Goal: Task Accomplishment & Management: Manage account settings

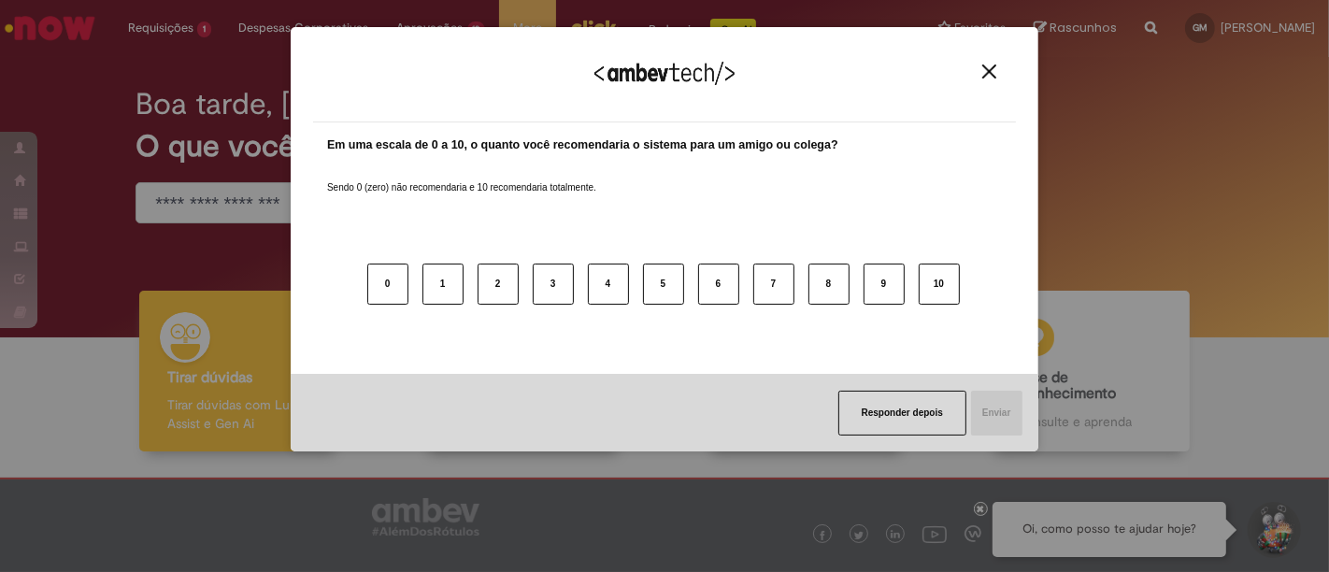
click at [990, 78] on img "Close" at bounding box center [989, 71] width 14 height 14
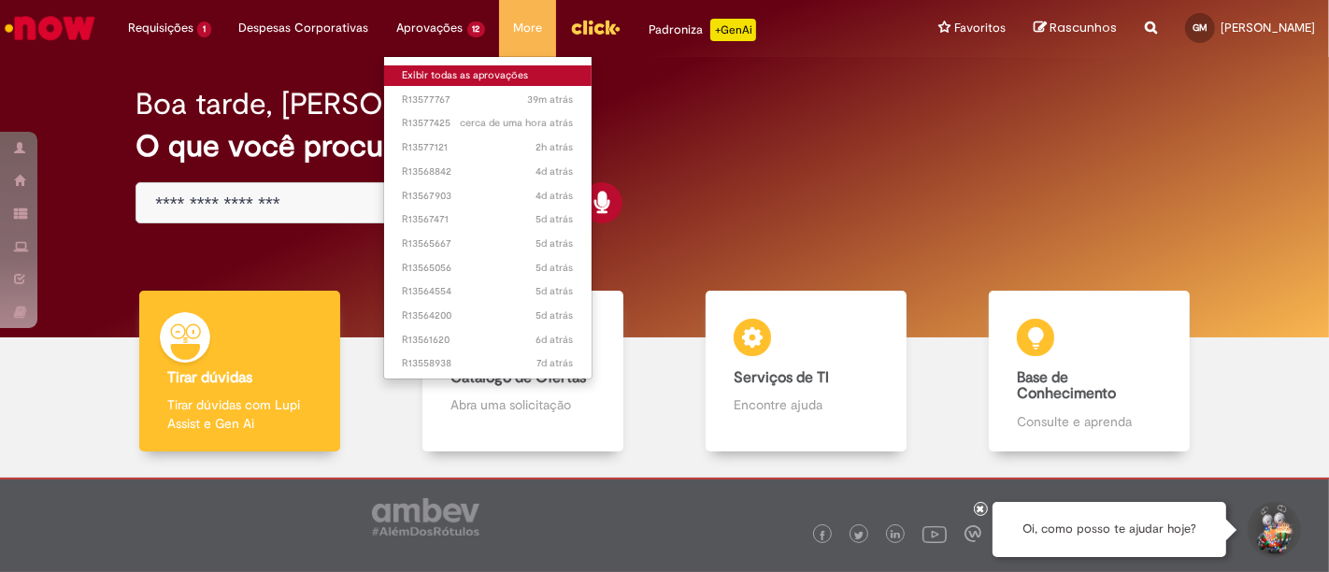
click at [480, 76] on link "Exibir todas as aprovações" at bounding box center [488, 75] width 208 height 21
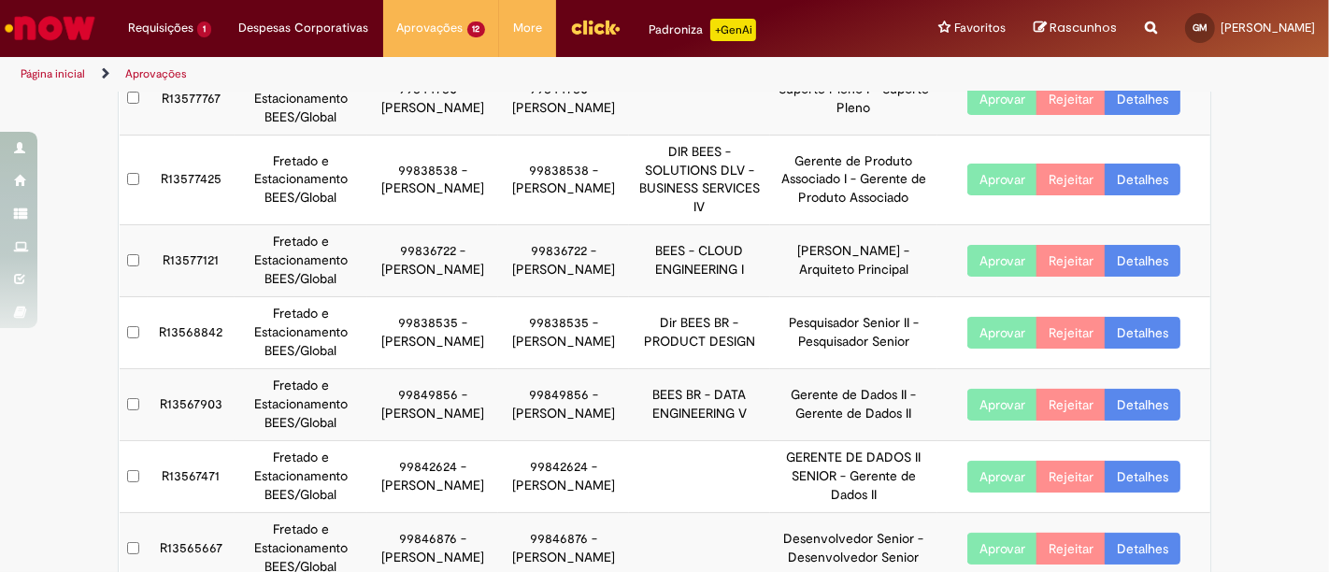
scroll to position [104, 0]
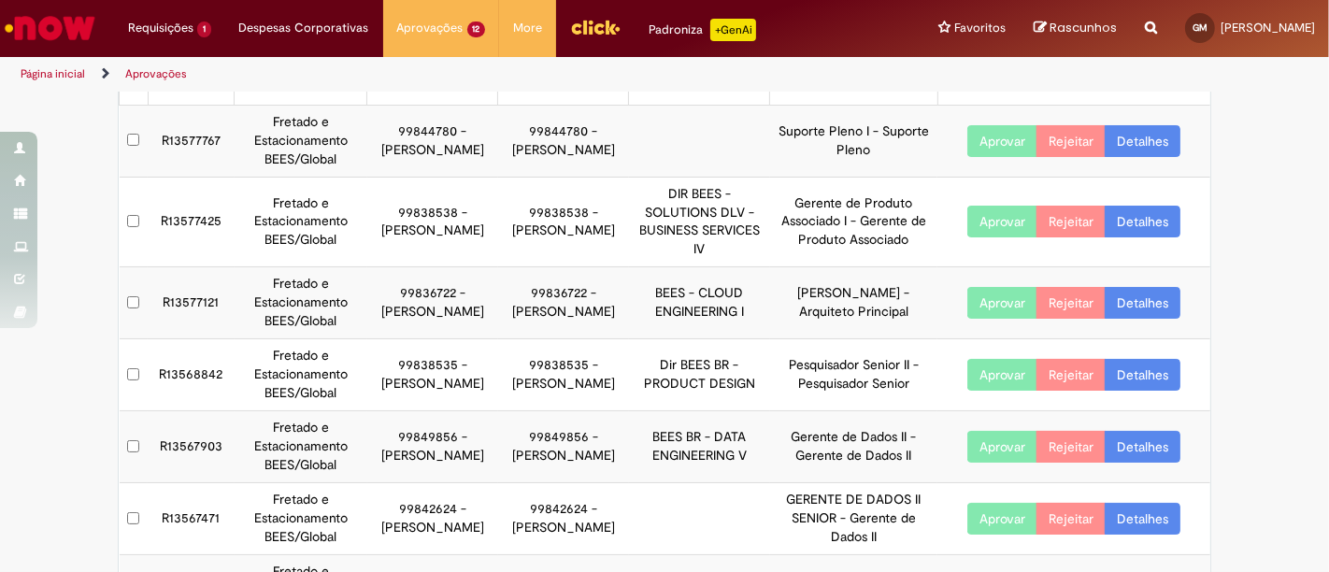
click at [1138, 132] on link "Detalhes" at bounding box center [1142, 141] width 76 height 32
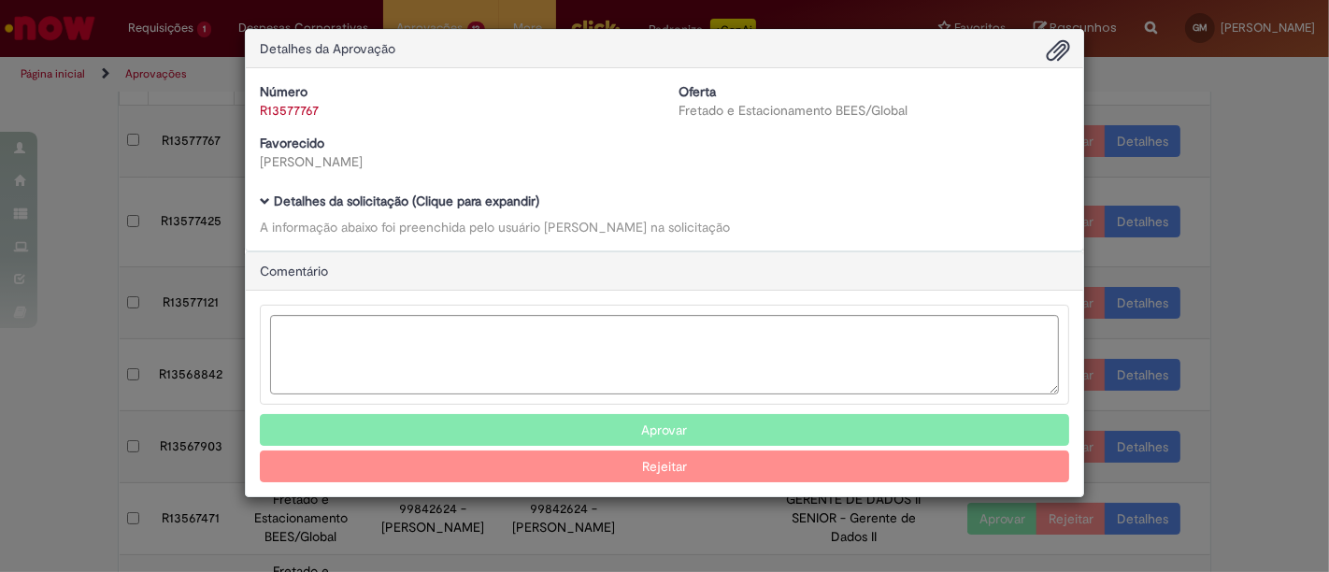
click at [463, 205] on b "Detalhes da solicitação (Clique para expandir)" at bounding box center [406, 200] width 265 height 17
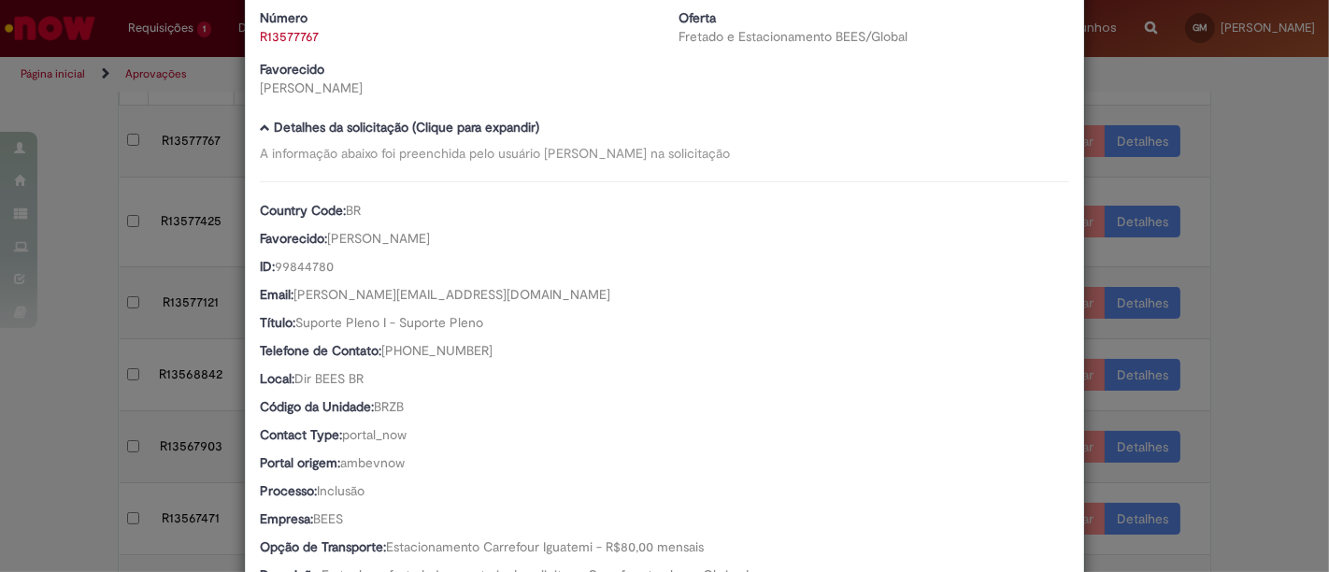
scroll to position [0, 0]
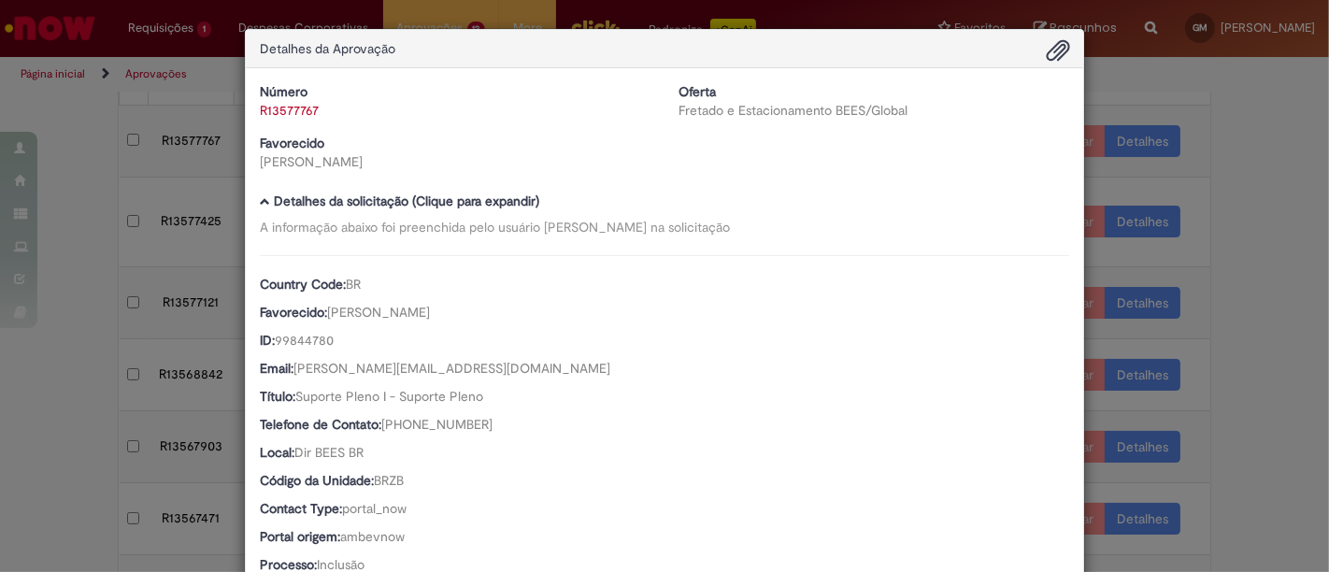
click at [1284, 122] on div "Detalhes da Aprovação Número R13577767 Oferta Fretado e Estacionamento BEES/Glo…" at bounding box center [664, 286] width 1329 height 572
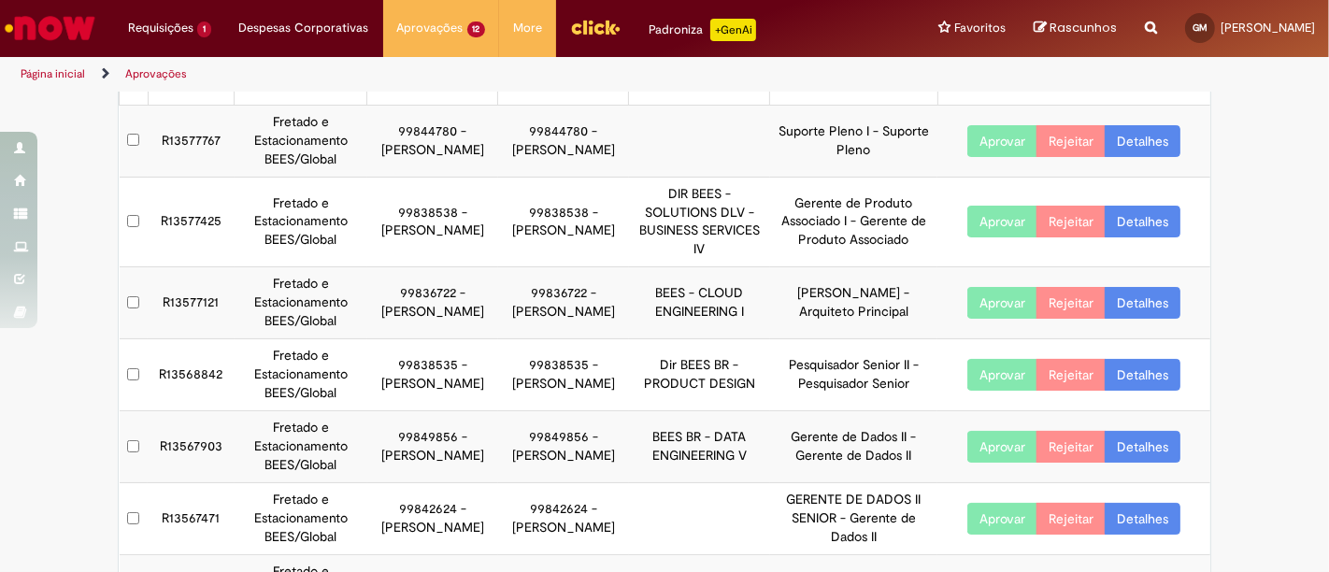
click at [1145, 221] on link "Detalhes" at bounding box center [1142, 222] width 76 height 32
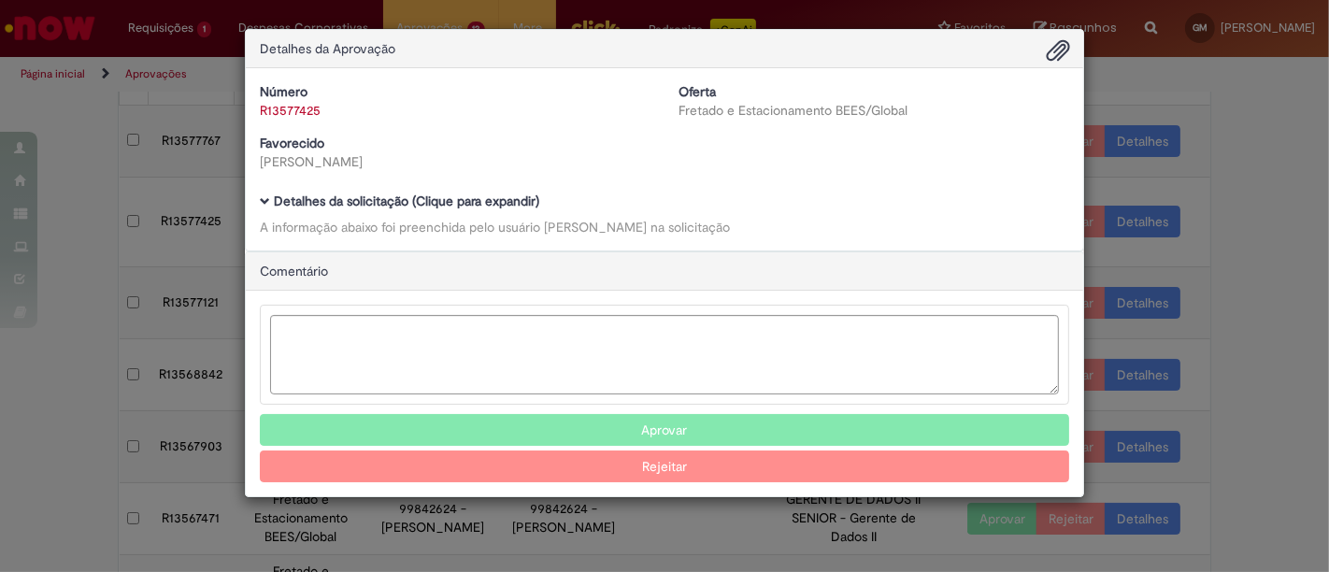
click at [472, 205] on b "Detalhes da solicitação (Clique para expandir)" at bounding box center [406, 200] width 265 height 17
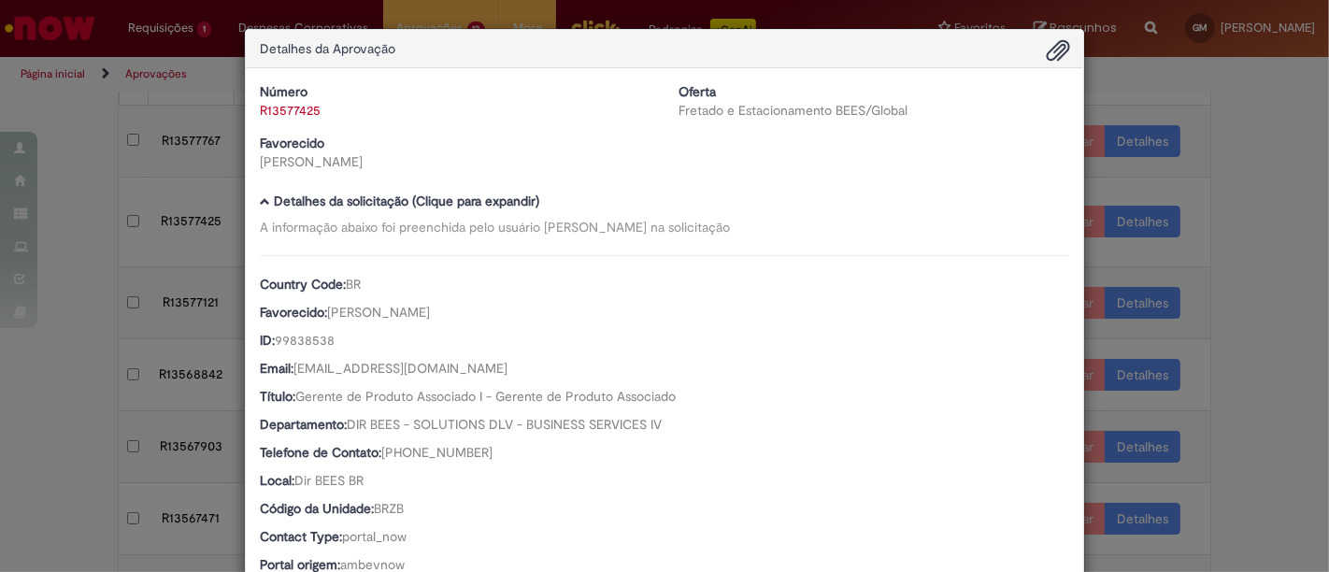
click at [1259, 153] on div "Detalhes da Aprovação Número R13577425 Oferta Fretado e Estacionamento BEES/Glo…" at bounding box center [664, 286] width 1329 height 572
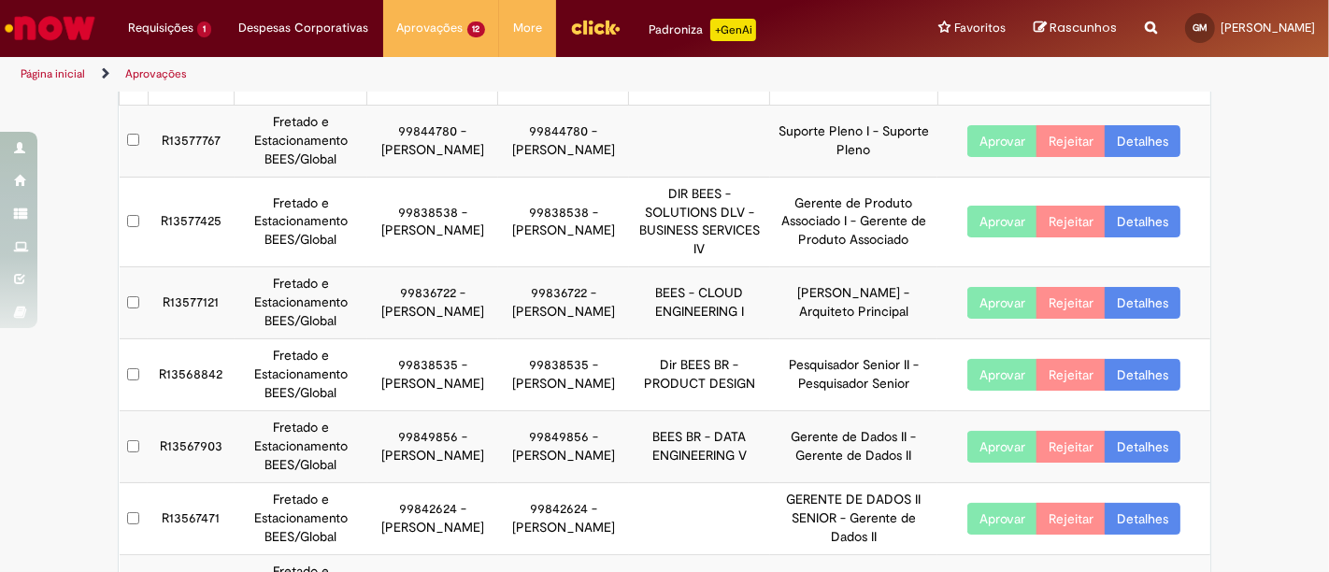
click at [1127, 298] on link "Detalhes" at bounding box center [1142, 303] width 76 height 32
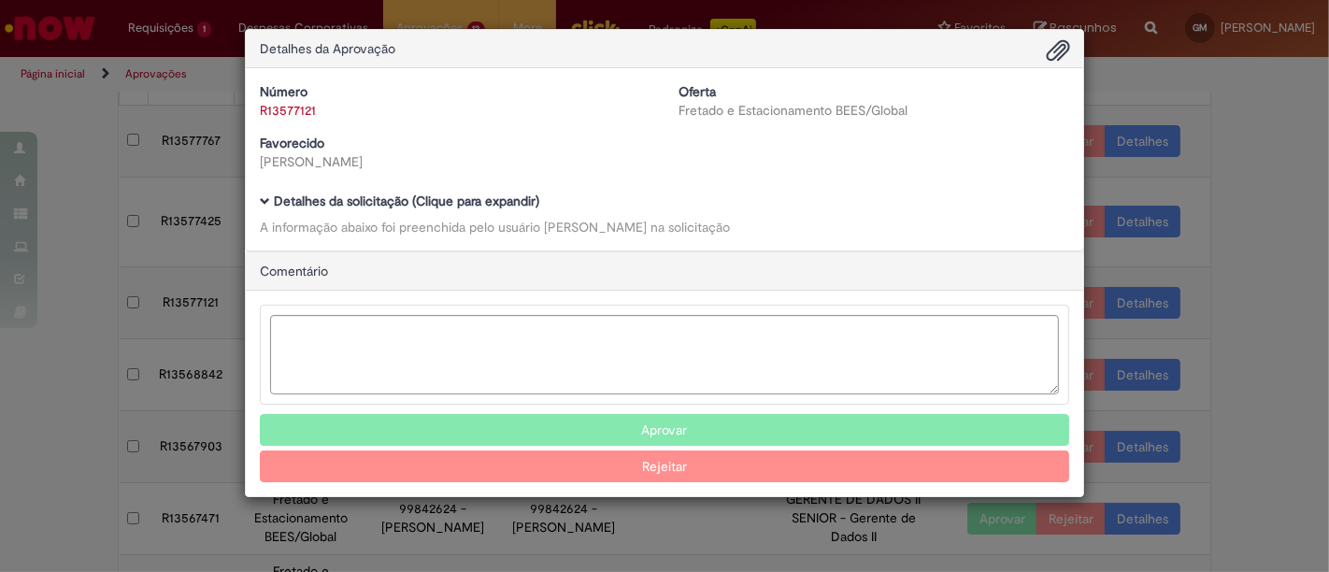
click at [443, 208] on b "Detalhes da solicitação (Clique para expandir)" at bounding box center [406, 200] width 265 height 17
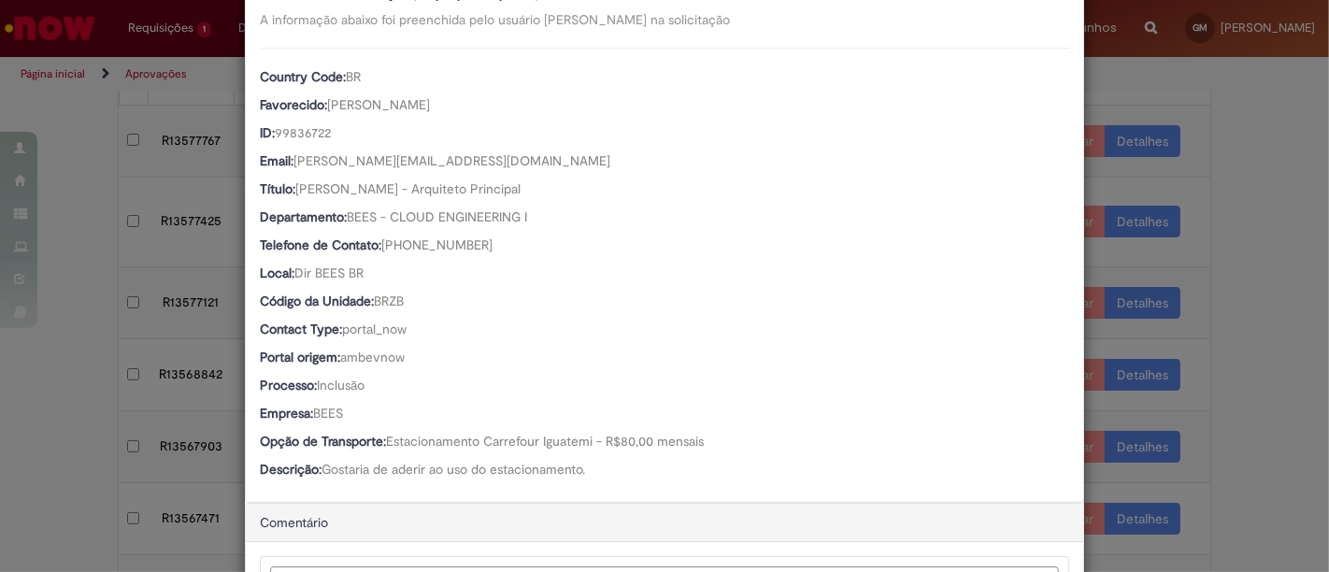
scroll to position [206, 0]
click at [1267, 156] on div "Detalhes da Aprovação Número R13577121 Oferta Fretado e Estacionamento BEES/Glo…" at bounding box center [664, 286] width 1329 height 572
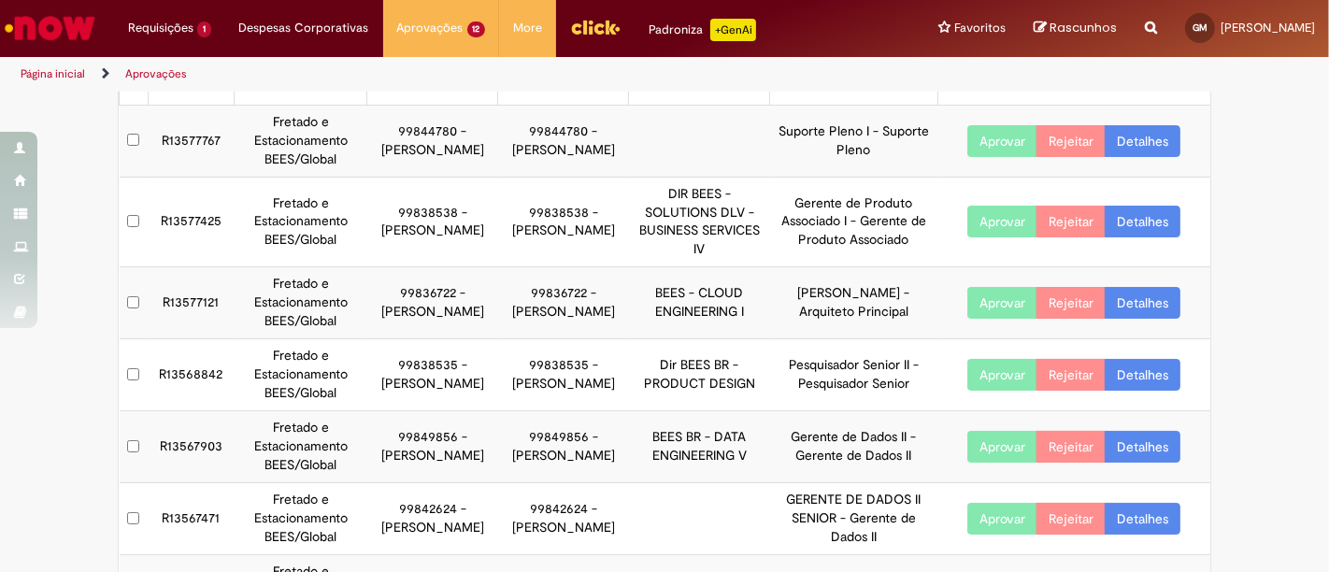
click at [1140, 369] on link "Detalhes" at bounding box center [1142, 375] width 76 height 32
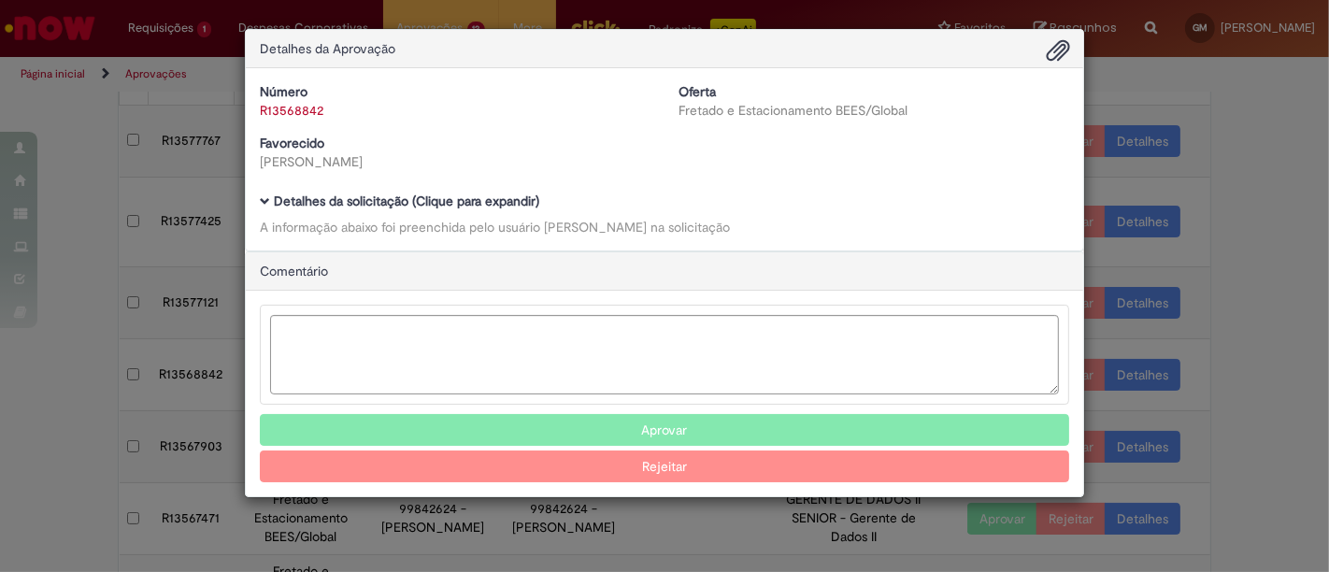
click at [469, 201] on b "Detalhes da solicitação (Clique para expandir)" at bounding box center [406, 200] width 265 height 17
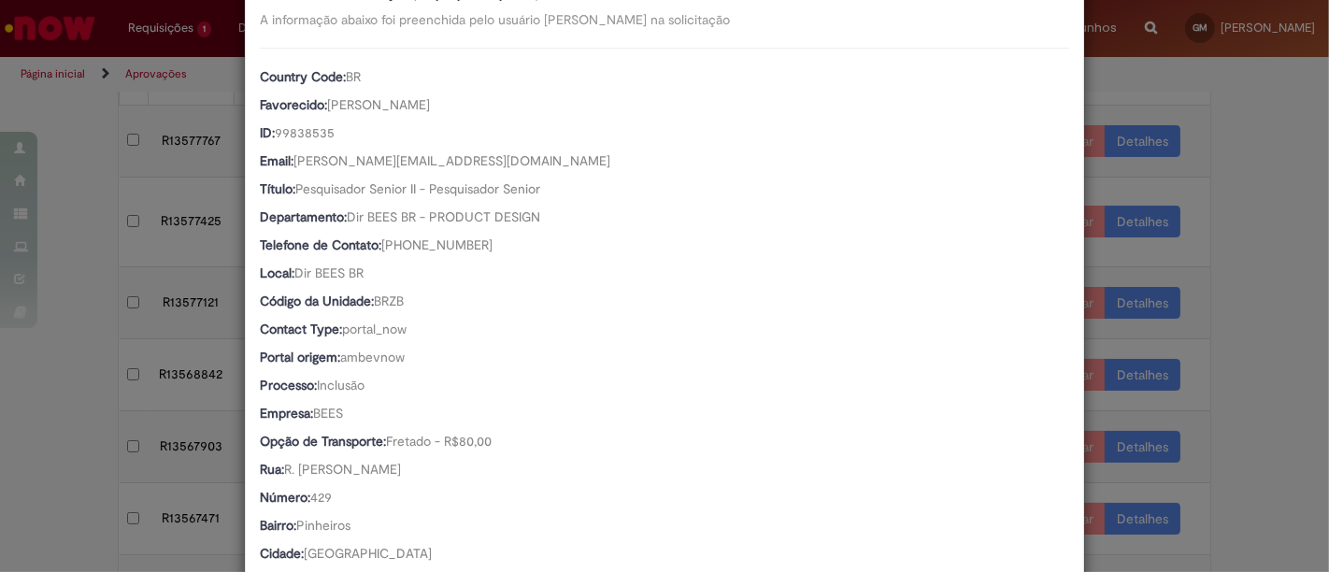
click at [1305, 105] on div "Detalhes da Aprovação Número R13568842 Oferta Fretado e Estacionamento BEES/Glo…" at bounding box center [664, 286] width 1329 height 572
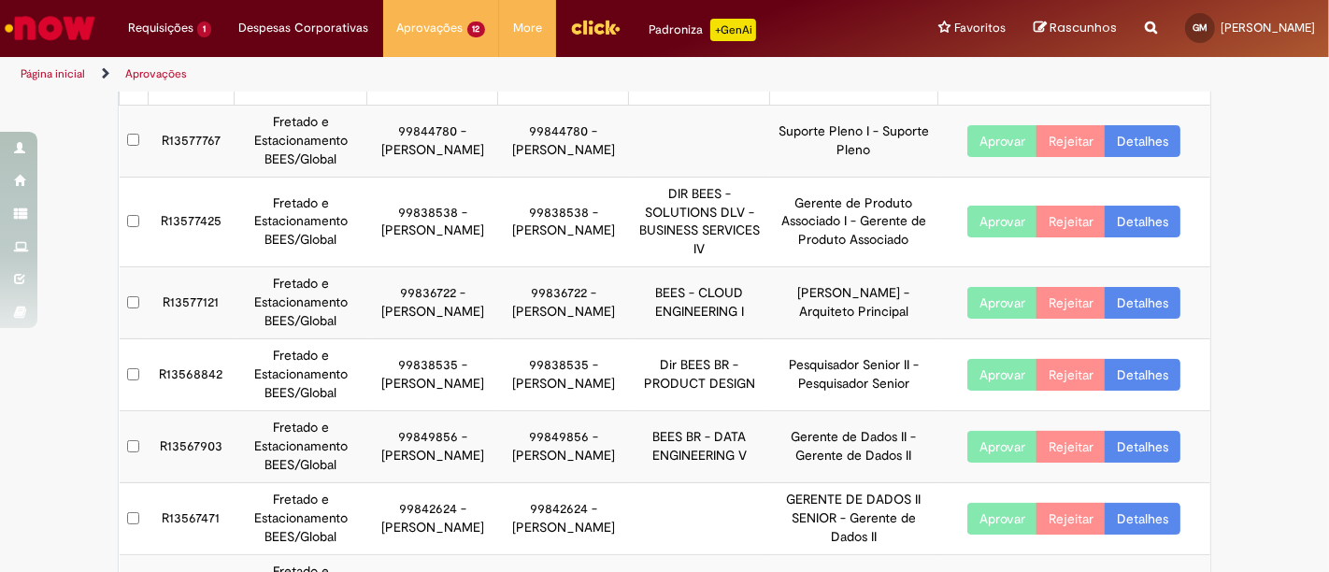
click at [1127, 450] on link "Detalhes" at bounding box center [1142, 447] width 76 height 32
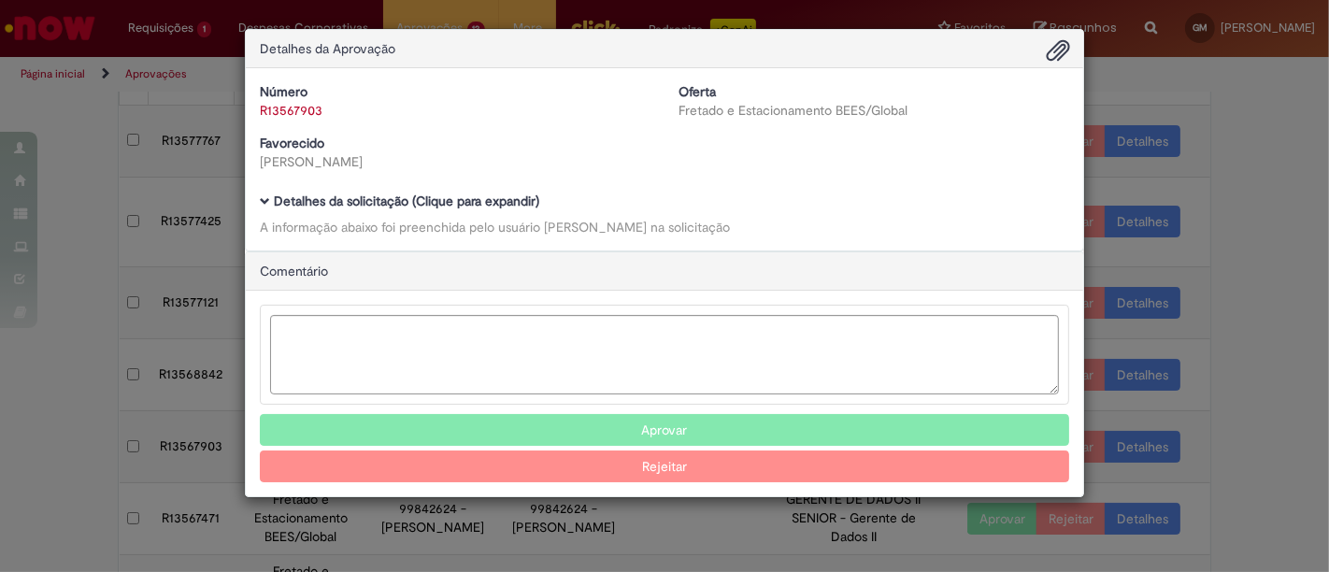
click at [391, 206] on b "Detalhes da solicitação (Clique para expandir)" at bounding box center [406, 200] width 265 height 17
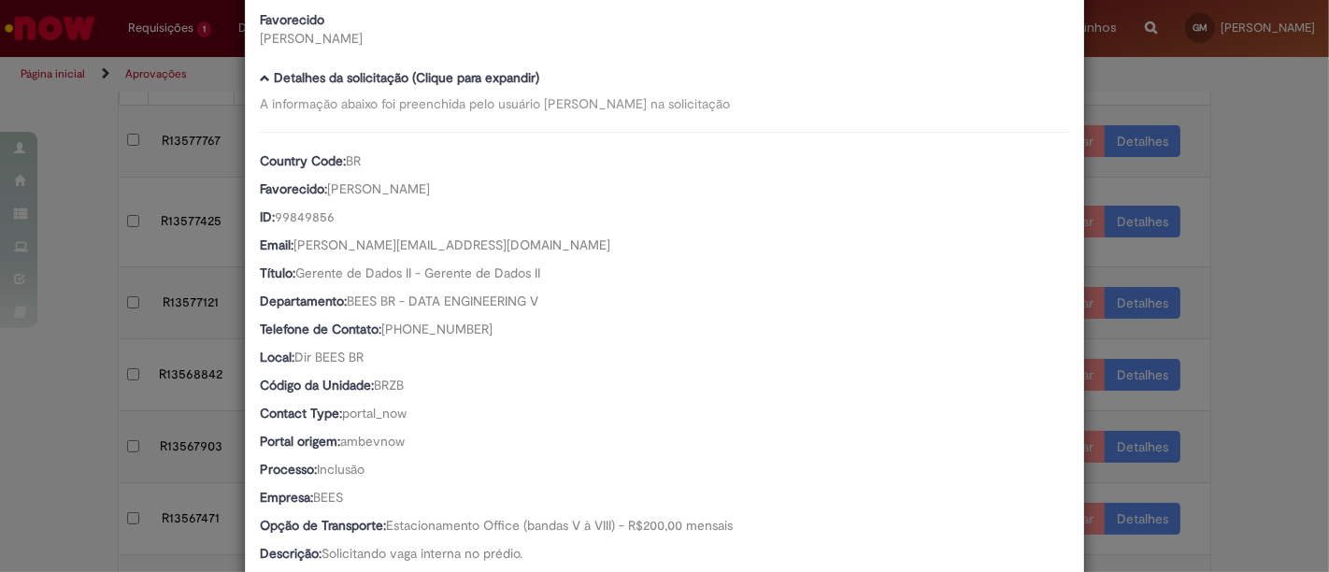
scroll to position [104, 0]
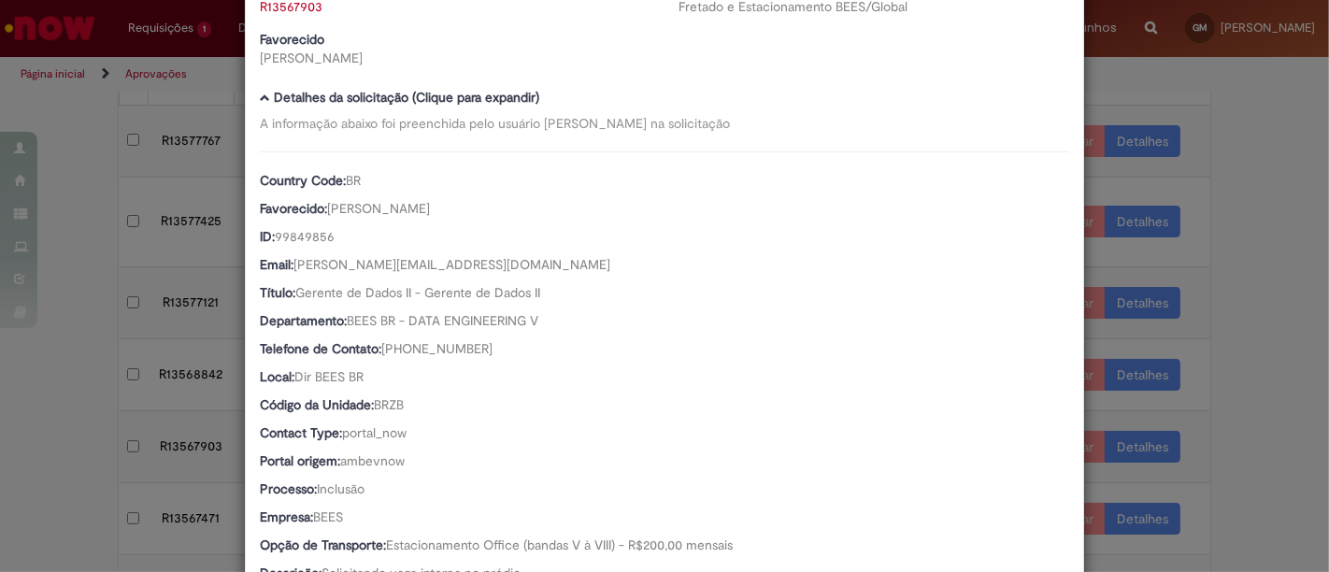
drag, startPoint x: 1287, startPoint y: 184, endPoint x: 1278, endPoint y: 189, distance: 9.6
click at [1285, 185] on div "Detalhes da Aprovação Número R13567903 Oferta Fretado e Estacionamento BEES/Glo…" at bounding box center [664, 286] width 1329 height 572
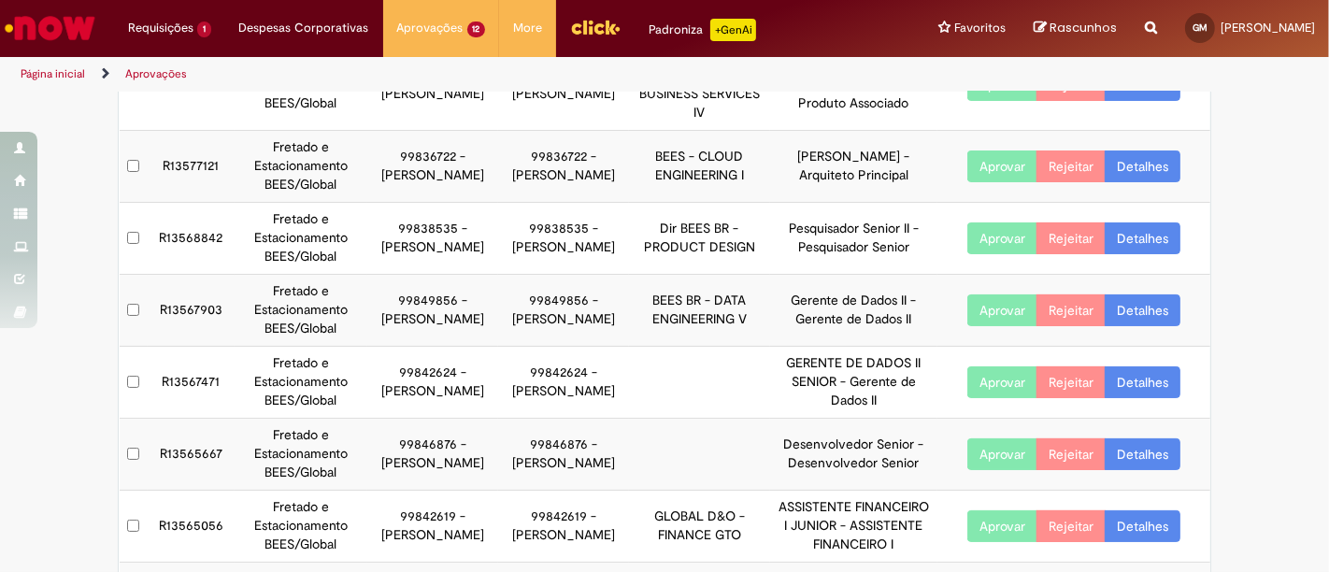
scroll to position [207, 0]
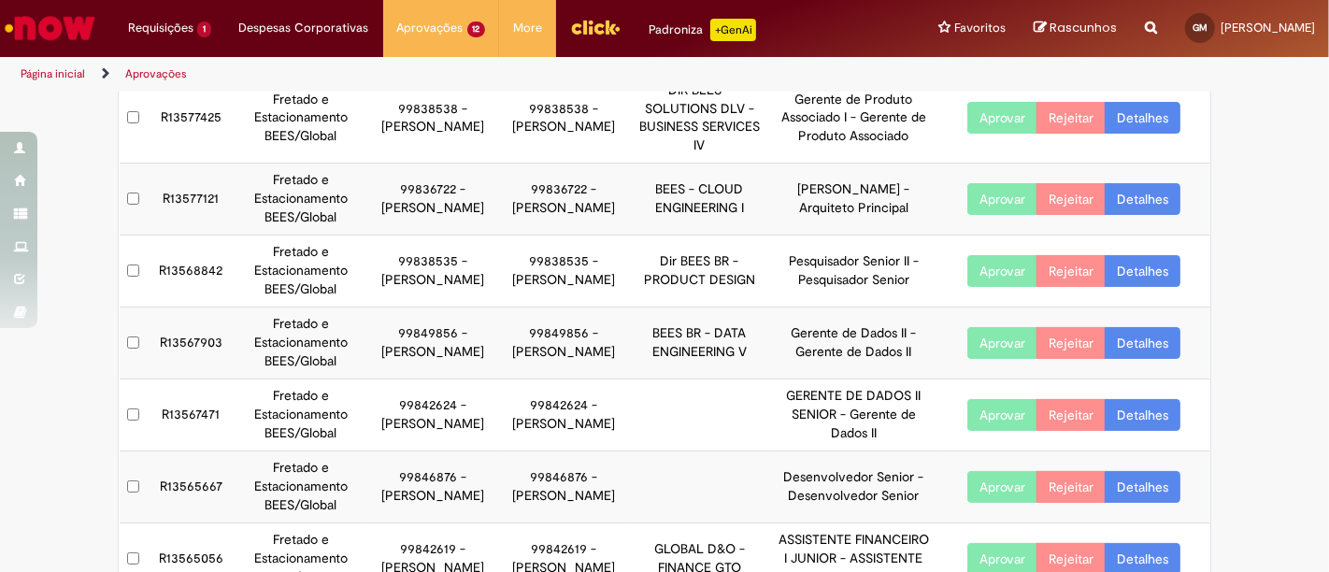
click at [1140, 348] on link "Detalhes" at bounding box center [1142, 343] width 76 height 32
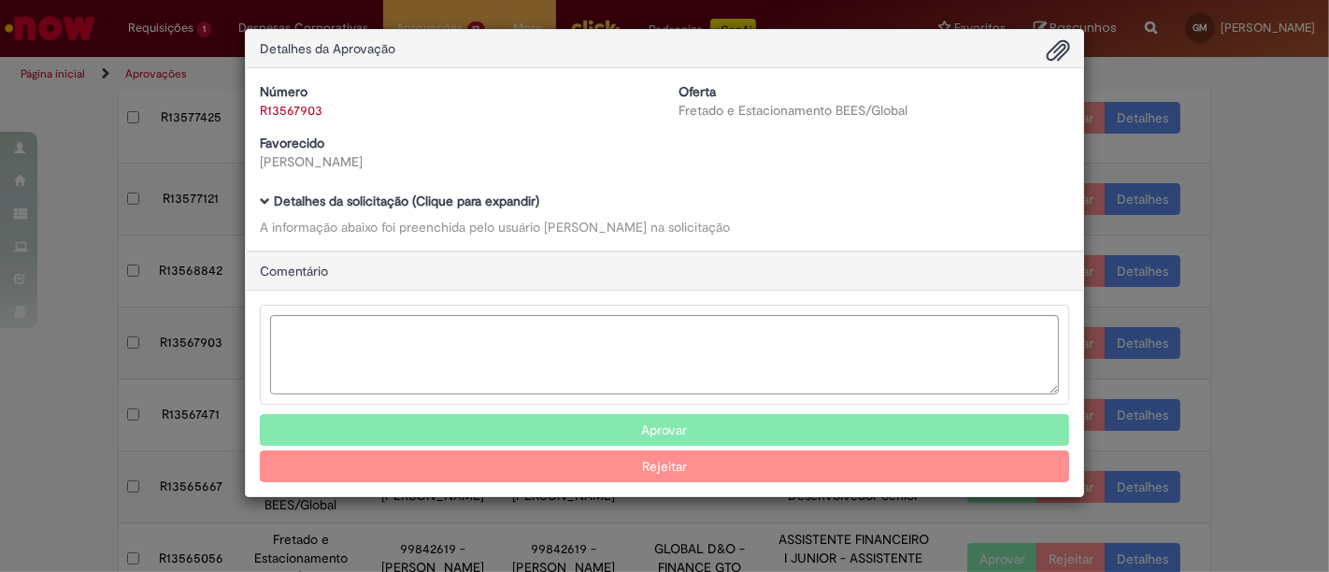
click at [402, 204] on b "Detalhes da solicitação (Clique para expandir)" at bounding box center [406, 200] width 265 height 17
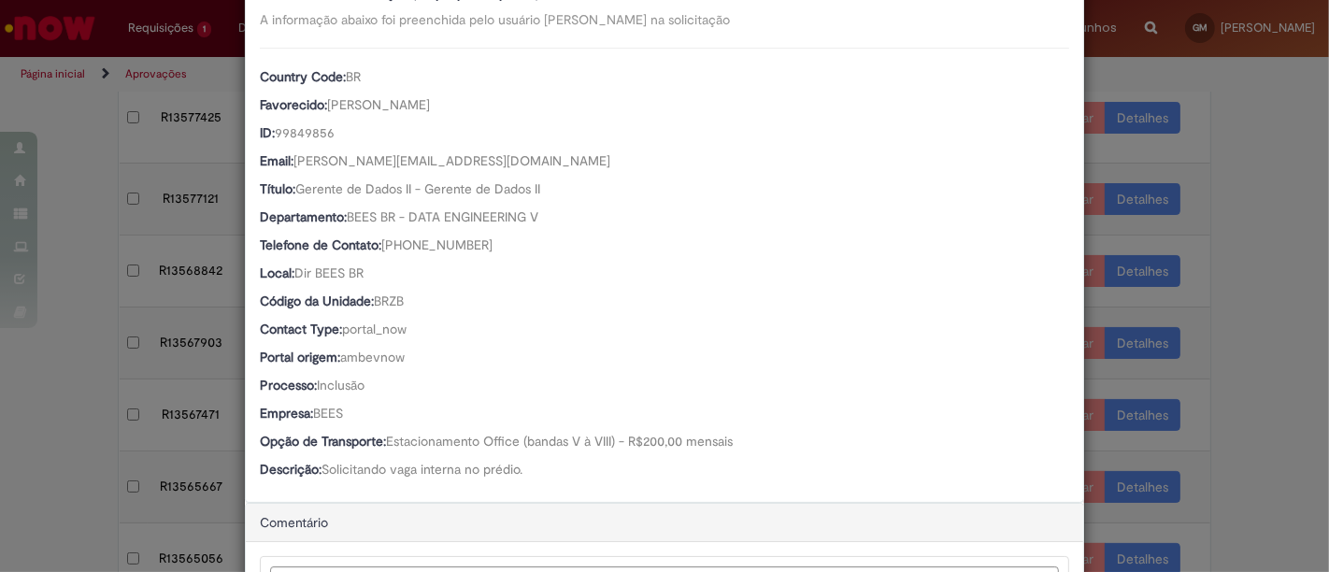
scroll to position [0, 0]
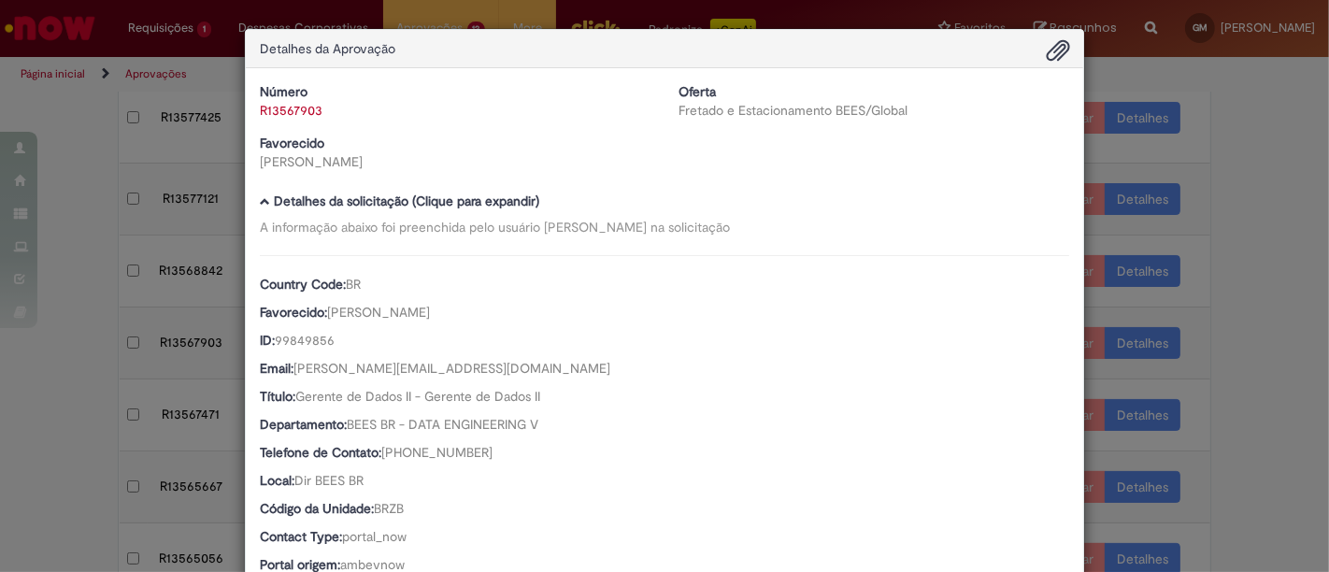
click at [1270, 164] on div "Detalhes da Aprovação Número R13567903 Oferta Fretado e Estacionamento BEES/Glo…" at bounding box center [664, 286] width 1329 height 572
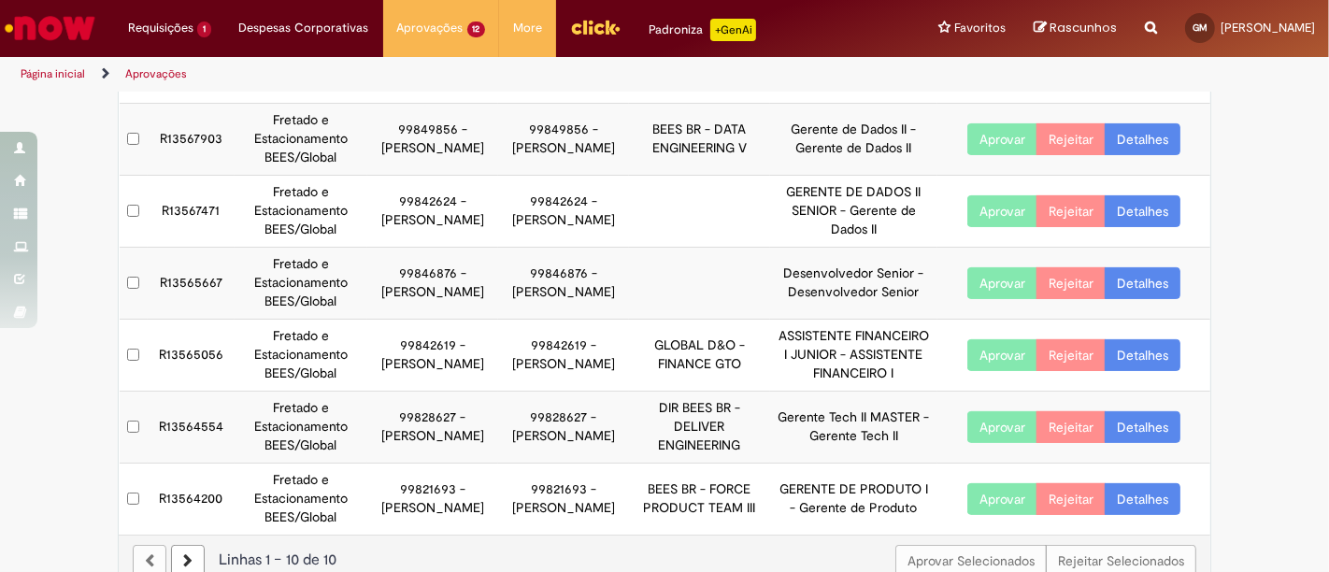
scroll to position [415, 0]
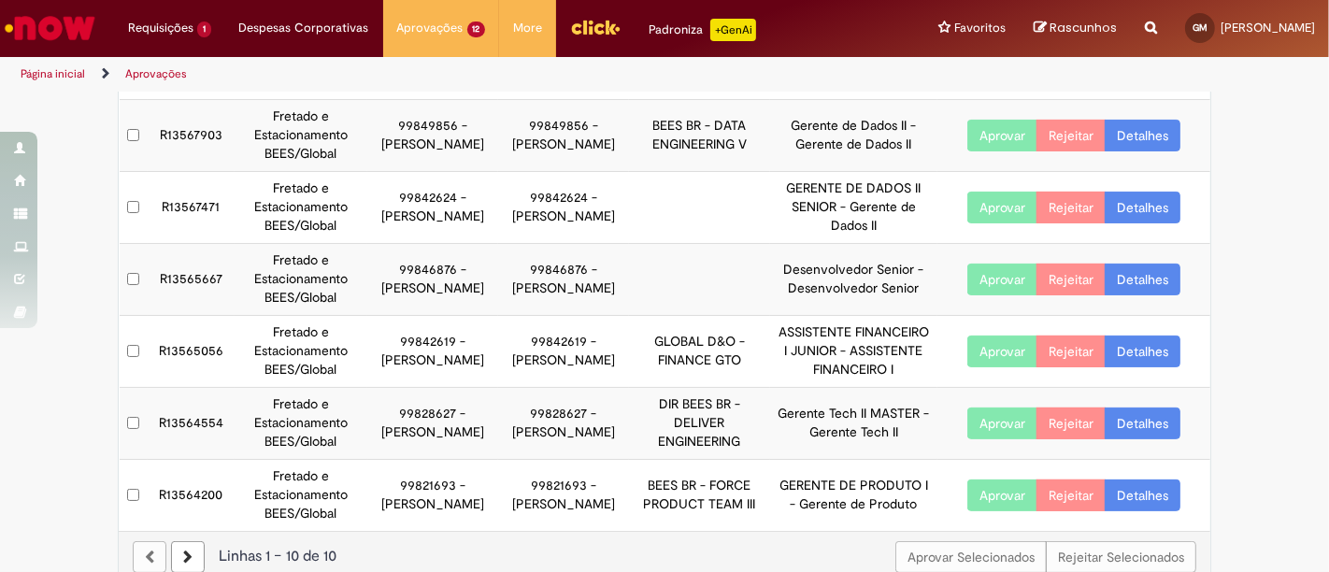
click at [1149, 359] on link "Detalhes" at bounding box center [1142, 351] width 76 height 32
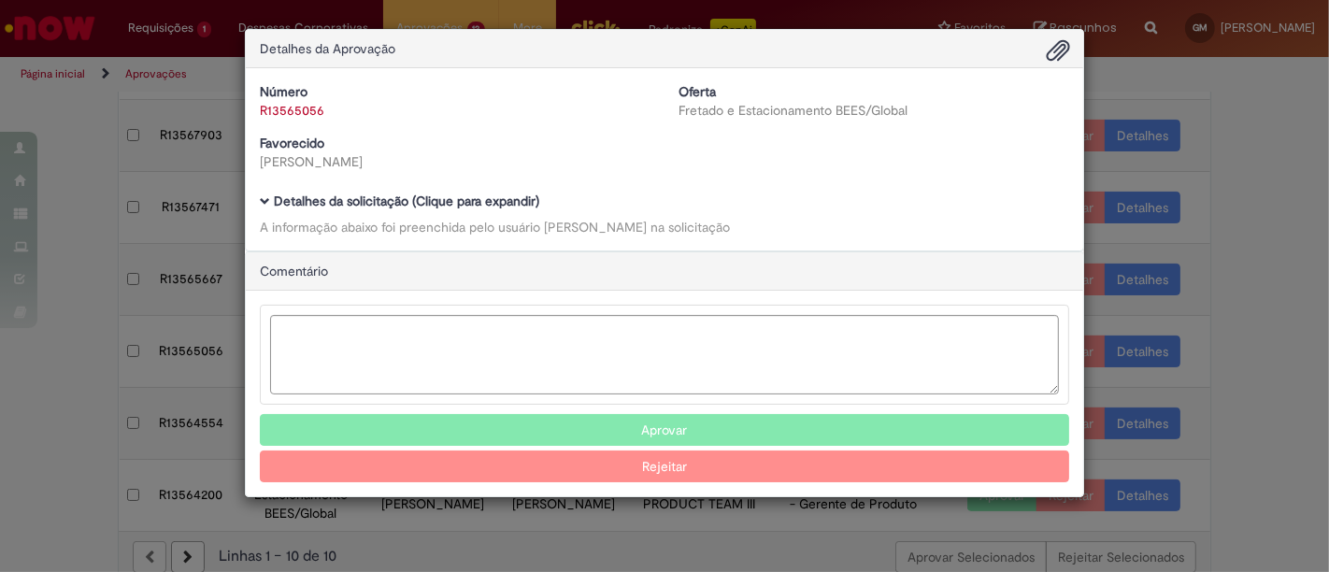
click at [502, 193] on b "Detalhes da solicitação (Clique para expandir)" at bounding box center [406, 200] width 265 height 17
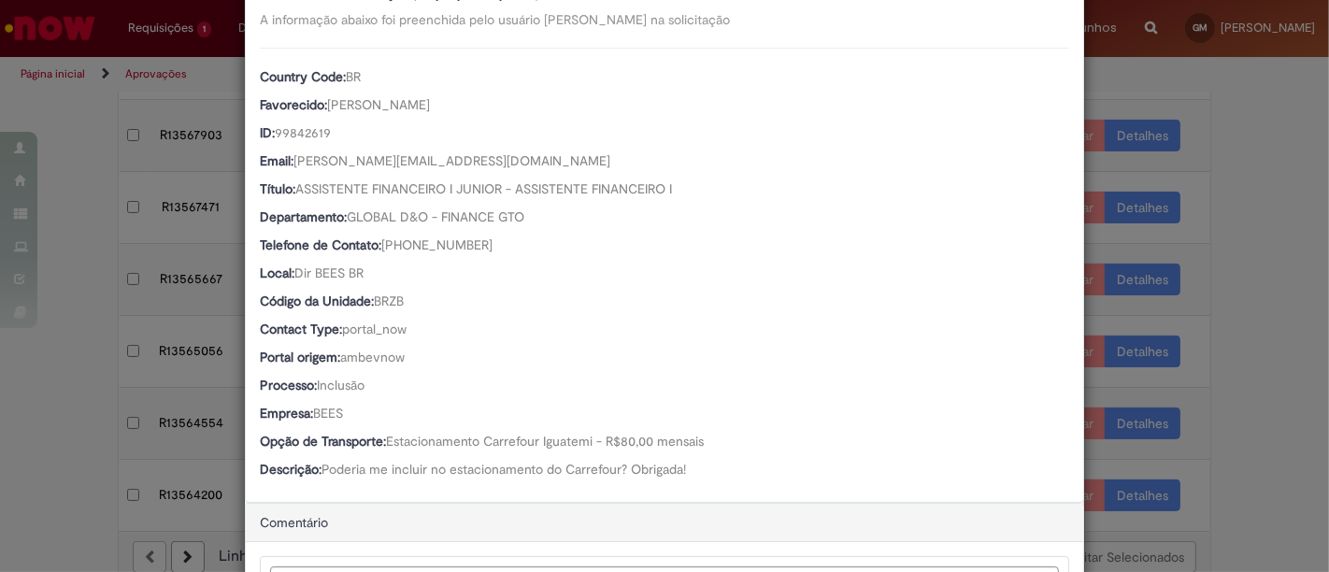
scroll to position [206, 0]
click at [1252, 204] on div "Detalhes da Aprovação Número R13565056 Oferta Fretado e Estacionamento BEES/Glo…" at bounding box center [664, 286] width 1329 height 572
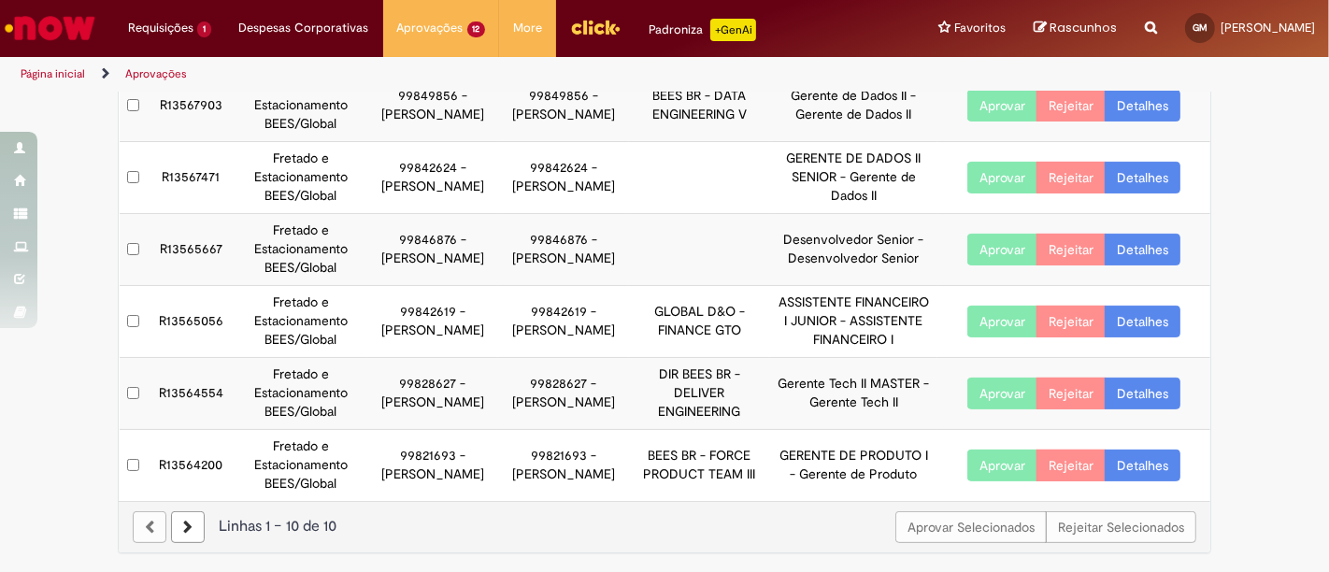
scroll to position [459, 0]
click at [1143, 319] on link "Detalhes" at bounding box center [1142, 322] width 76 height 32
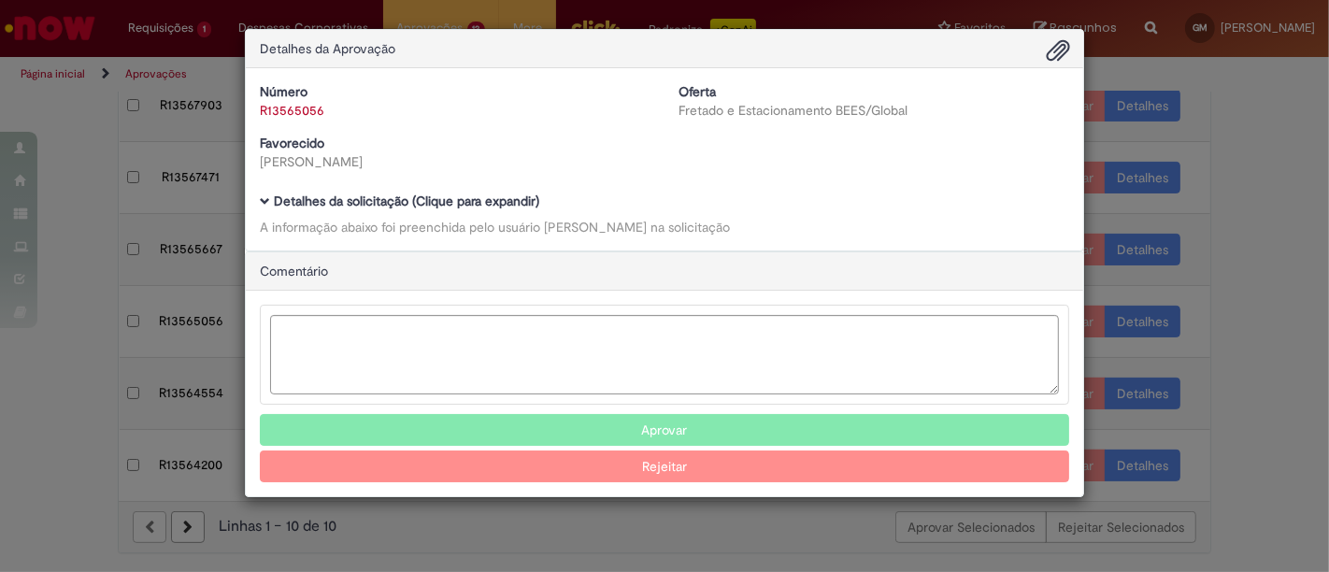
click at [514, 209] on div "Detalhes da solicitação (Clique para expandir) A informação abaixo foi preenchi…" at bounding box center [664, 215] width 809 height 42
click at [515, 206] on b "Detalhes da solicitação (Clique para expandir)" at bounding box center [406, 200] width 265 height 17
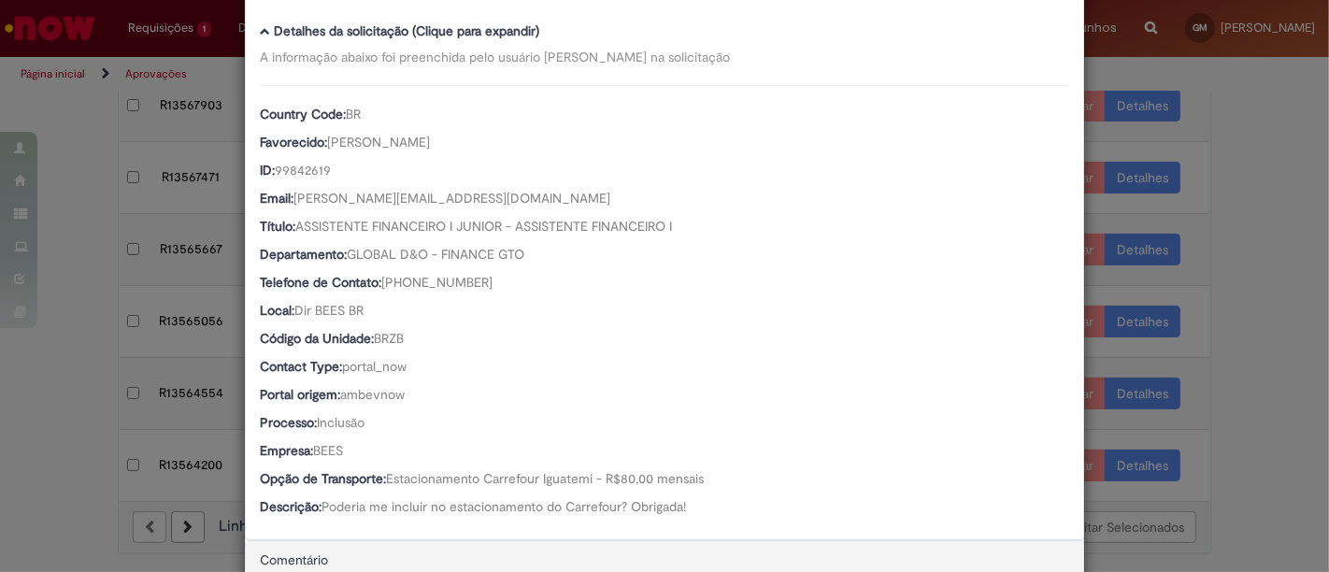
scroll to position [104, 0]
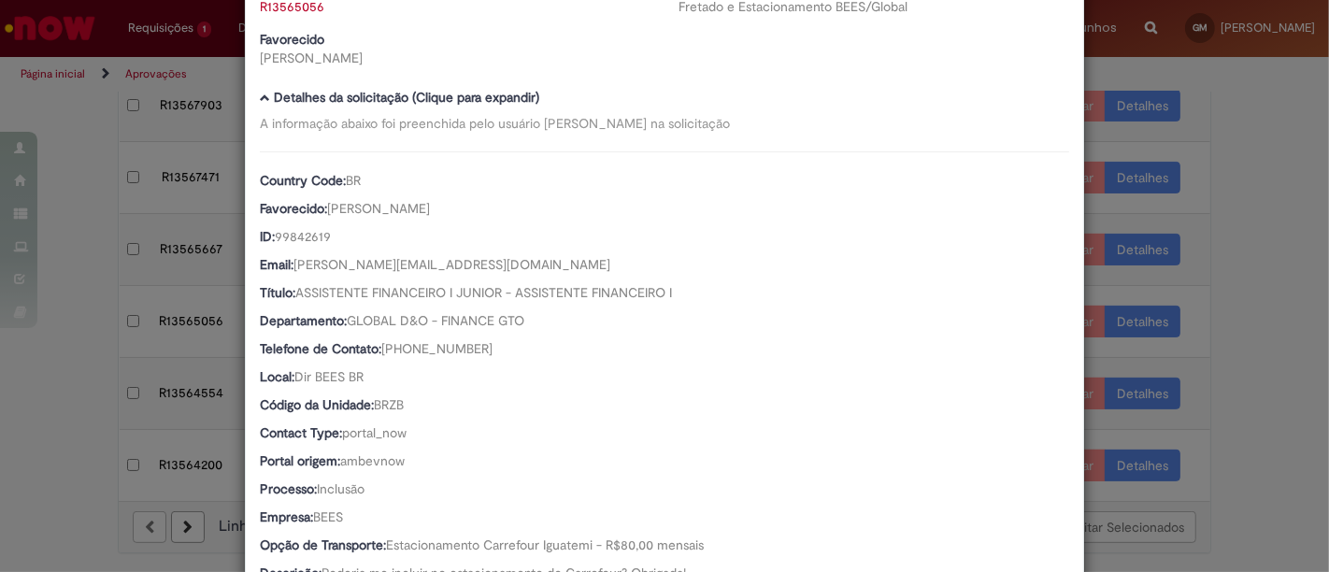
click at [1287, 132] on div "Detalhes da Aprovação Número R13565056 Oferta Fretado e Estacionamento BEES/Glo…" at bounding box center [664, 286] width 1329 height 572
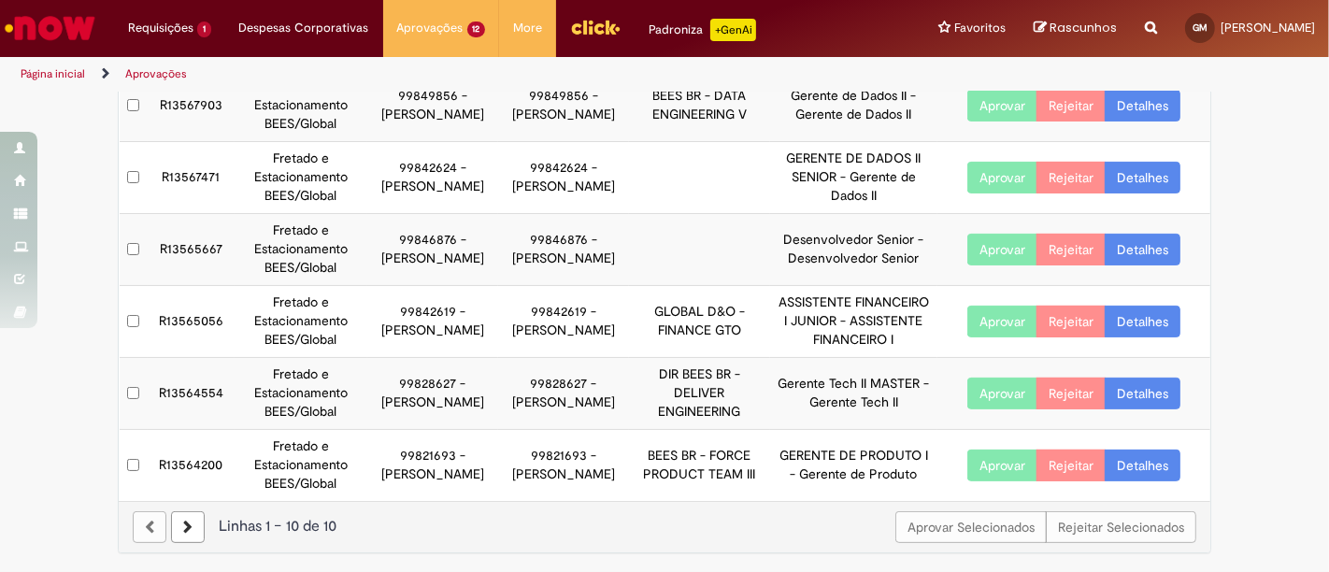
scroll to position [103, 0]
click at [1145, 470] on link "Detalhes" at bounding box center [1142, 465] width 76 height 32
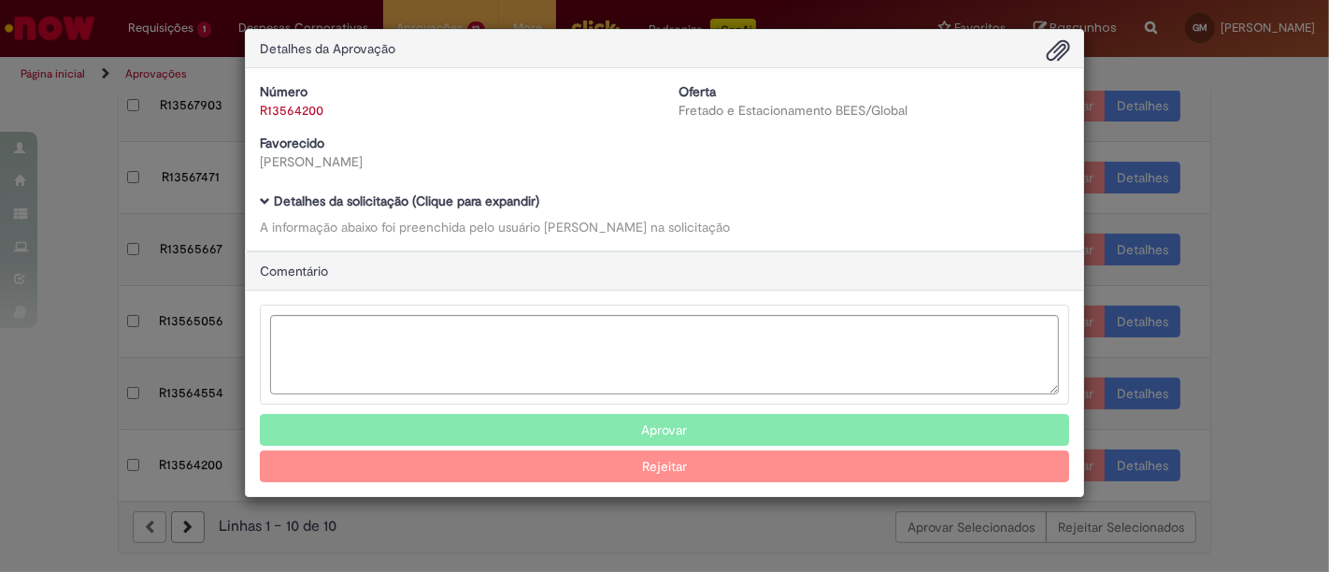
click at [473, 212] on div "Detalhes da solicitação (Clique para expandir) A informação abaixo foi preenchi…" at bounding box center [664, 215] width 809 height 42
click at [474, 205] on b "Detalhes da solicitação (Clique para expandir)" at bounding box center [406, 200] width 265 height 17
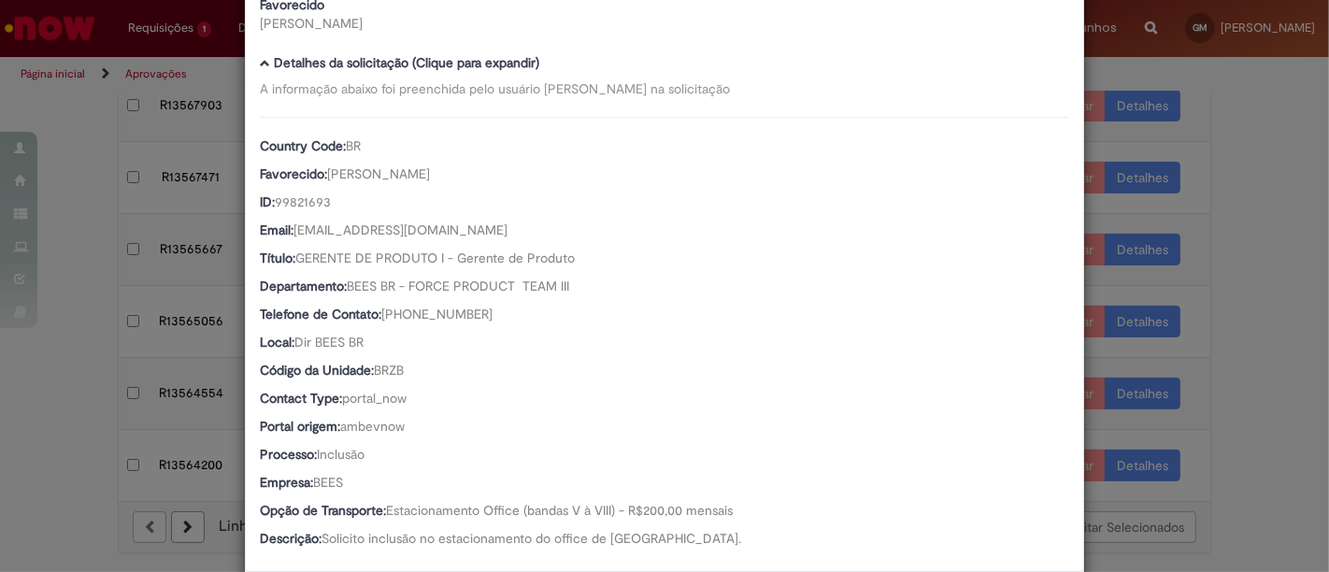
scroll to position [0, 0]
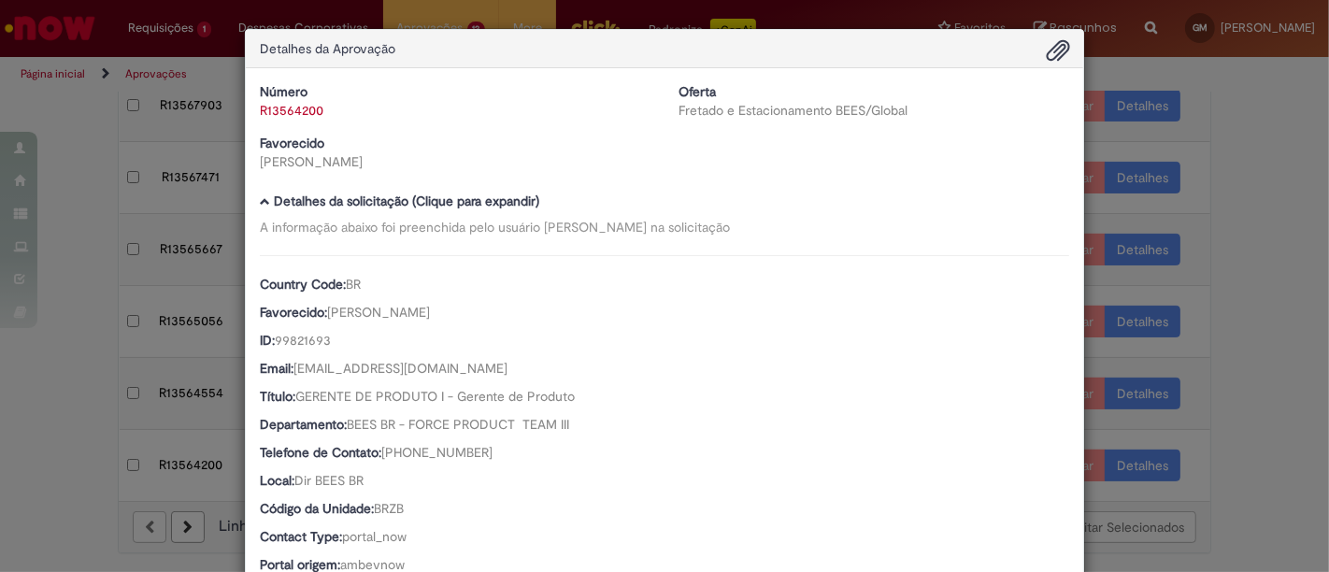
click at [1308, 161] on div "Detalhes da Aprovação Número R13564200 Oferta Fretado e Estacionamento BEES/Glo…" at bounding box center [664, 286] width 1329 height 572
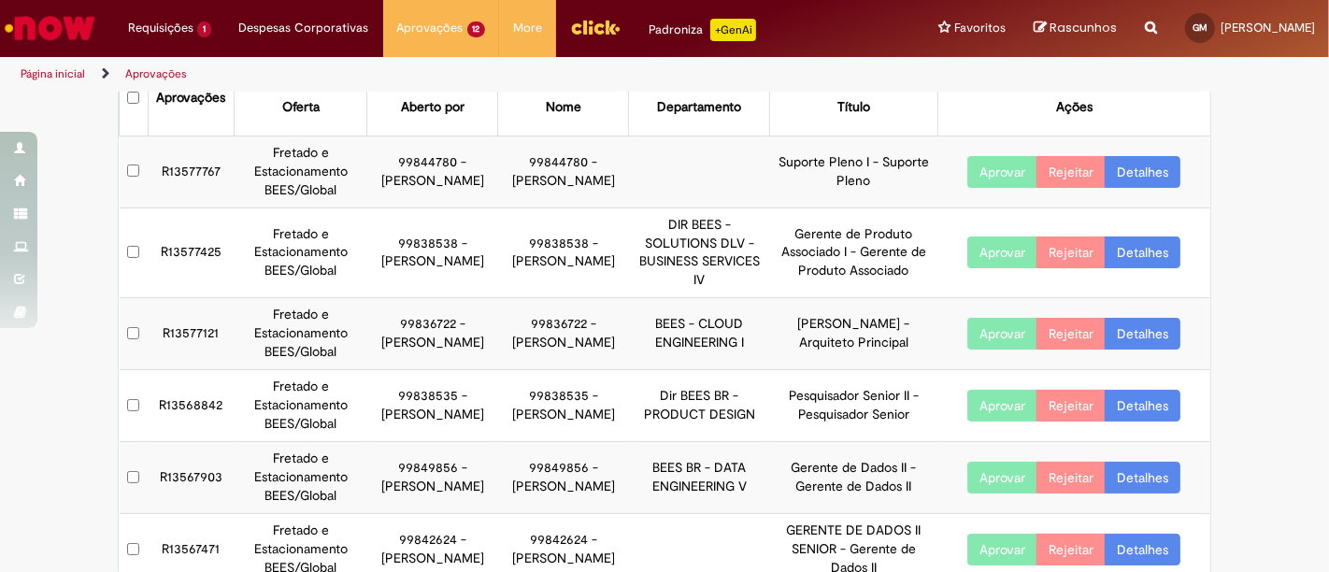
scroll to position [44, 0]
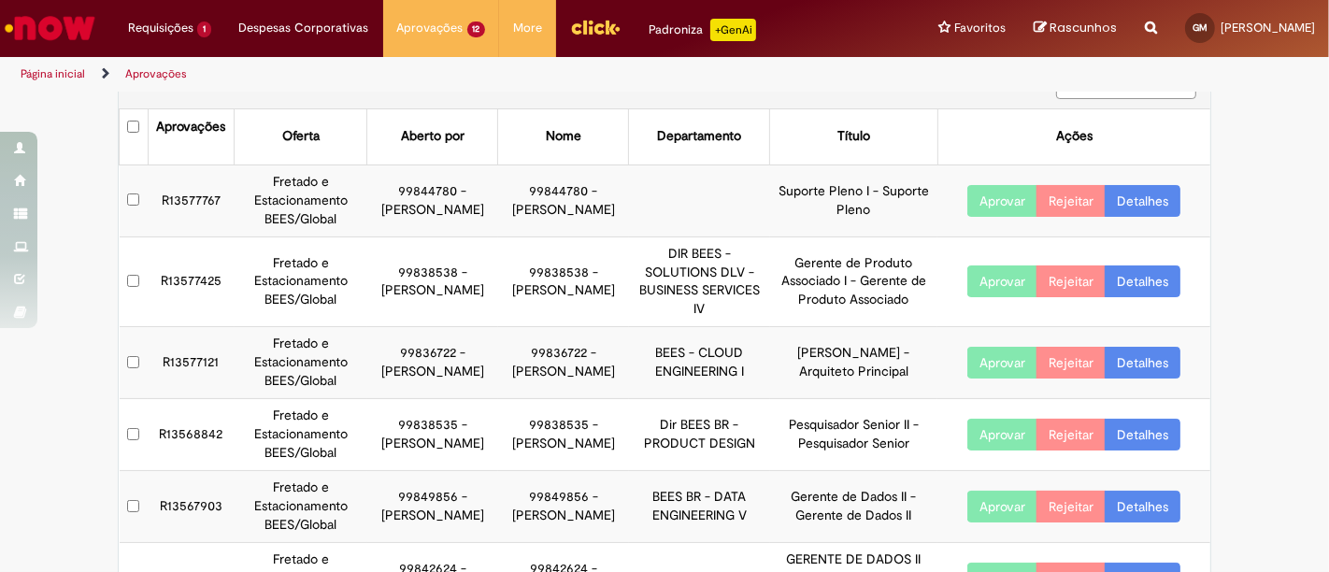
click at [1130, 195] on link "Detalhes" at bounding box center [1142, 201] width 76 height 32
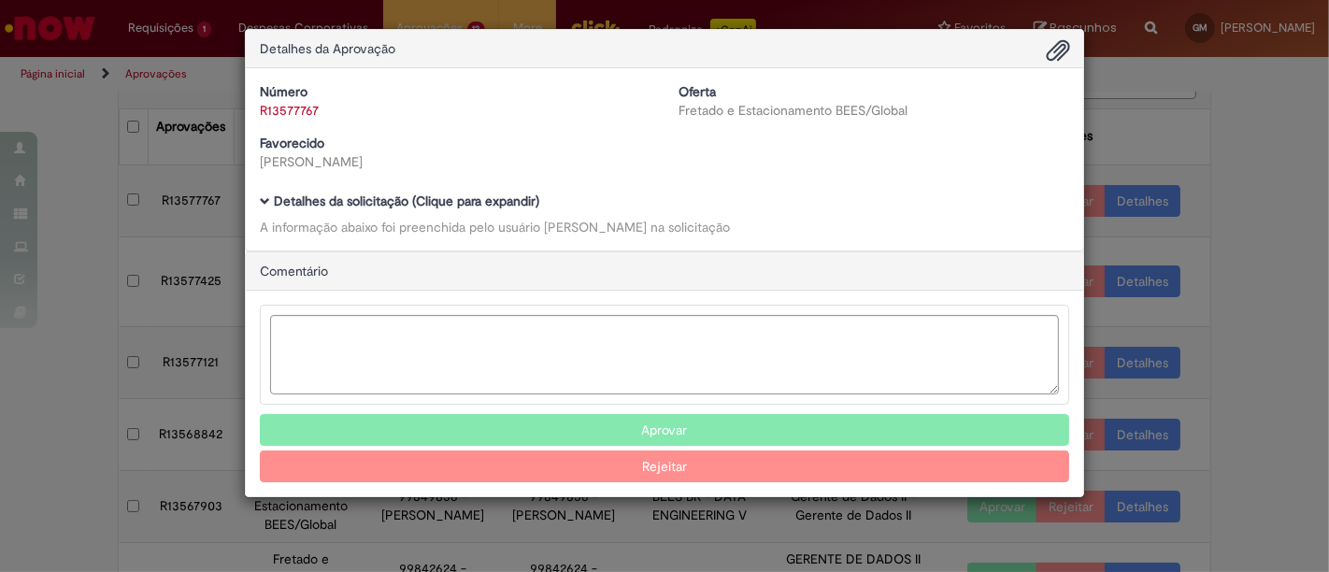
click at [371, 205] on b "Detalhes da solicitação (Clique para expandir)" at bounding box center [406, 200] width 265 height 17
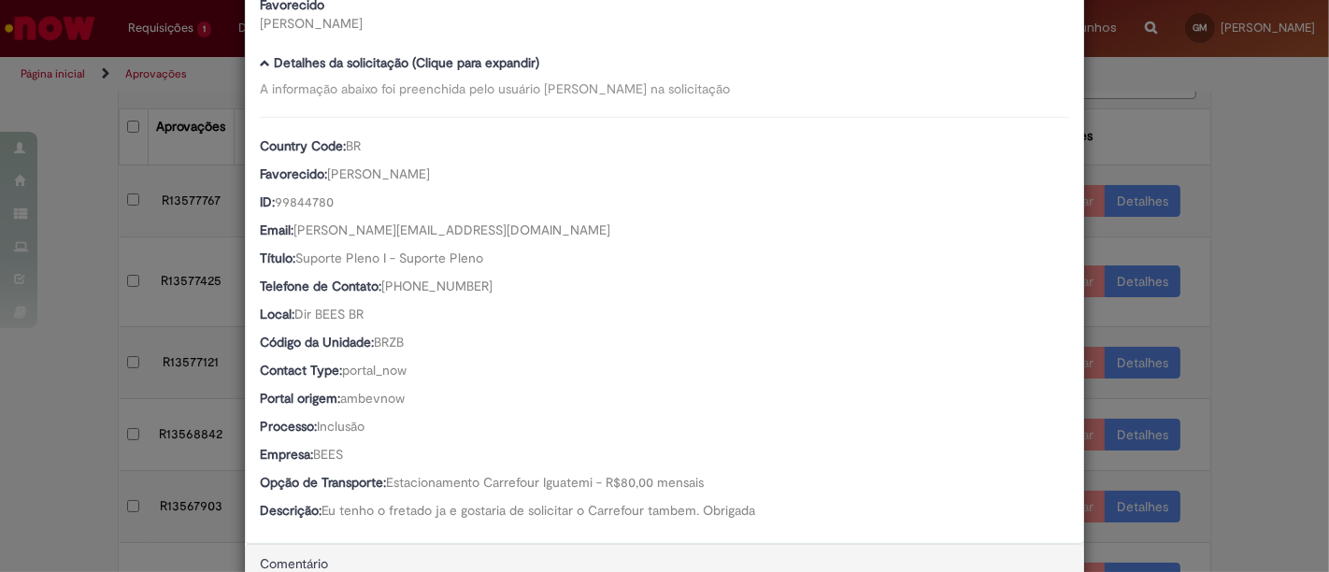
scroll to position [0, 0]
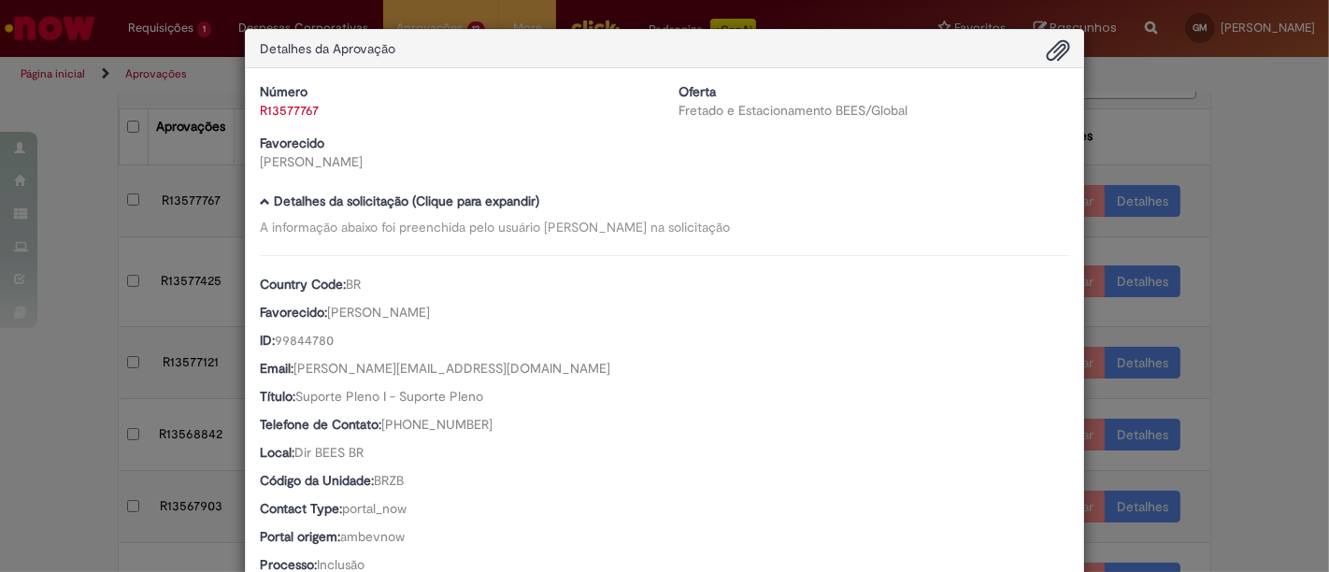
click at [1235, 138] on div "Detalhes da Aprovação Número R13577767 Oferta Fretado e Estacionamento BEES/Glo…" at bounding box center [664, 286] width 1329 height 572
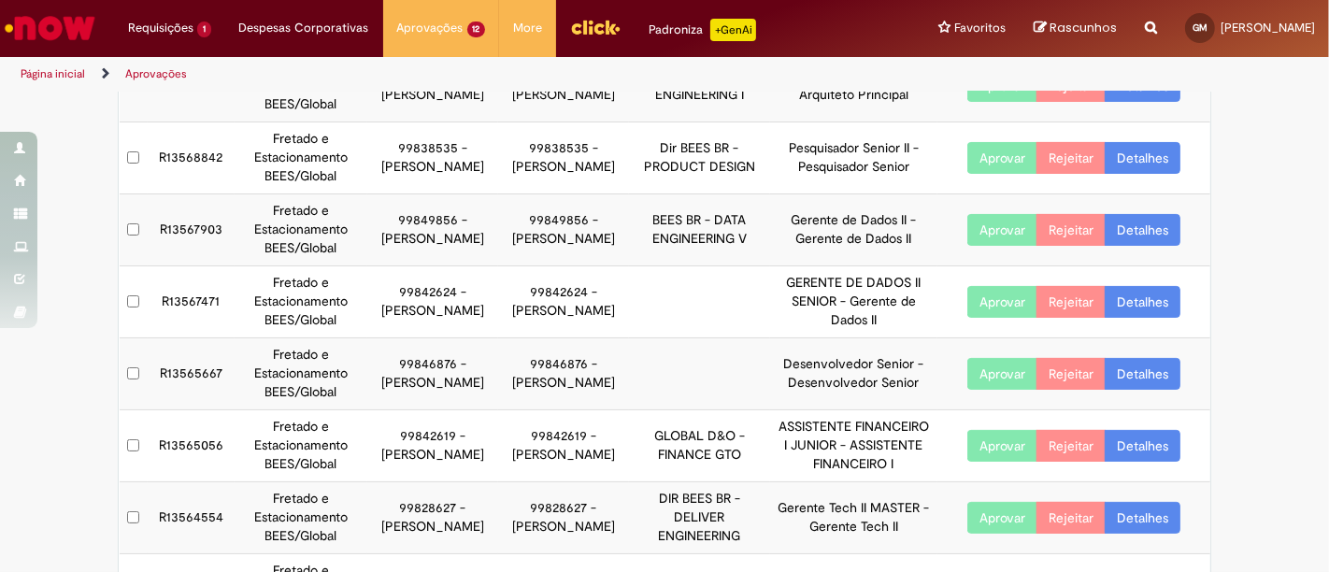
scroll to position [459, 0]
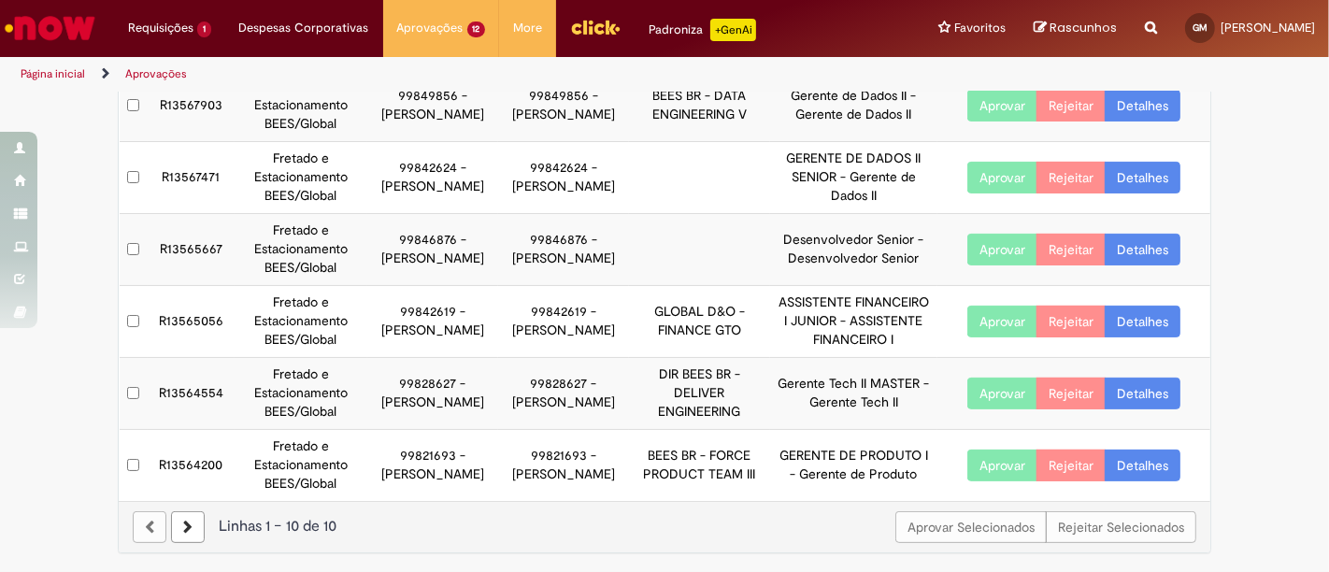
click at [1138, 392] on link "Detalhes" at bounding box center [1142, 393] width 76 height 32
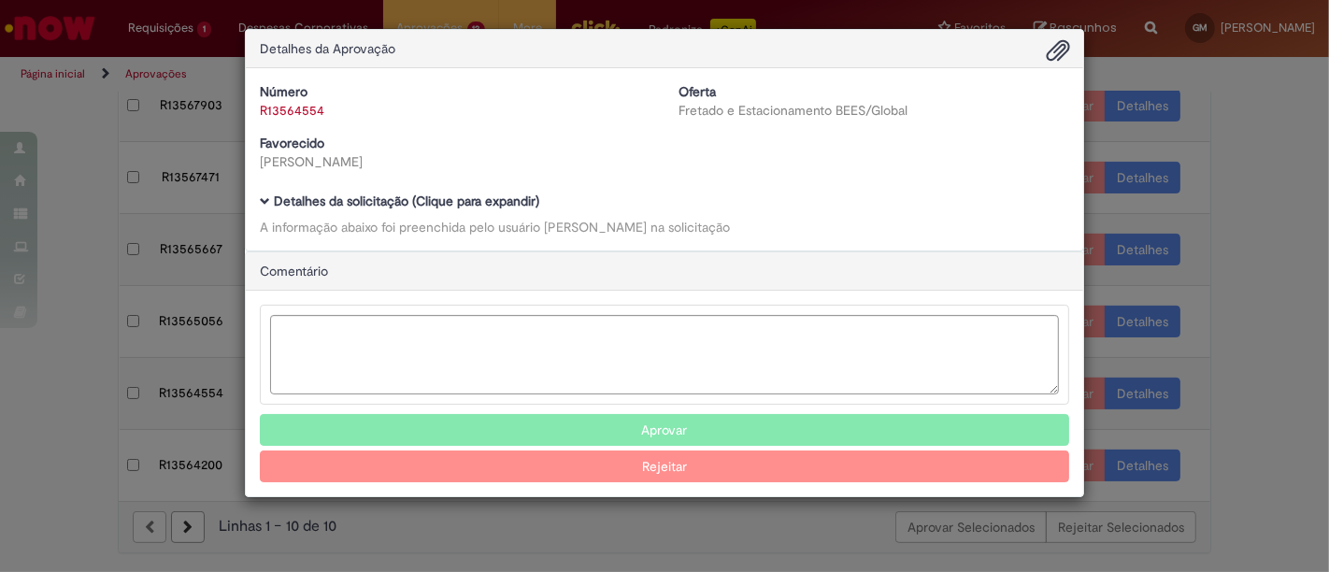
click at [374, 205] on b "Detalhes da solicitação (Clique para expandir)" at bounding box center [406, 200] width 265 height 17
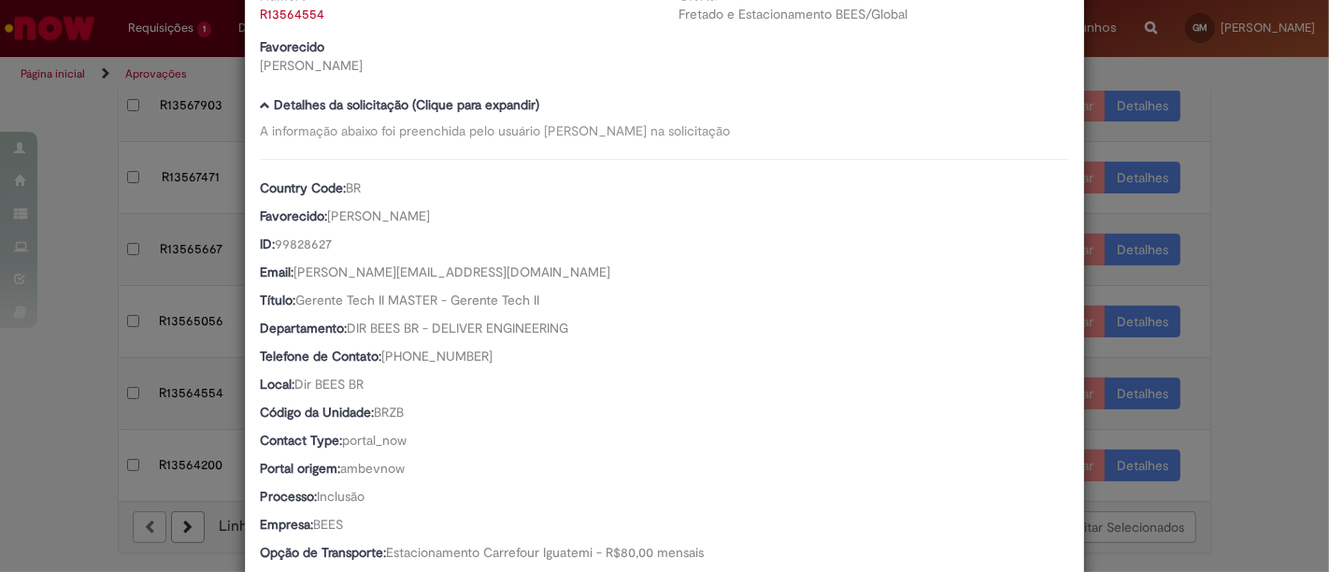
scroll to position [97, 0]
drag, startPoint x: 338, startPoint y: 246, endPoint x: 274, endPoint y: 243, distance: 64.5
click at [274, 243] on div "ID: 99828627" at bounding box center [664, 245] width 809 height 23
copy span "9828627"
drag, startPoint x: 392, startPoint y: 217, endPoint x: 324, endPoint y: 220, distance: 67.3
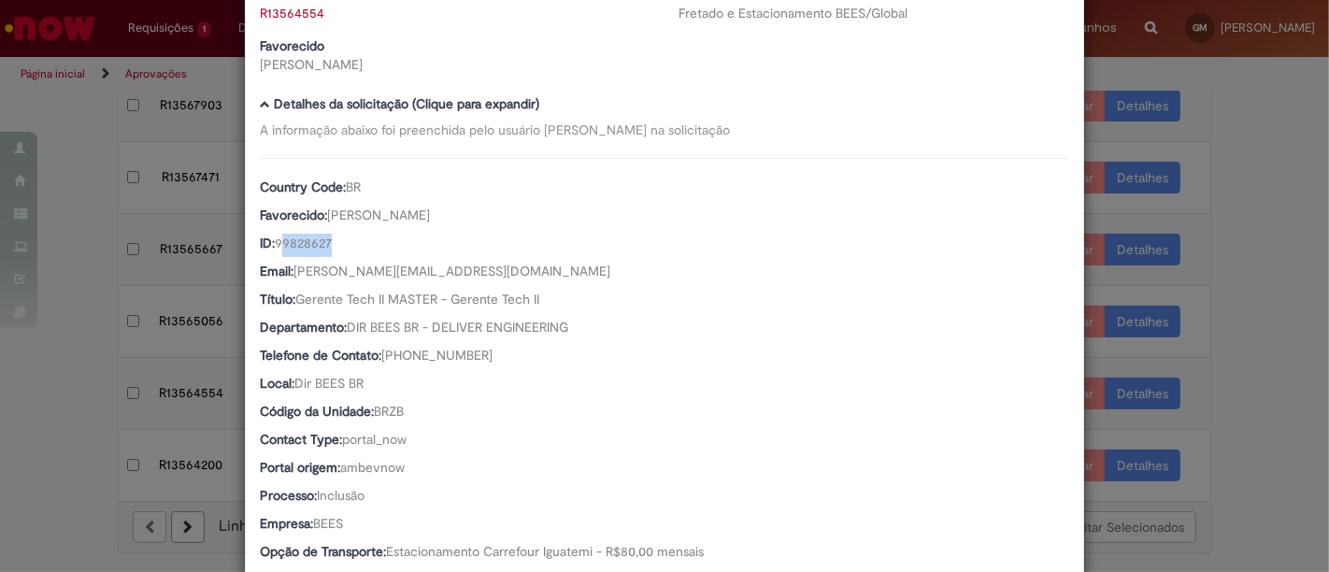
click at [324, 220] on div "Favorecido: [PERSON_NAME]" at bounding box center [664, 217] width 809 height 23
copy span "[PERSON_NAME]"
drag, startPoint x: 474, startPoint y: 273, endPoint x: 290, endPoint y: 264, distance: 184.3
click at [290, 264] on div "Email: [PERSON_NAME][EMAIL_ADDRESS][DOMAIN_NAME]" at bounding box center [664, 273] width 809 height 23
copy span "[PERSON_NAME][EMAIL_ADDRESS][DOMAIN_NAME]"
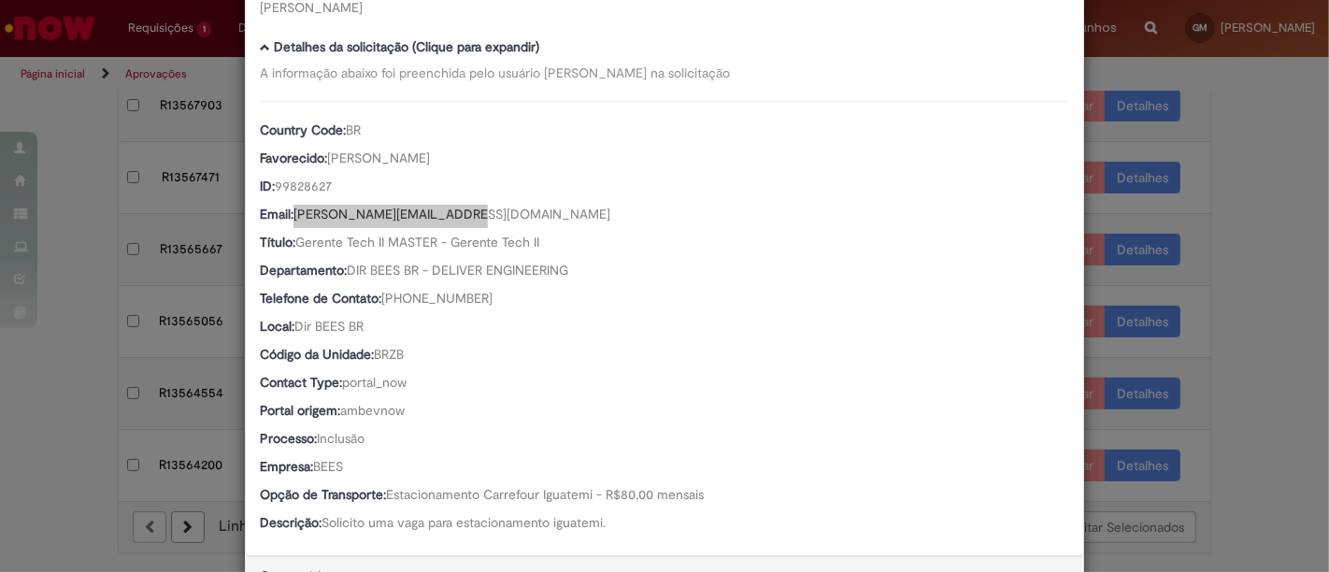
scroll to position [200, 0]
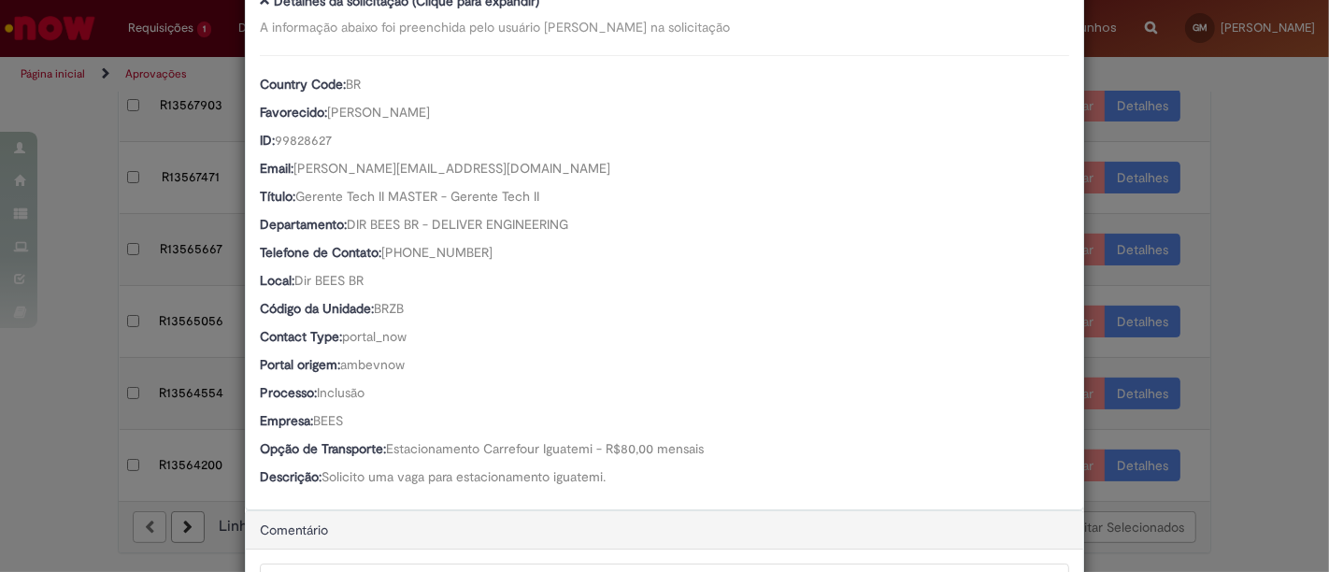
click at [1250, 206] on div "Detalhes da Aprovação Número R13564554 Oferta Fretado e Estacionamento BEES/Glo…" at bounding box center [664, 286] width 1329 height 572
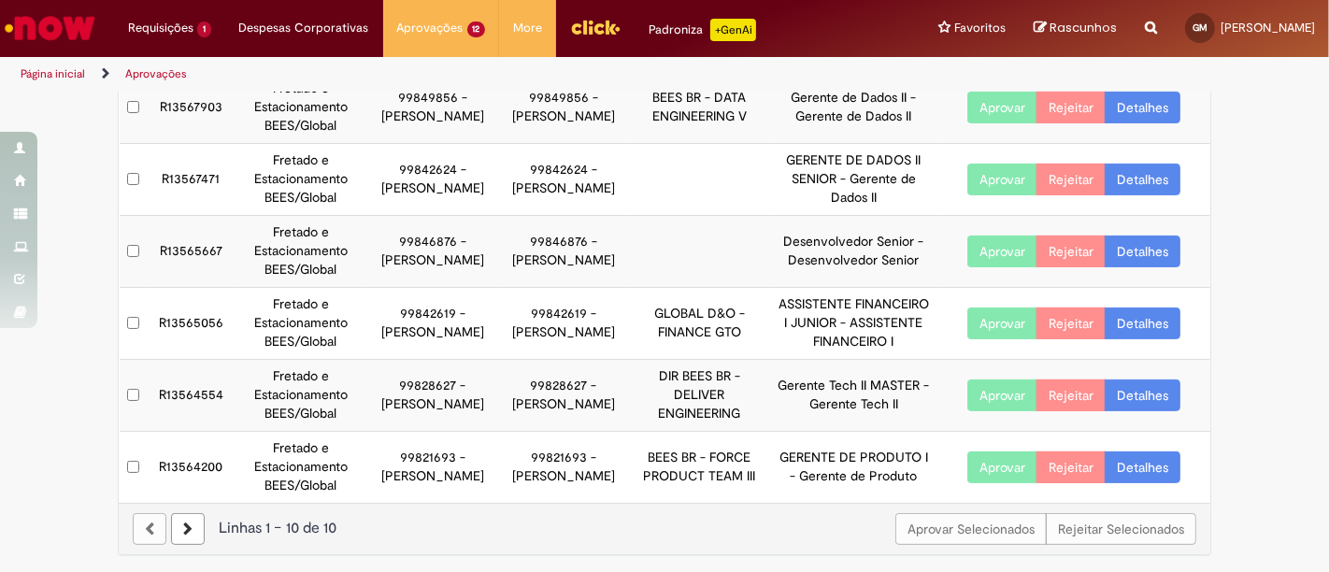
scroll to position [459, 0]
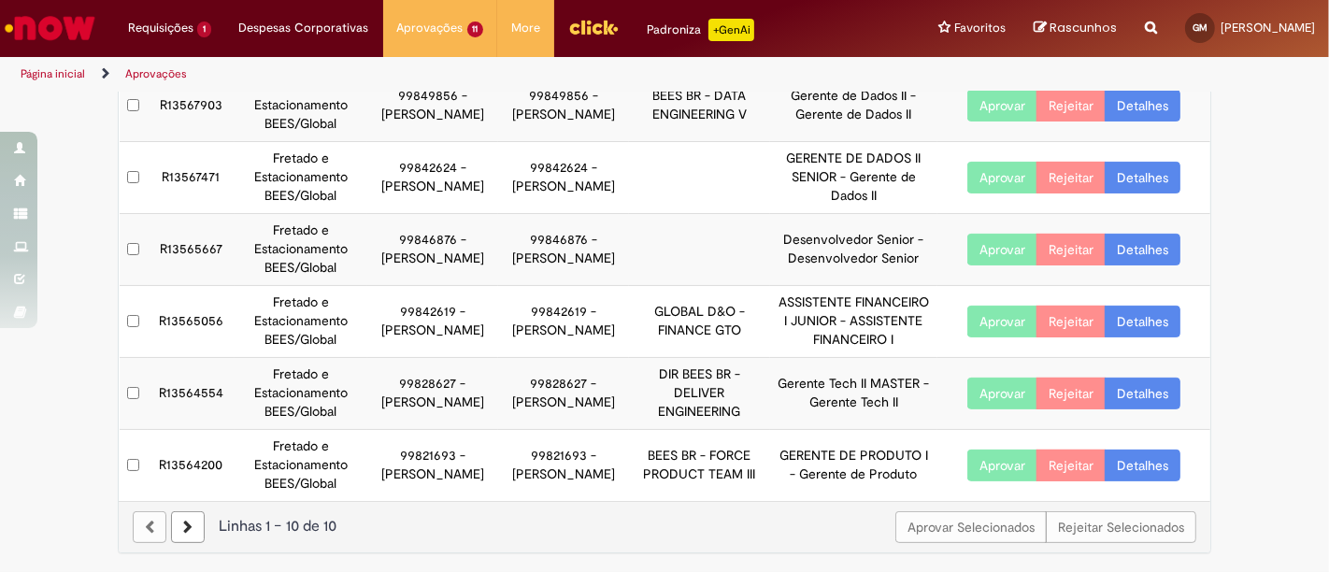
click at [1146, 389] on link "Detalhes" at bounding box center [1142, 393] width 76 height 32
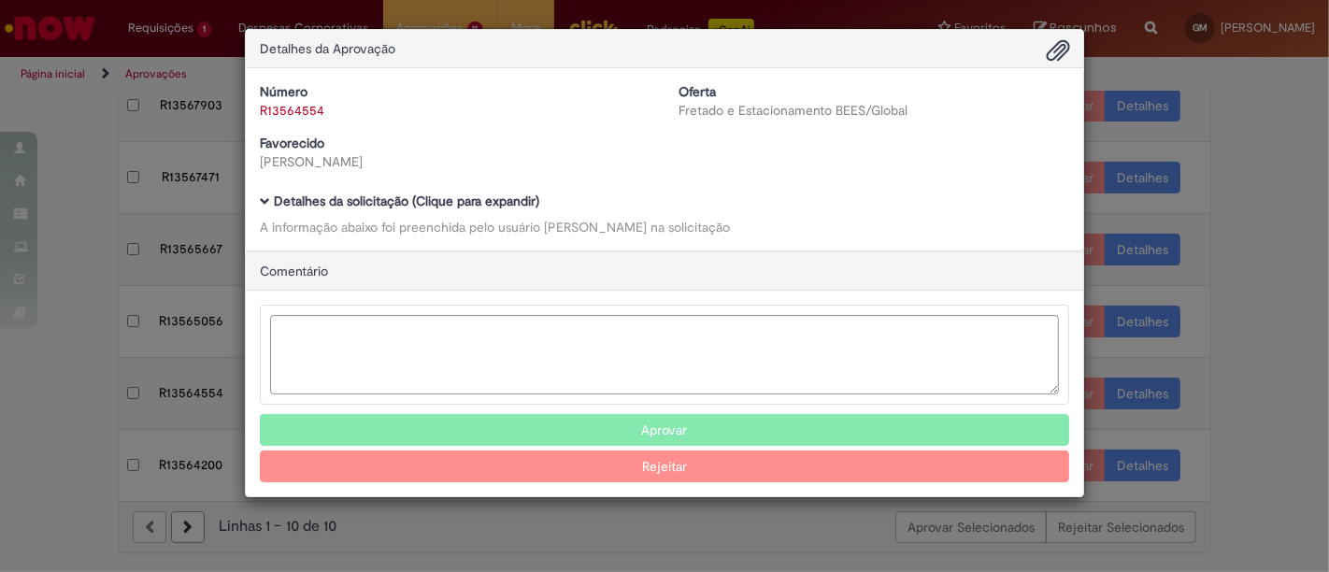
click at [475, 200] on b "Detalhes da solicitação (Clique para expandir)" at bounding box center [406, 200] width 265 height 17
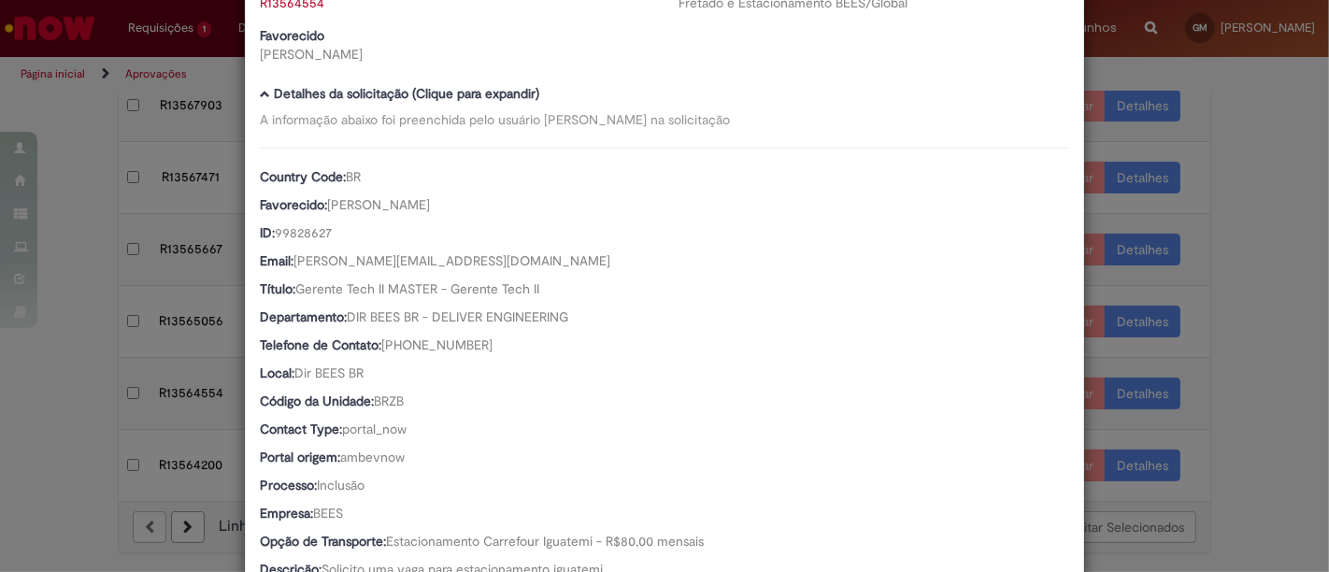
scroll to position [0, 0]
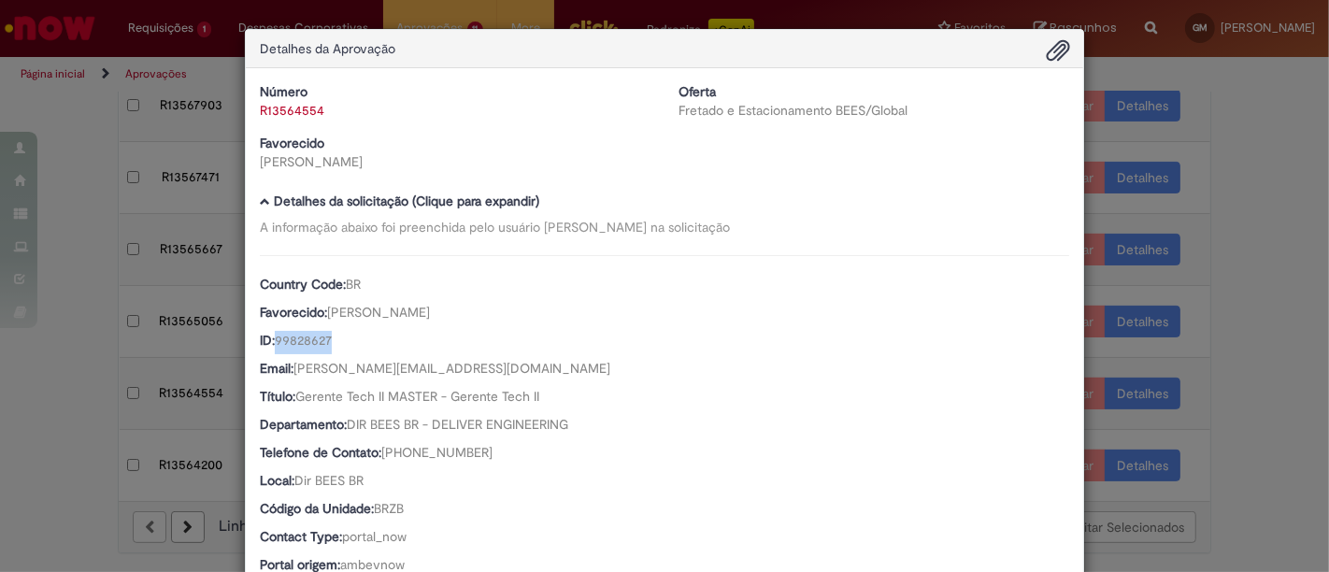
drag, startPoint x: 326, startPoint y: 340, endPoint x: 272, endPoint y: 343, distance: 54.3
click at [272, 343] on div "ID: 99828627" at bounding box center [664, 342] width 809 height 23
copy span "99828627"
drag, startPoint x: 403, startPoint y: 312, endPoint x: 323, endPoint y: 309, distance: 79.5
click at [323, 309] on div "Favorecido: [PERSON_NAME]" at bounding box center [664, 314] width 809 height 23
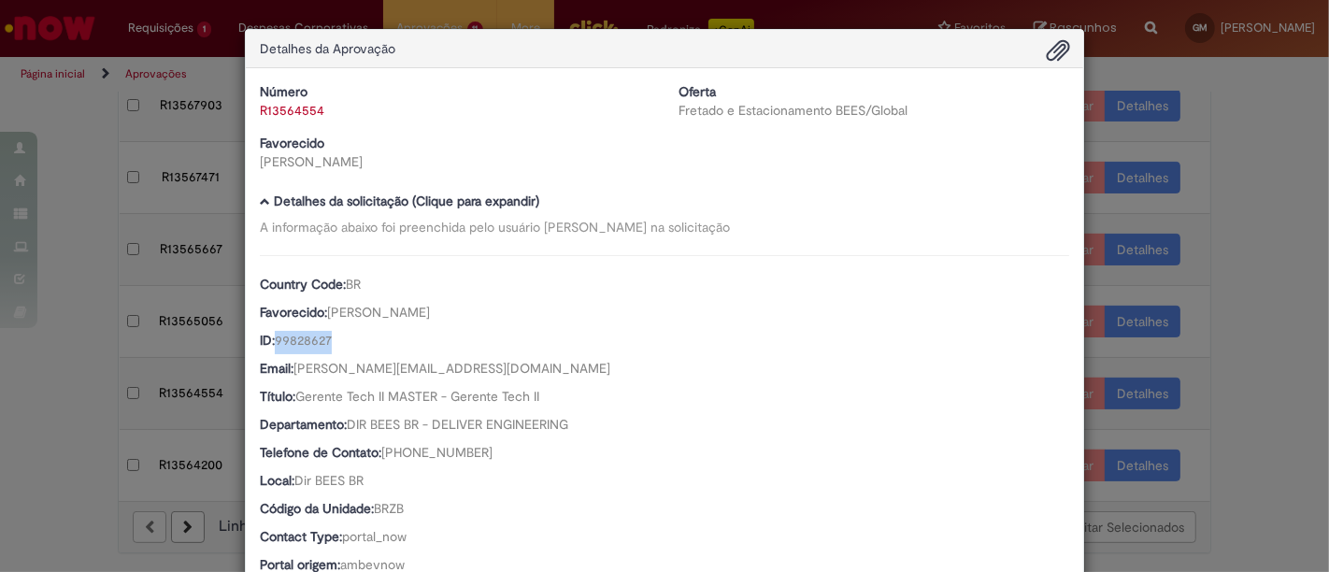
copy span "[PERSON_NAME]"
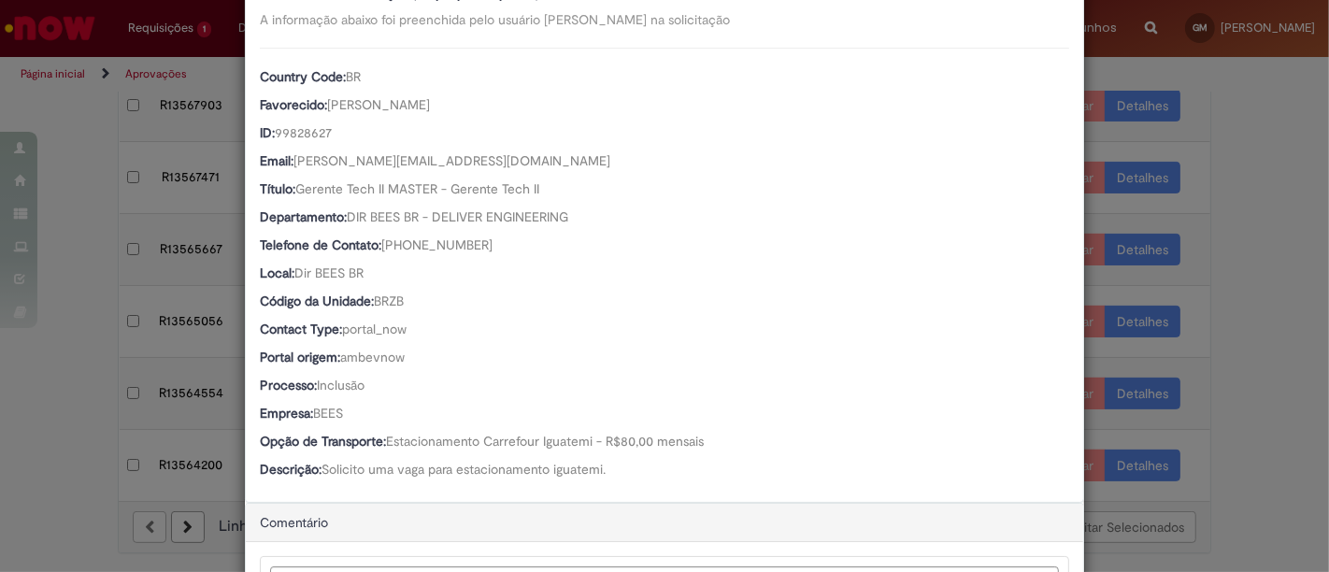
scroll to position [207, 0]
drag, startPoint x: 455, startPoint y: 162, endPoint x: 288, endPoint y: 160, distance: 167.3
click at [293, 160] on span "[PERSON_NAME][EMAIL_ADDRESS][DOMAIN_NAME]" at bounding box center [451, 160] width 317 height 17
copy span "[PERSON_NAME][EMAIL_ADDRESS][DOMAIN_NAME]"
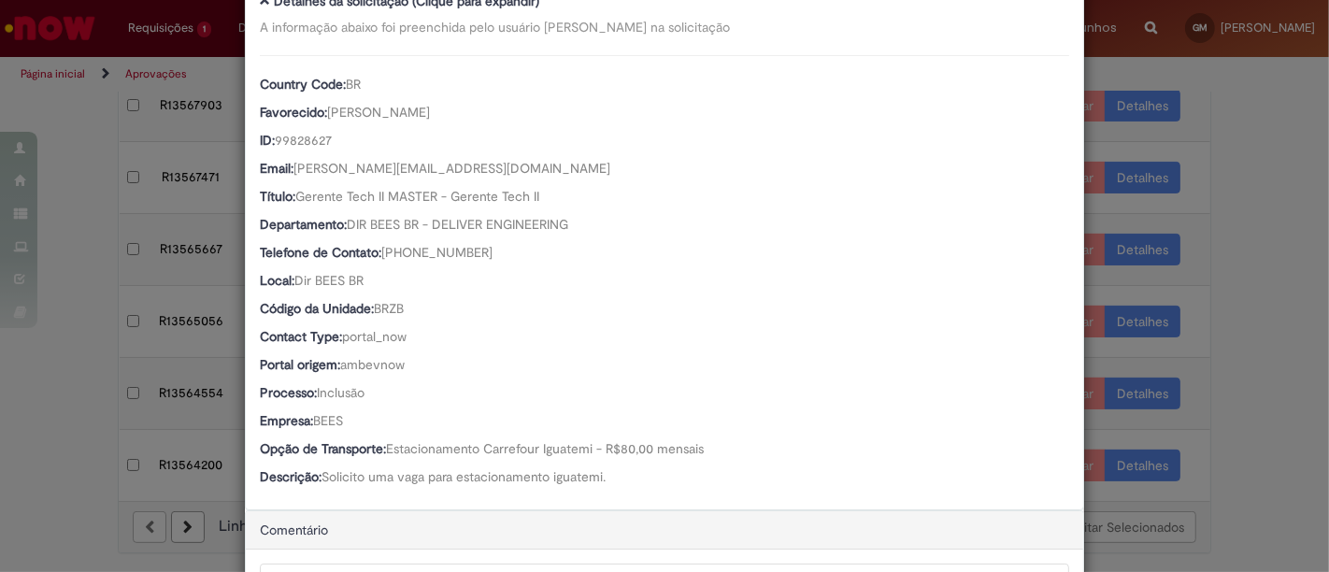
scroll to position [201, 0]
drag, startPoint x: 499, startPoint y: 250, endPoint x: 407, endPoint y: 252, distance: 91.6
click at [407, 252] on div "Telefone de Contato: [PHONE_NUMBER]" at bounding box center [664, 253] width 809 height 23
copy span "19 99273-7217"
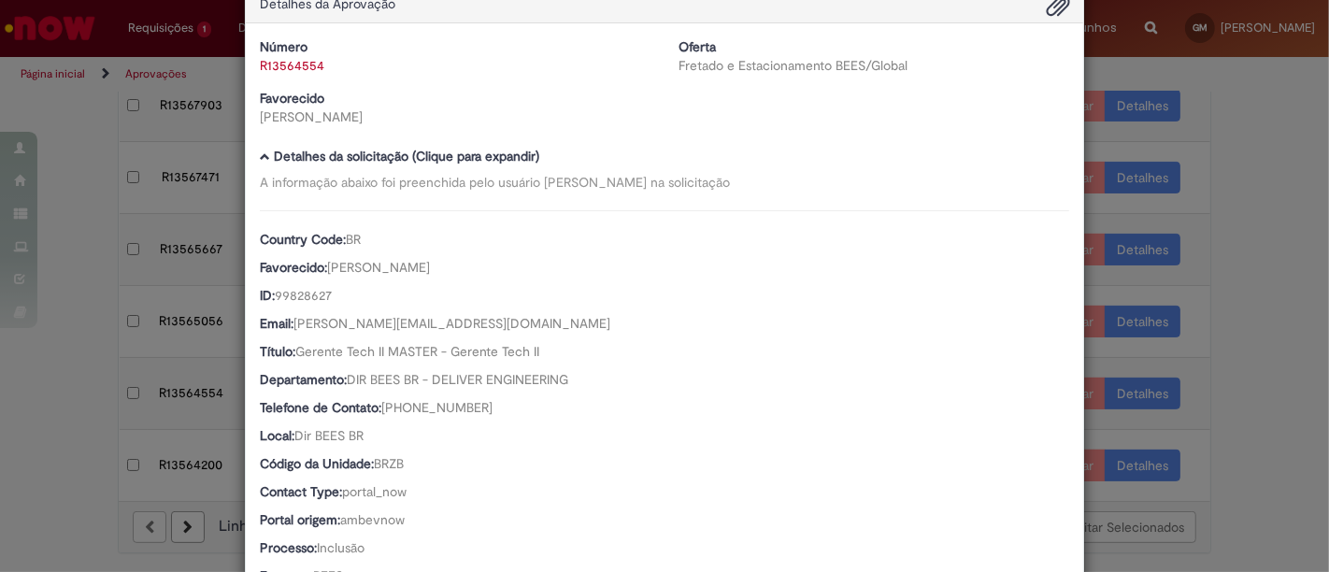
scroll to position [0, 0]
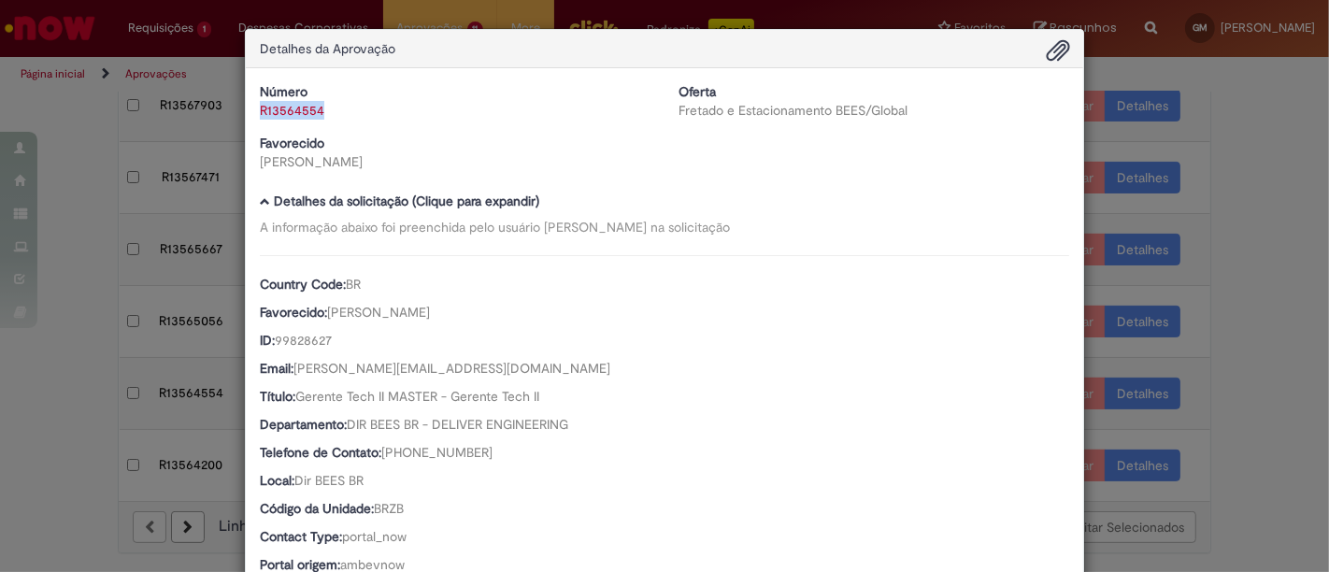
click at [229, 119] on div "Detalhes da Aprovação Número R13564554 Oferta Fretado e Estacionamento BEES/Glo…" at bounding box center [664, 286] width 1329 height 572
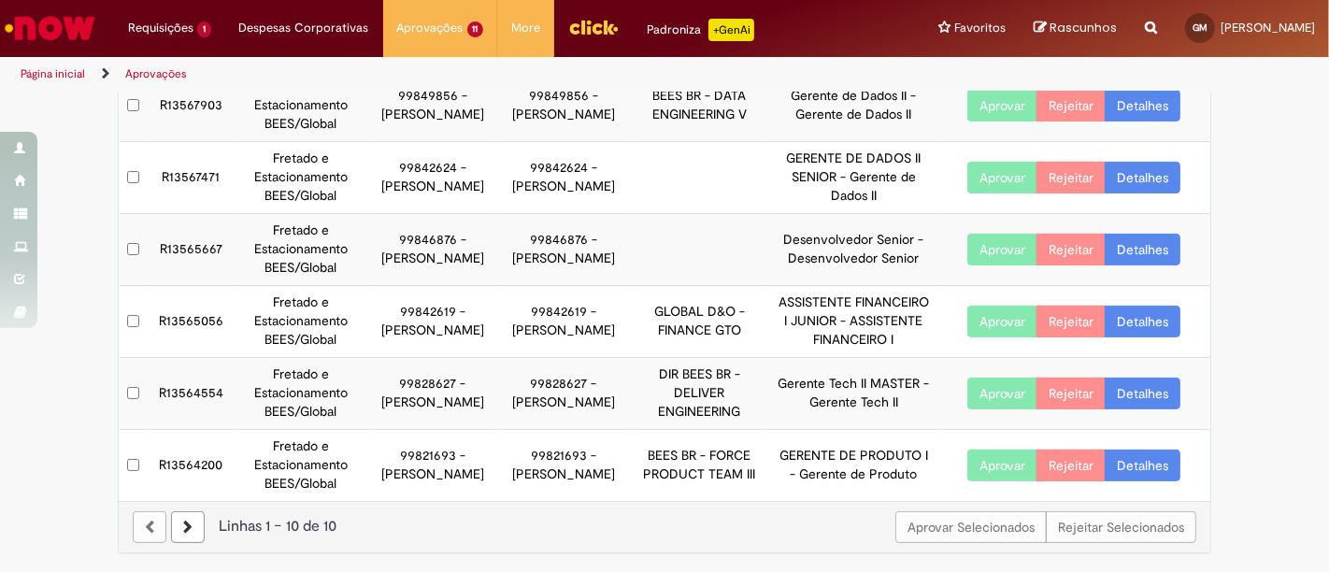
copy link "R13564554"
click at [1146, 377] on td "Aprovar Rejeitar Detalhes" at bounding box center [1073, 394] width 273 height 72
click at [1150, 392] on link "Detalhes" at bounding box center [1142, 393] width 76 height 32
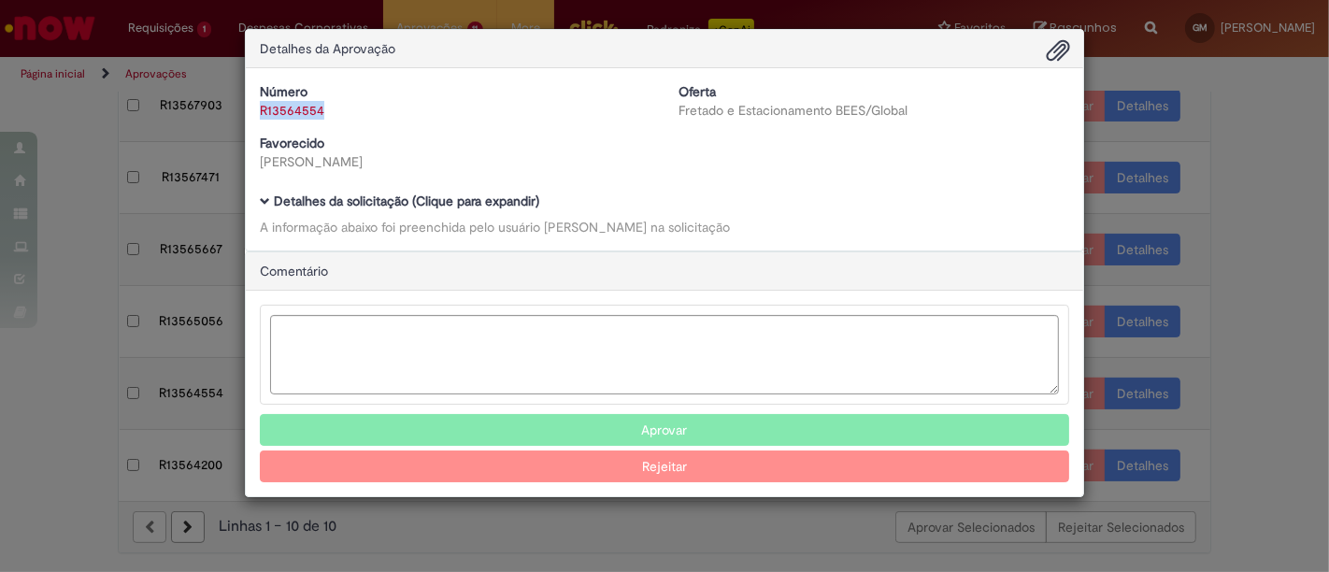
drag, startPoint x: 334, startPoint y: 107, endPoint x: 259, endPoint y: 114, distance: 75.0
click at [260, 114] on div "R13564554" at bounding box center [455, 110] width 391 height 19
copy link "R13564554"
click at [712, 425] on button "Aprovar" at bounding box center [664, 430] width 809 height 32
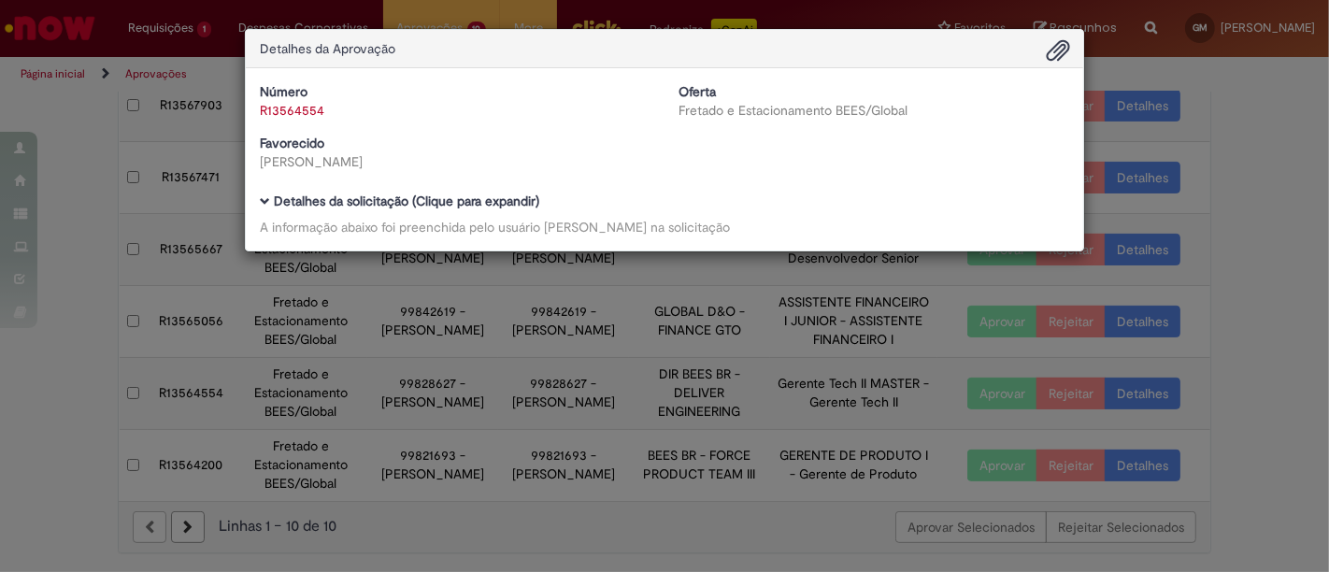
click at [1261, 238] on div "Detalhes da Aprovação Número R13564554 Oferta Fretado e Estacionamento BEES/Glo…" at bounding box center [664, 286] width 1329 height 572
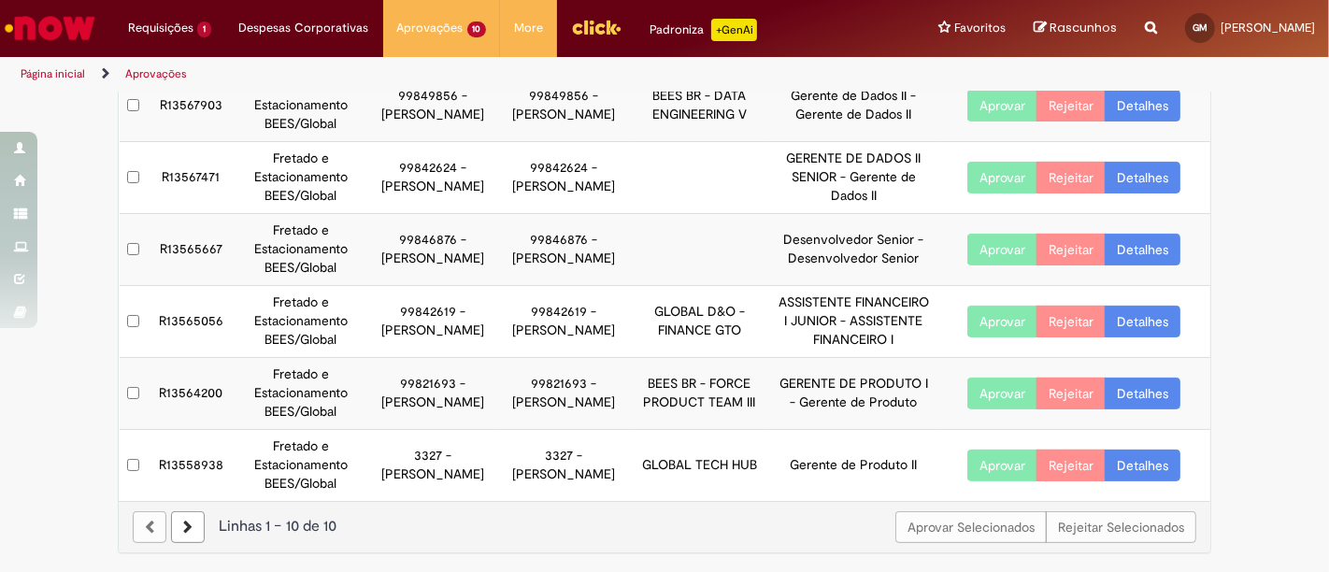
click at [1145, 316] on link "Detalhes" at bounding box center [1142, 322] width 76 height 32
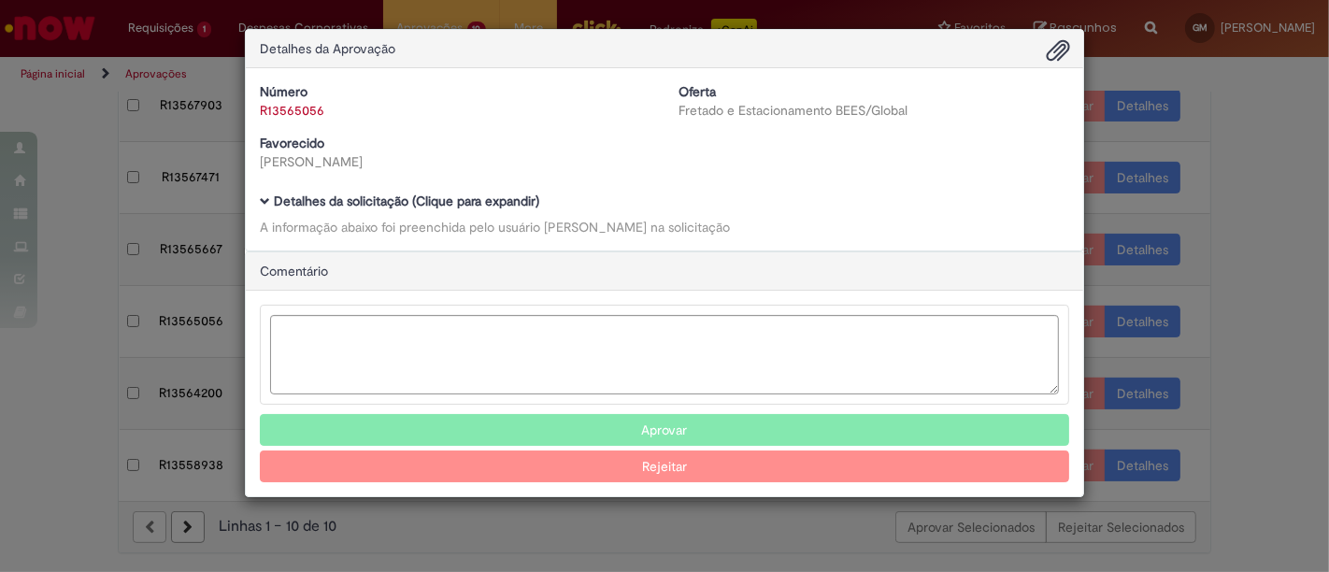
click at [413, 210] on div "Detalhes da solicitação (Clique para expandir) A informação abaixo foi preenchi…" at bounding box center [664, 215] width 809 height 42
click at [411, 206] on b "Detalhes da solicitação (Clique para expandir)" at bounding box center [406, 200] width 265 height 17
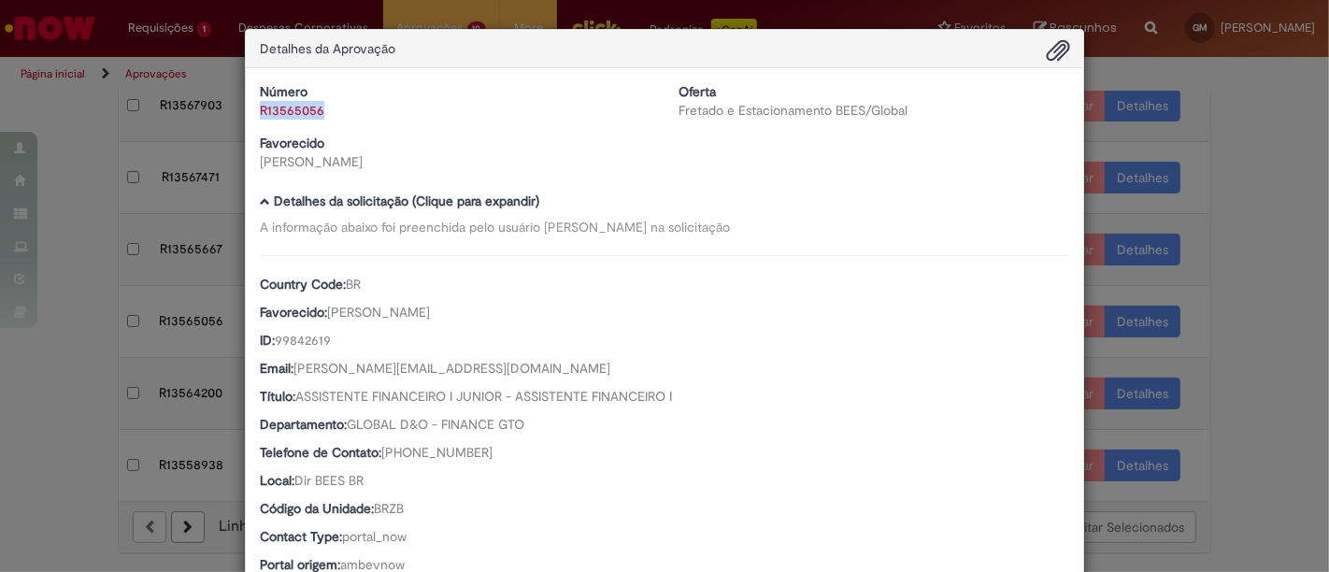
drag, startPoint x: 320, startPoint y: 110, endPoint x: 247, endPoint y: 110, distance: 72.9
click at [247, 110] on div "Número R13565056" at bounding box center [455, 100] width 419 height 37
copy link "R13565056"
drag, startPoint x: 496, startPoint y: 445, endPoint x: 410, endPoint y: 452, distance: 86.3
click at [410, 452] on div "Telefone de Contato: [PHONE_NUMBER]" at bounding box center [664, 454] width 809 height 23
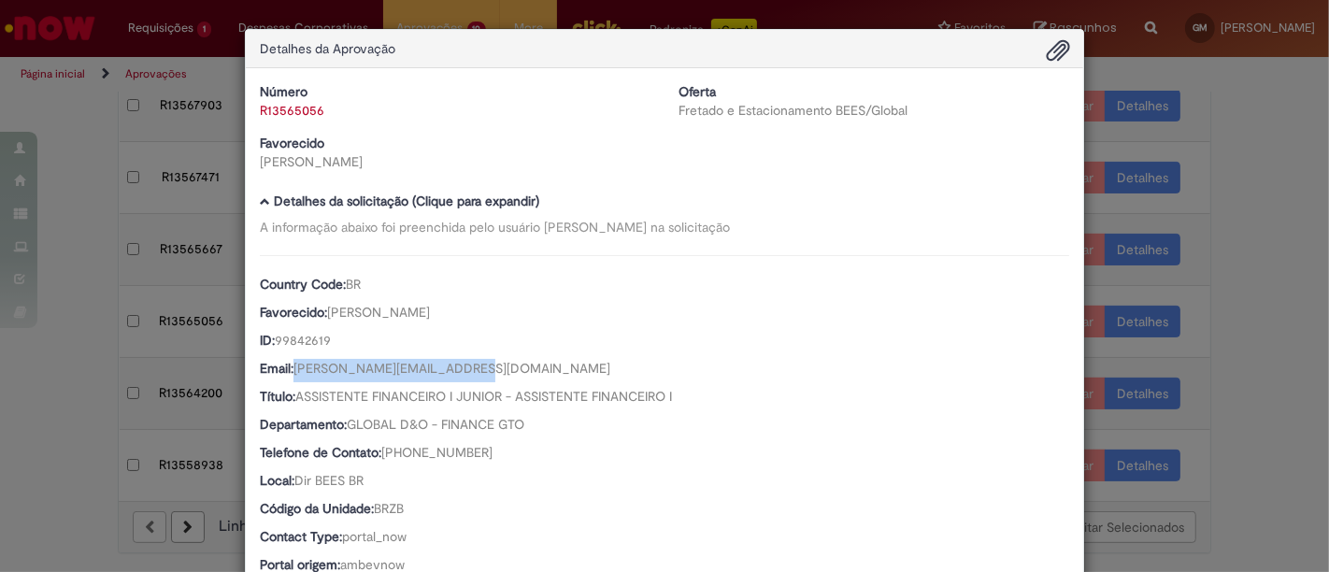
drag, startPoint x: 477, startPoint y: 366, endPoint x: 292, endPoint y: 376, distance: 185.2
click at [290, 377] on div "Email: [PERSON_NAME][EMAIL_ADDRESS][DOMAIN_NAME]" at bounding box center [664, 370] width 809 height 23
drag, startPoint x: 476, startPoint y: 310, endPoint x: 323, endPoint y: 307, distance: 152.3
click at [323, 307] on div "Favorecido: [PERSON_NAME]" at bounding box center [664, 314] width 809 height 23
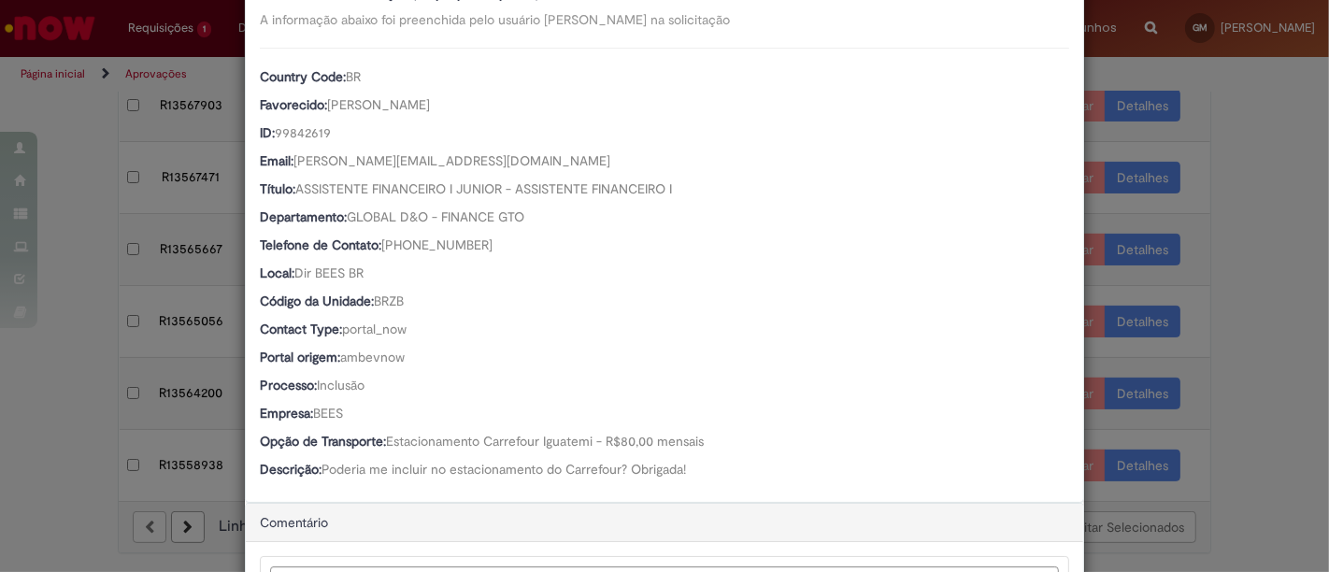
scroll to position [207, 0]
drag, startPoint x: 329, startPoint y: 132, endPoint x: 271, endPoint y: 126, distance: 58.2
click at [271, 126] on div "ID: 99842619" at bounding box center [664, 134] width 809 height 23
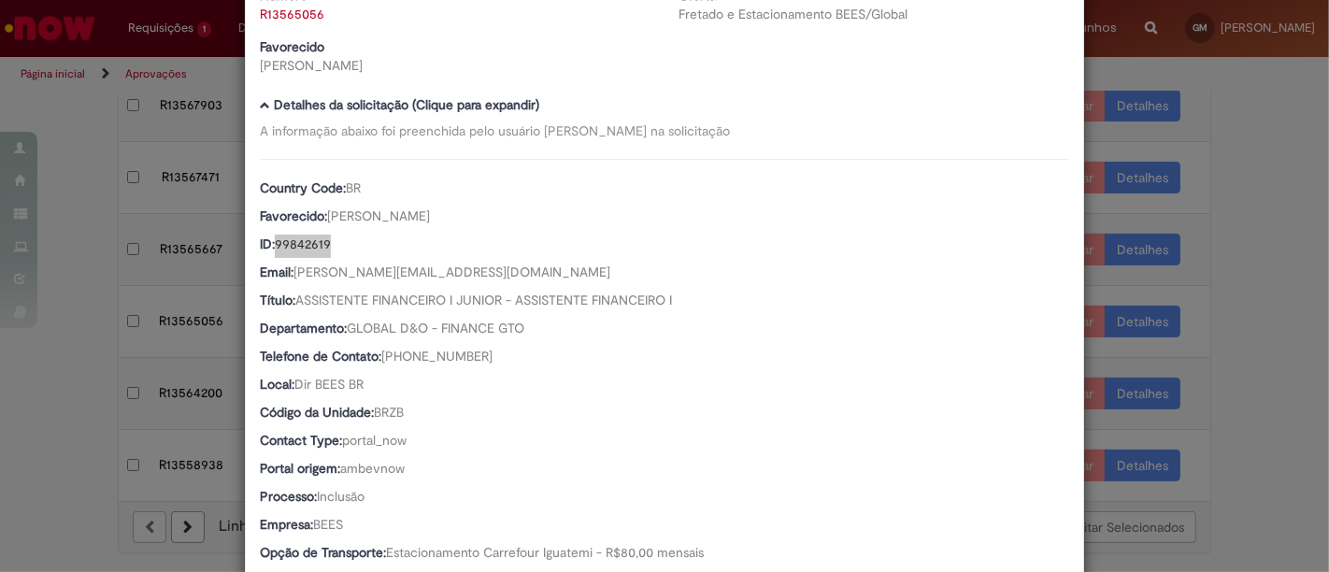
scroll to position [408, 0]
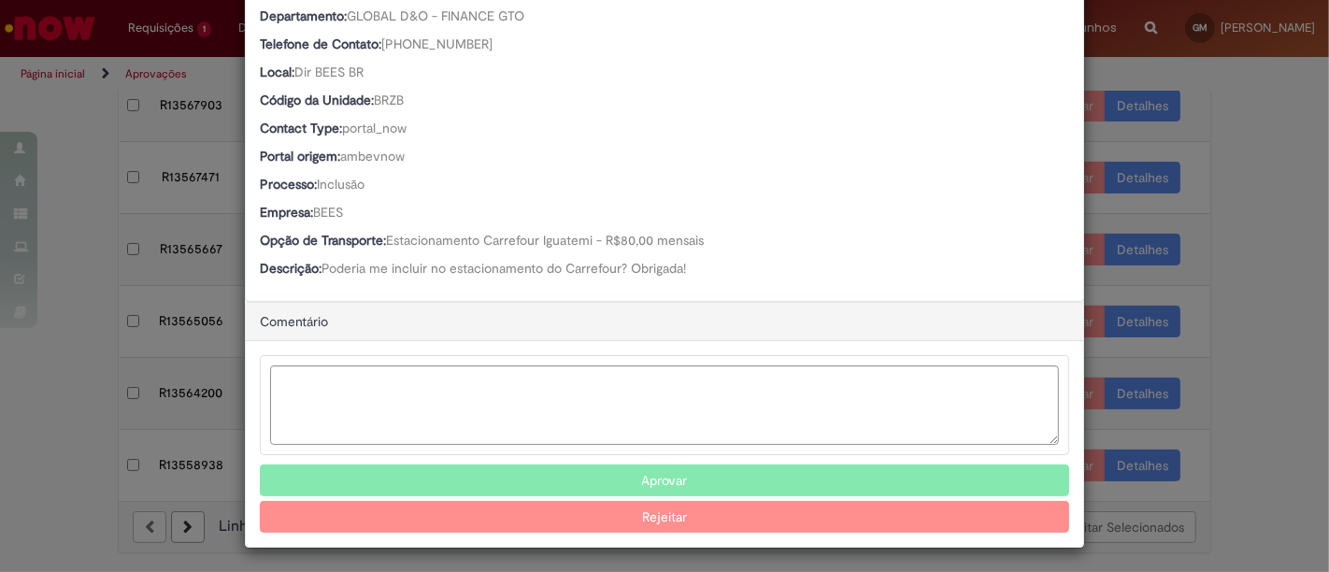
click at [710, 483] on button "Aprovar" at bounding box center [664, 480] width 809 height 32
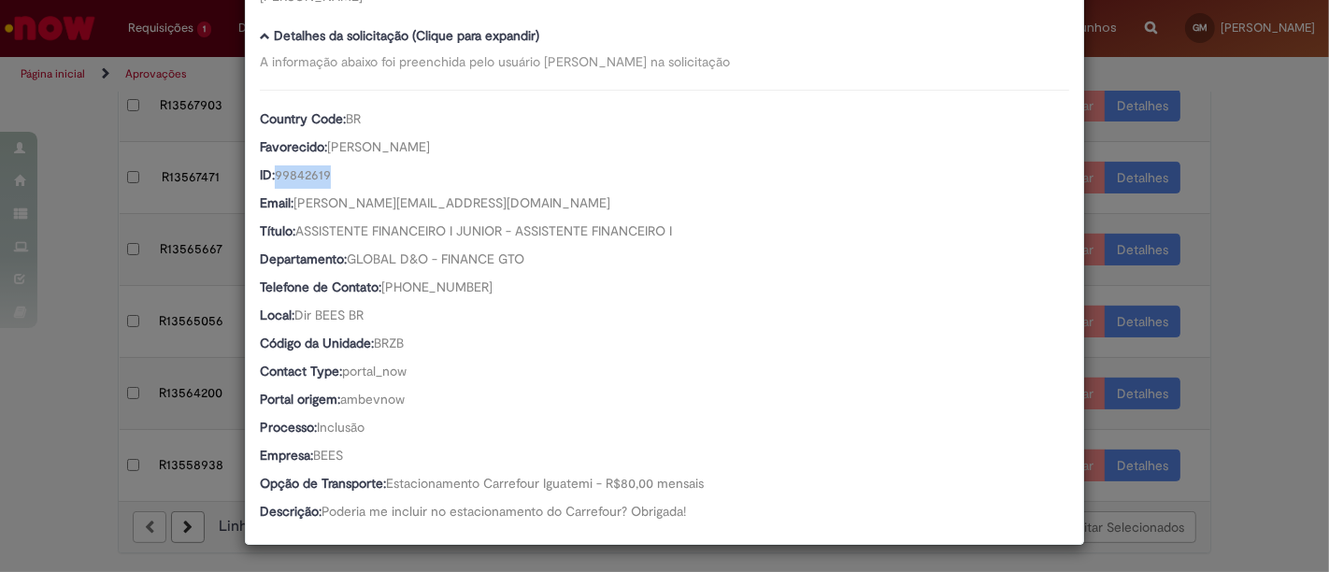
scroll to position [368, 0]
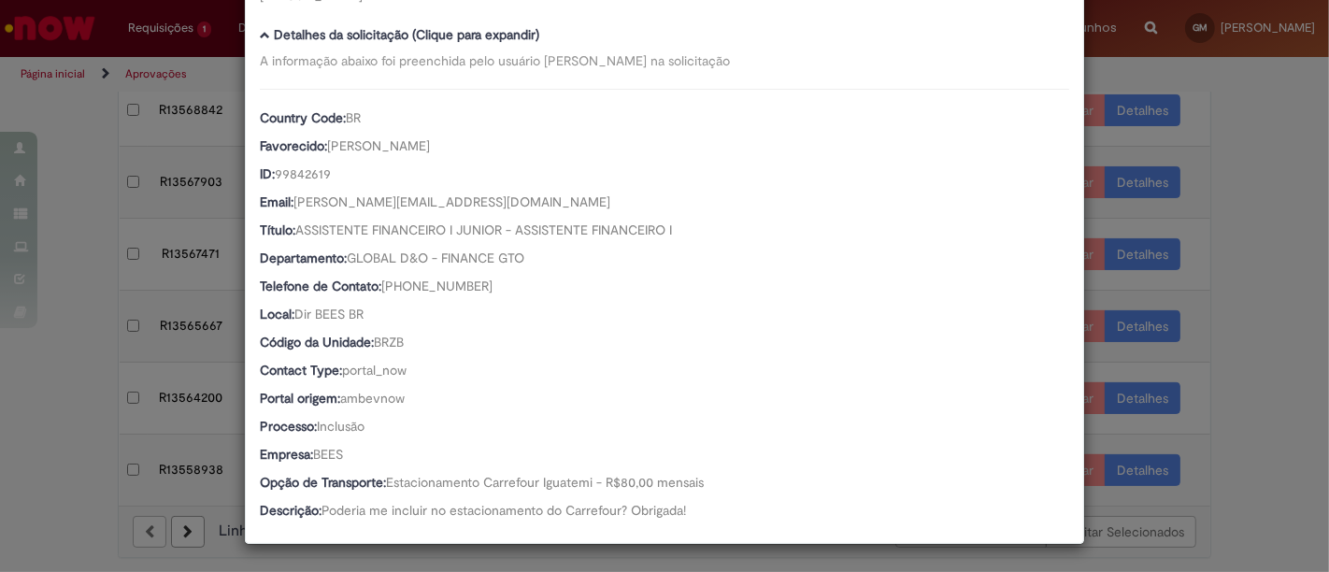
click at [1257, 145] on div "Detalhes da Aprovação Número R13565056 Oferta Fretado e Estacionamento BEES/Glo…" at bounding box center [664, 286] width 1329 height 572
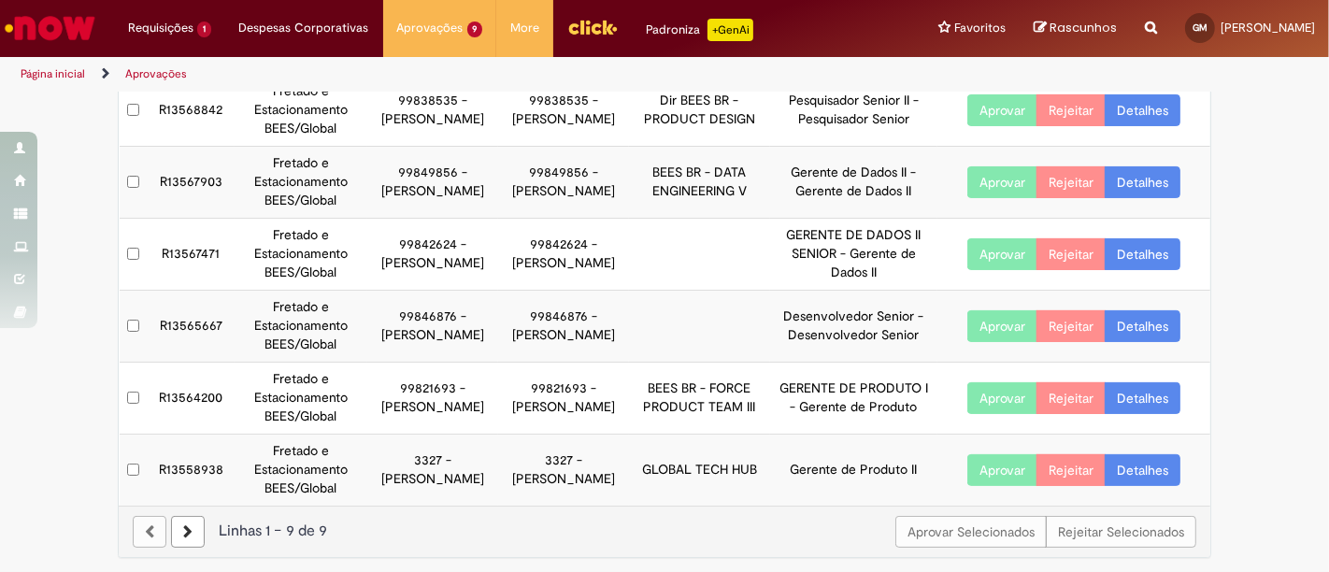
click at [1141, 396] on link "Detalhes" at bounding box center [1142, 398] width 76 height 32
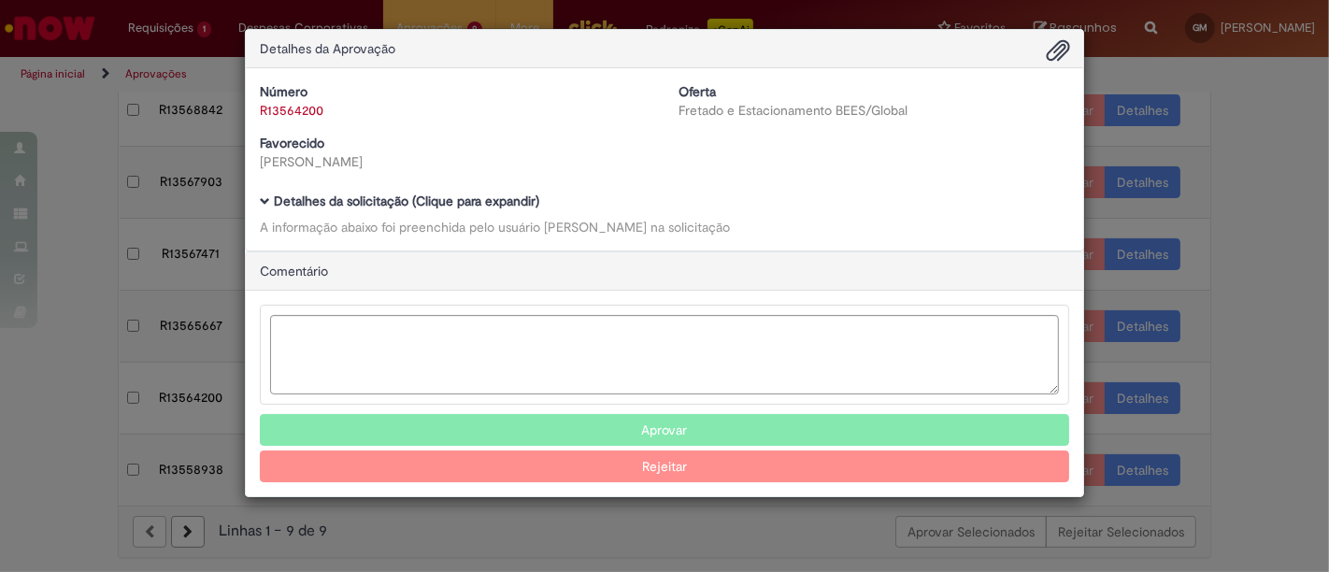
click at [449, 200] on b "Detalhes da solicitação (Clique para expandir)" at bounding box center [406, 200] width 265 height 17
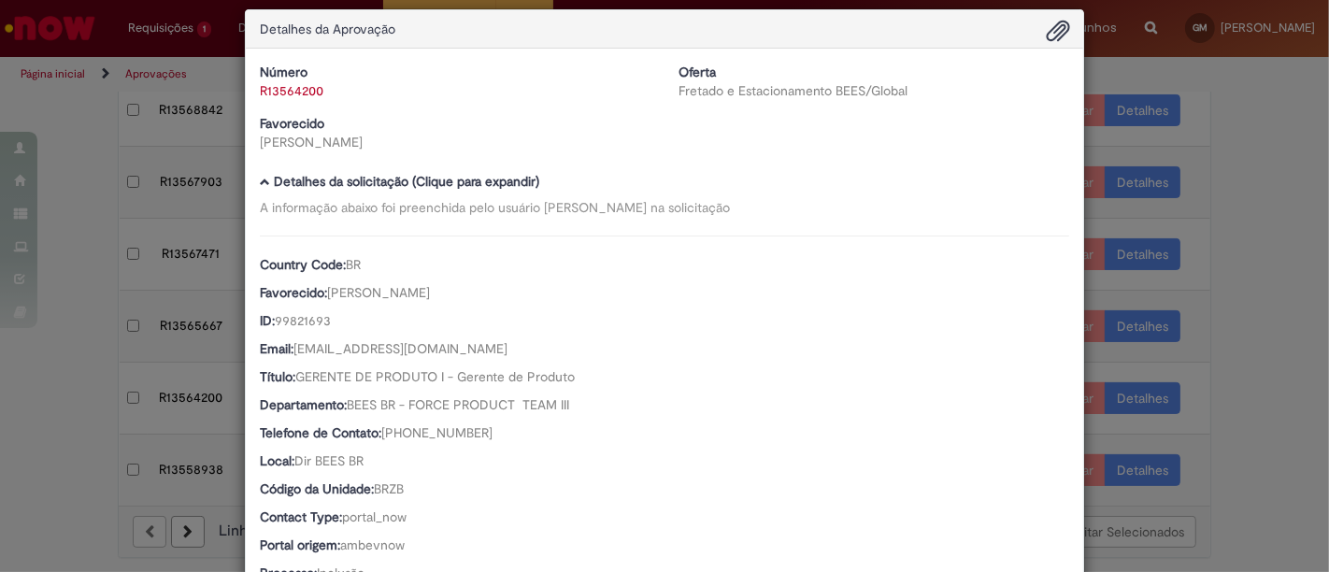
scroll to position [0, 0]
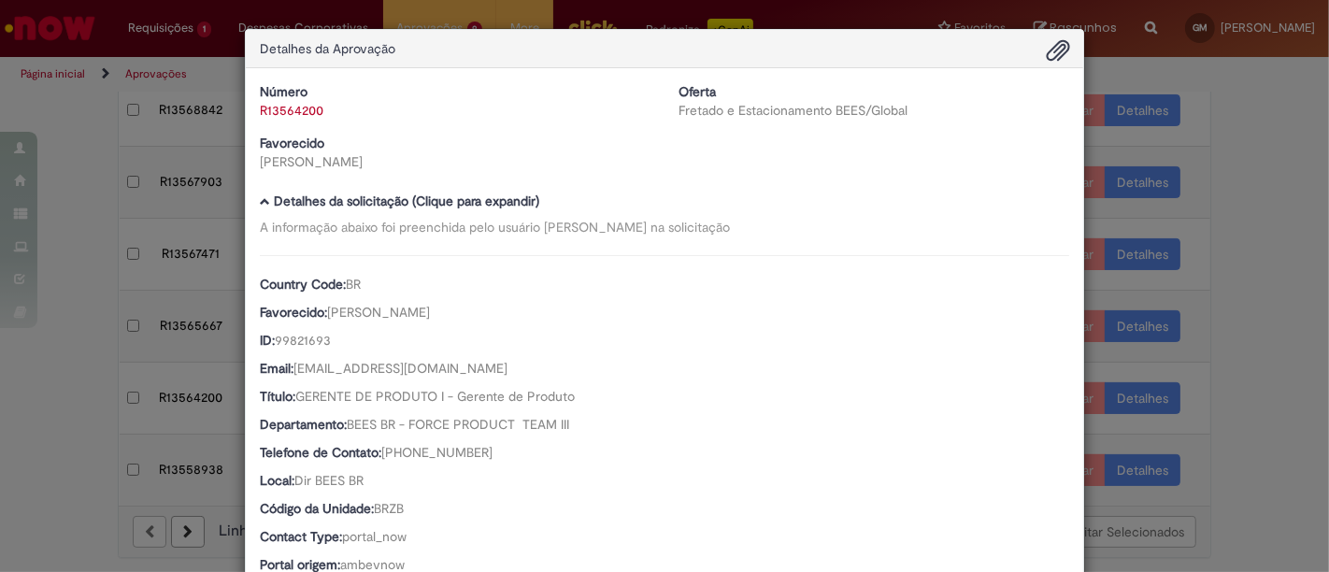
click at [1225, 175] on div "Detalhes da Aprovação Número R13564200 Oferta Fretado e Estacionamento BEES/Glo…" at bounding box center [664, 286] width 1329 height 572
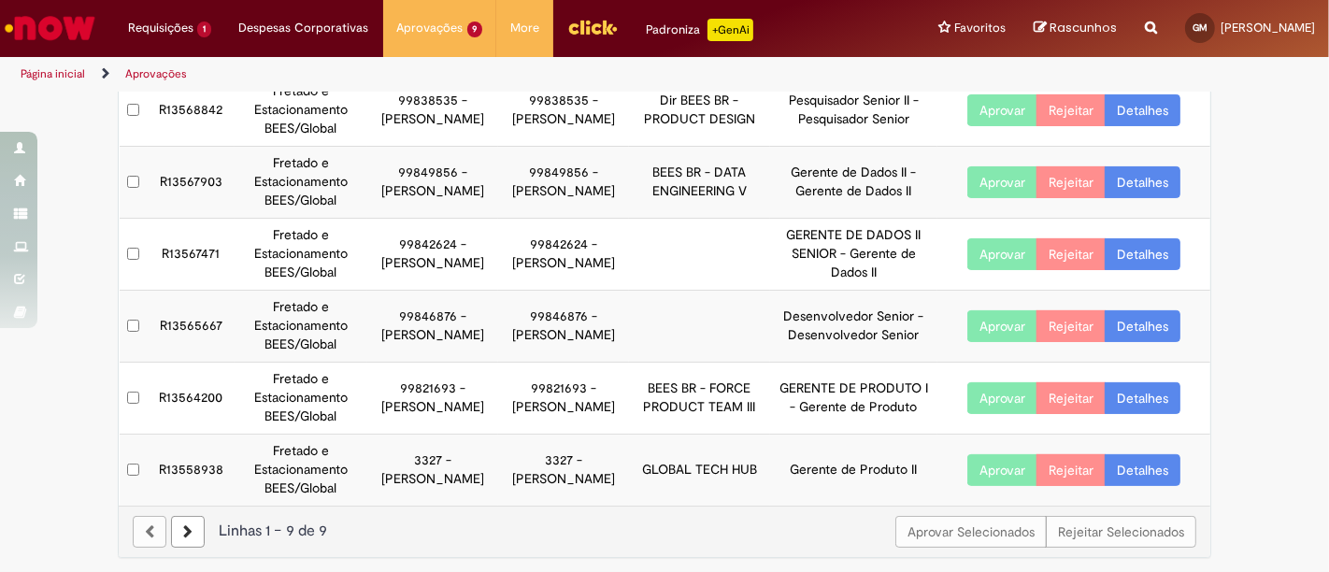
click at [1153, 315] on link "Detalhes" at bounding box center [1142, 326] width 76 height 32
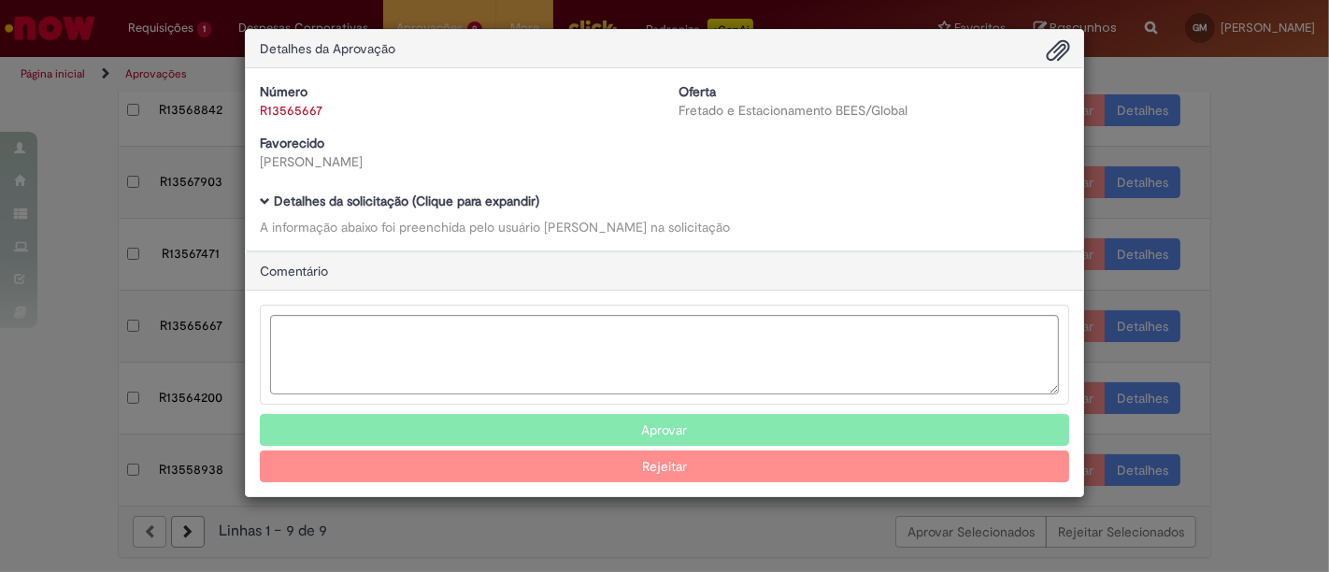
click at [496, 204] on b "Detalhes da solicitação (Clique para expandir)" at bounding box center [406, 200] width 265 height 17
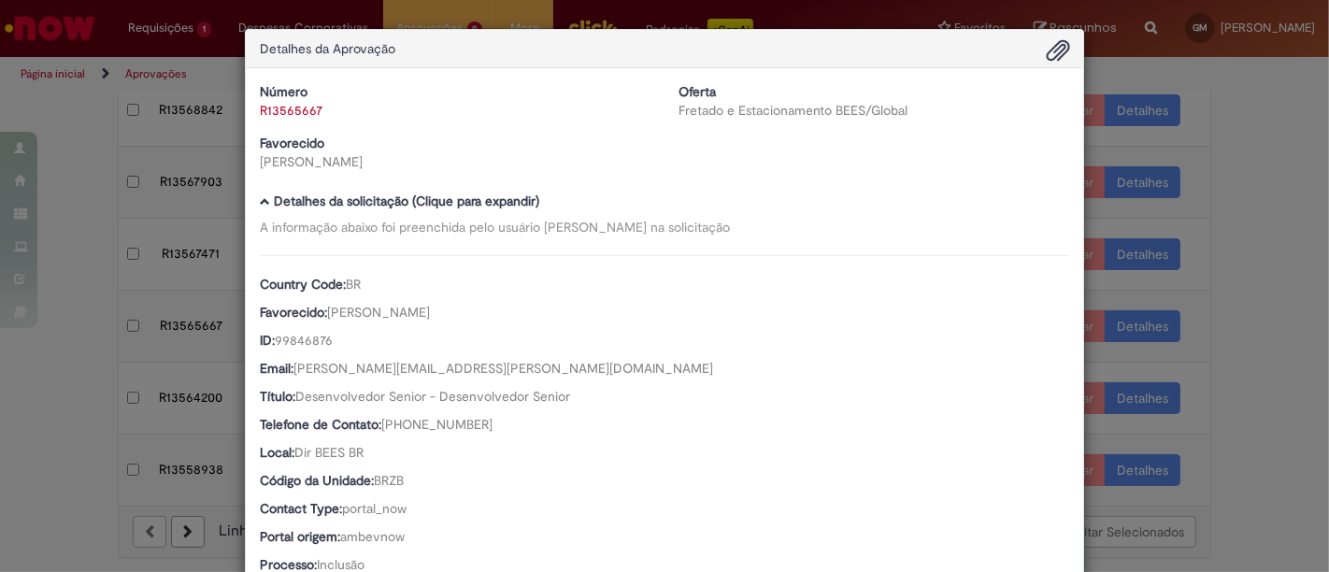
click at [331, 107] on div "R13565667" at bounding box center [455, 110] width 391 height 19
drag, startPoint x: 341, startPoint y: 337, endPoint x: 272, endPoint y: 339, distance: 69.2
click at [272, 339] on div "ID: 99846876" at bounding box center [664, 342] width 809 height 23
drag, startPoint x: 463, startPoint y: 164, endPoint x: 255, endPoint y: 174, distance: 207.7
click at [255, 174] on div "Número R13565667 Oferta Fretado e Estacionamento BEES/Global Favorecido [PERSON…" at bounding box center [664, 133] width 837 height 103
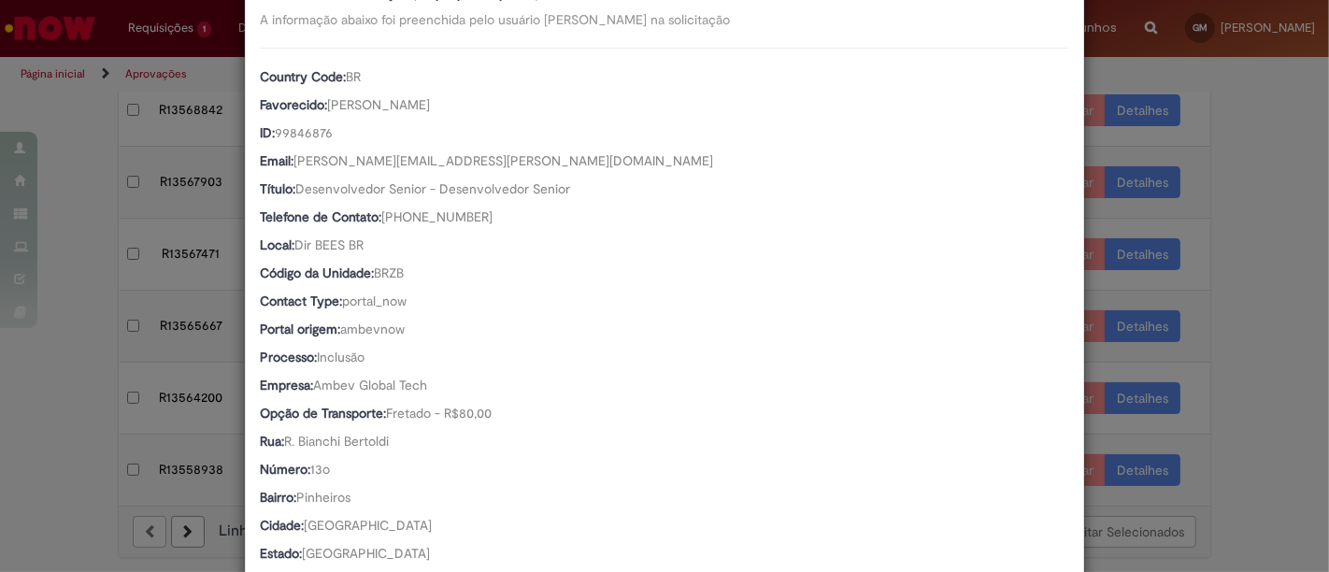
scroll to position [207, 0]
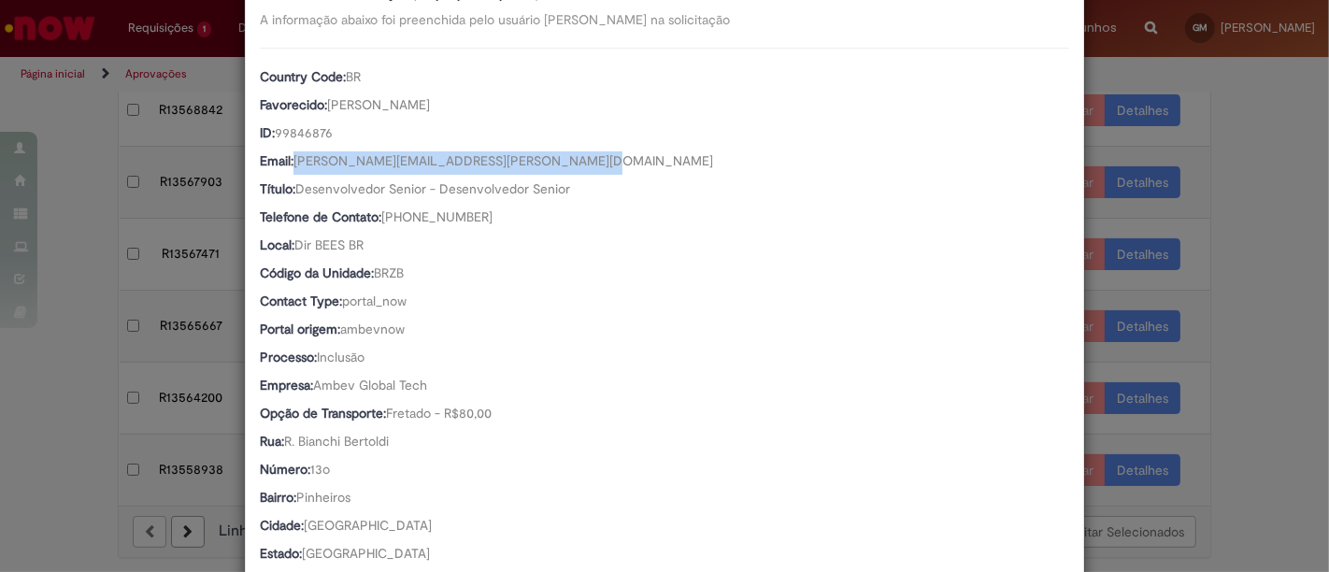
drag, startPoint x: 538, startPoint y: 170, endPoint x: 285, endPoint y: 154, distance: 253.7
click at [287, 154] on div "Email: [PERSON_NAME][EMAIL_ADDRESS][PERSON_NAME][DOMAIN_NAME]" at bounding box center [664, 162] width 809 height 23
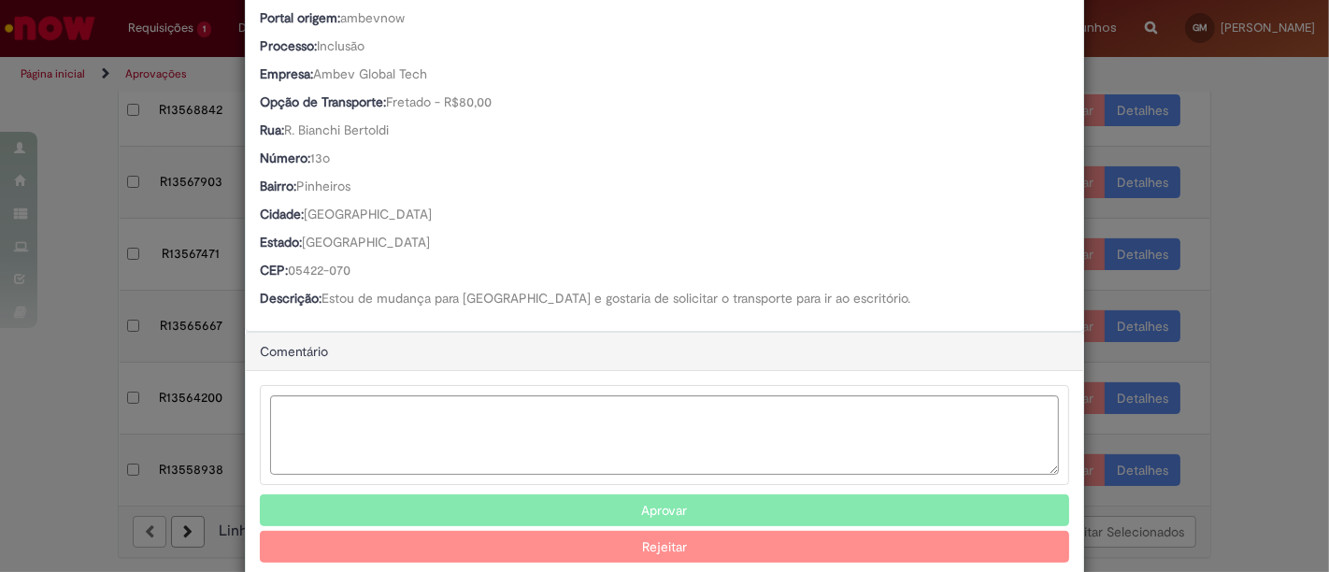
scroll to position [520, 0]
drag, startPoint x: 396, startPoint y: 132, endPoint x: 281, endPoint y: 124, distance: 115.2
click at [281, 123] on div "Rua: [PERSON_NAME] Bianchi Bertoldi" at bounding box center [664, 131] width 809 height 23
drag, startPoint x: 347, startPoint y: 270, endPoint x: 280, endPoint y: 266, distance: 66.4
click at [282, 265] on div "CEP: 05422-070" at bounding box center [664, 271] width 809 height 23
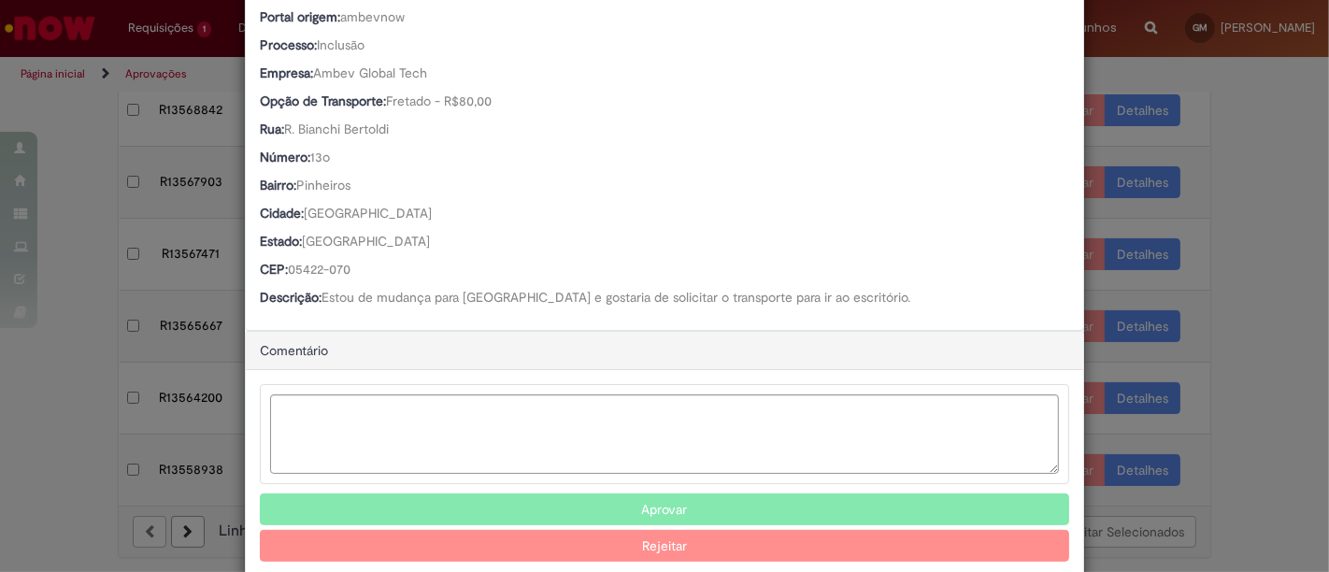
drag, startPoint x: 280, startPoint y: 266, endPoint x: 879, endPoint y: 201, distance: 602.5
click at [879, 201] on div "Country Code: BR Favorecido: [PERSON_NAME] ID: 99846876 Email: [PERSON_NAME][EM…" at bounding box center [664, 24] width 809 height 576
drag, startPoint x: 352, startPoint y: 273, endPoint x: 286, endPoint y: 269, distance: 66.4
click at [286, 269] on div "CEP: 05422-070" at bounding box center [664, 271] width 809 height 23
drag, startPoint x: 285, startPoint y: 263, endPoint x: 346, endPoint y: 268, distance: 60.9
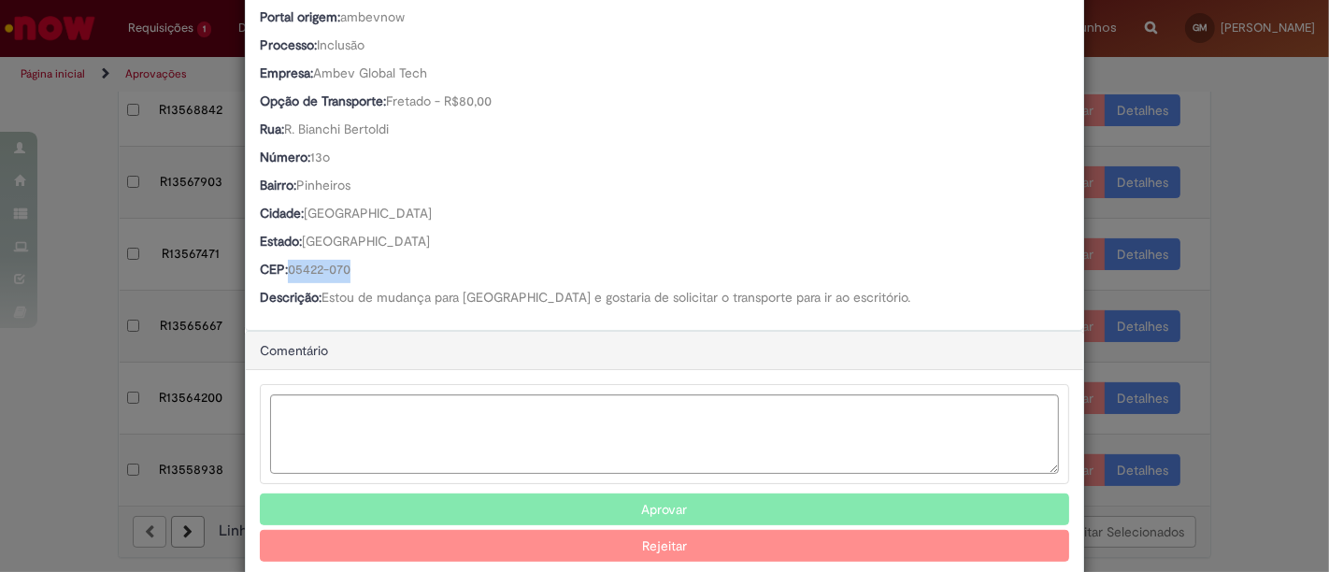
click at [346, 268] on span "05422-070" at bounding box center [319, 269] width 63 height 17
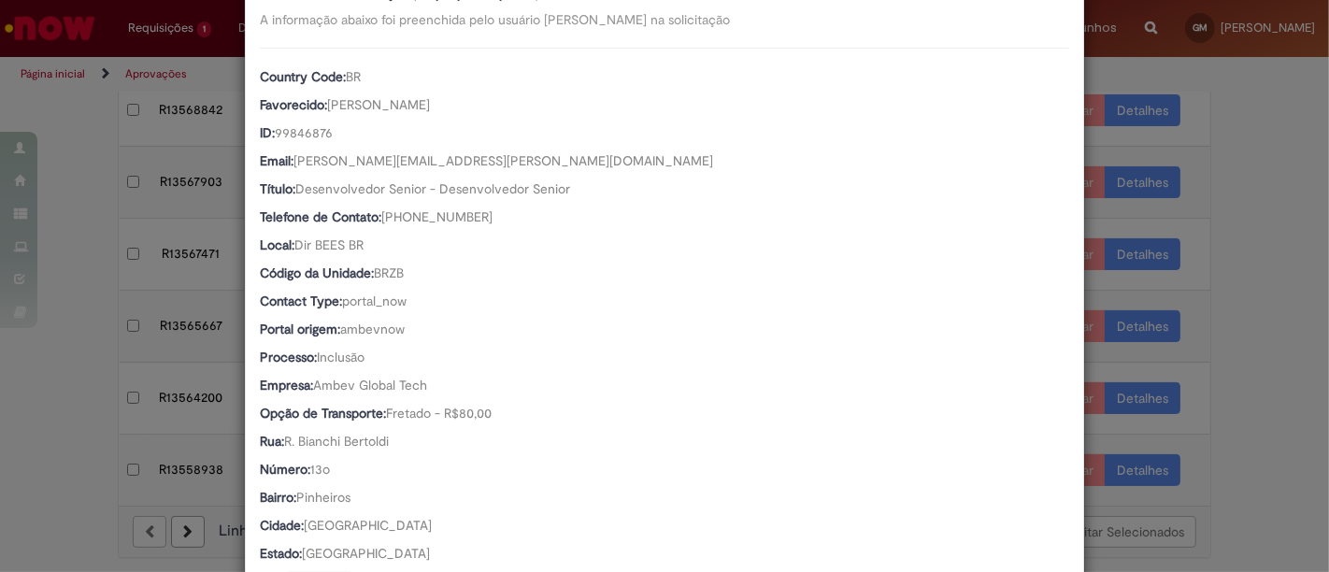
scroll to position [0, 0]
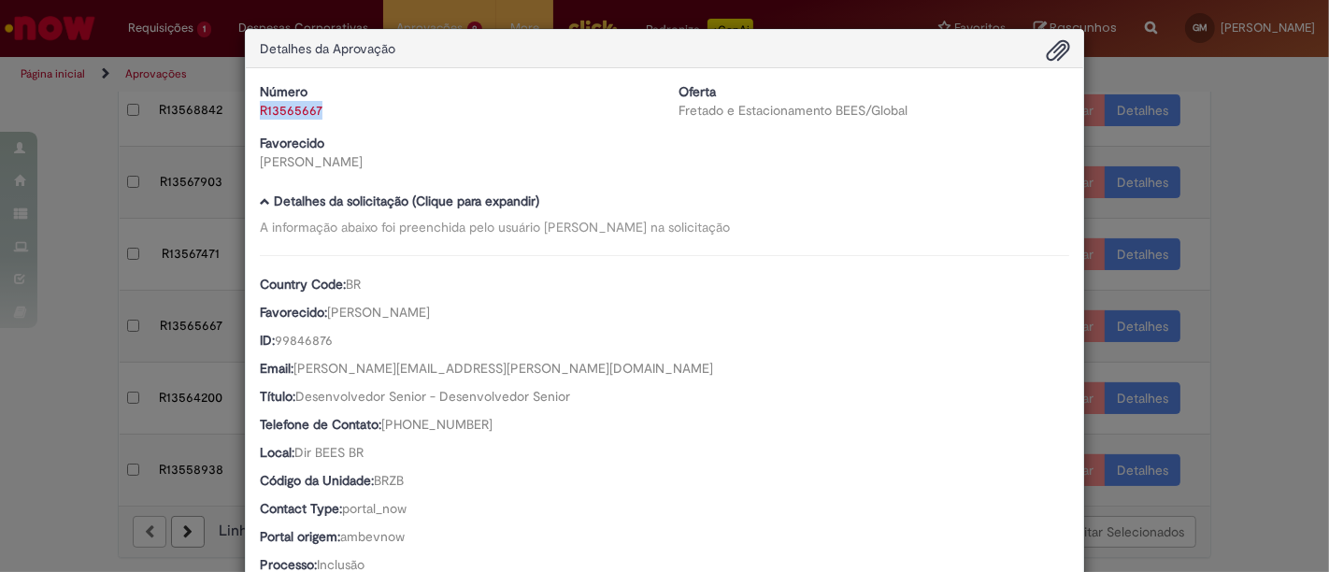
drag, startPoint x: 296, startPoint y: 108, endPoint x: 248, endPoint y: 113, distance: 48.8
click at [248, 113] on div "Número R13565667" at bounding box center [455, 100] width 419 height 37
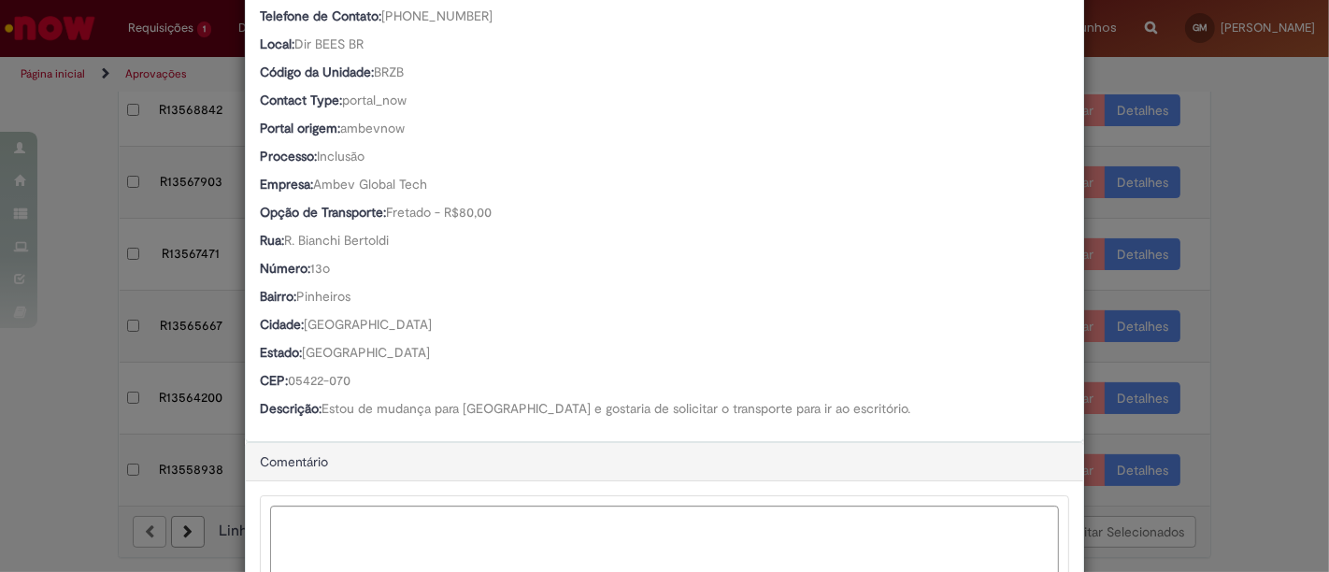
scroll to position [415, 0]
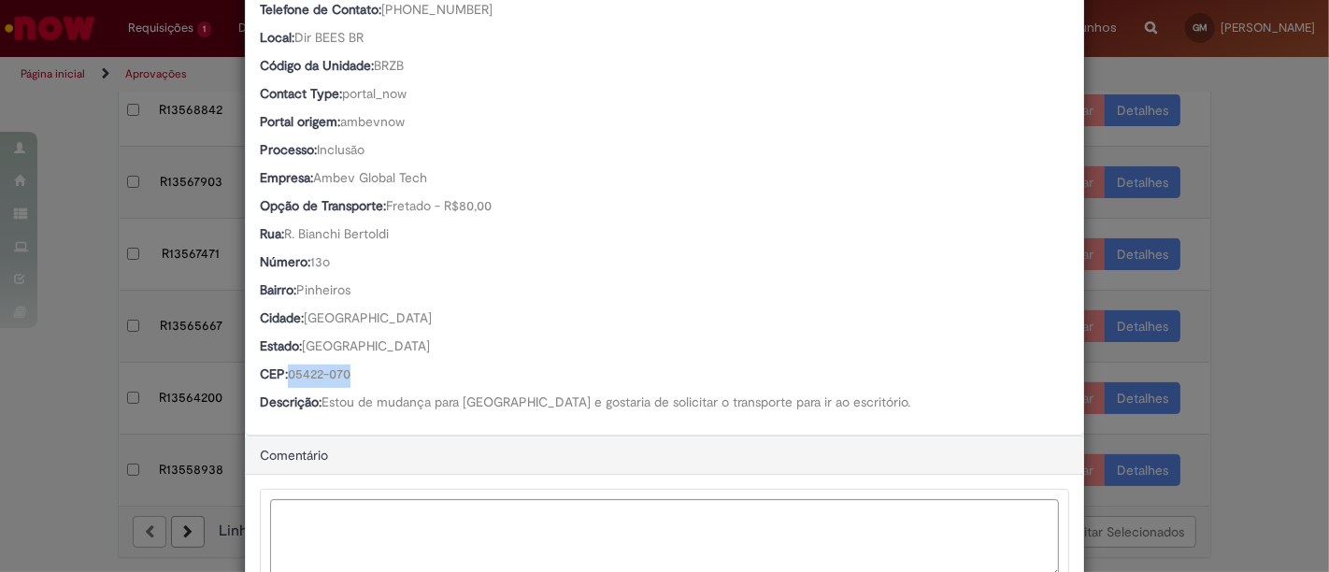
drag, startPoint x: 344, startPoint y: 377, endPoint x: 280, endPoint y: 365, distance: 64.7
click at [280, 365] on div "CEP: 05422-070" at bounding box center [664, 375] width 809 height 23
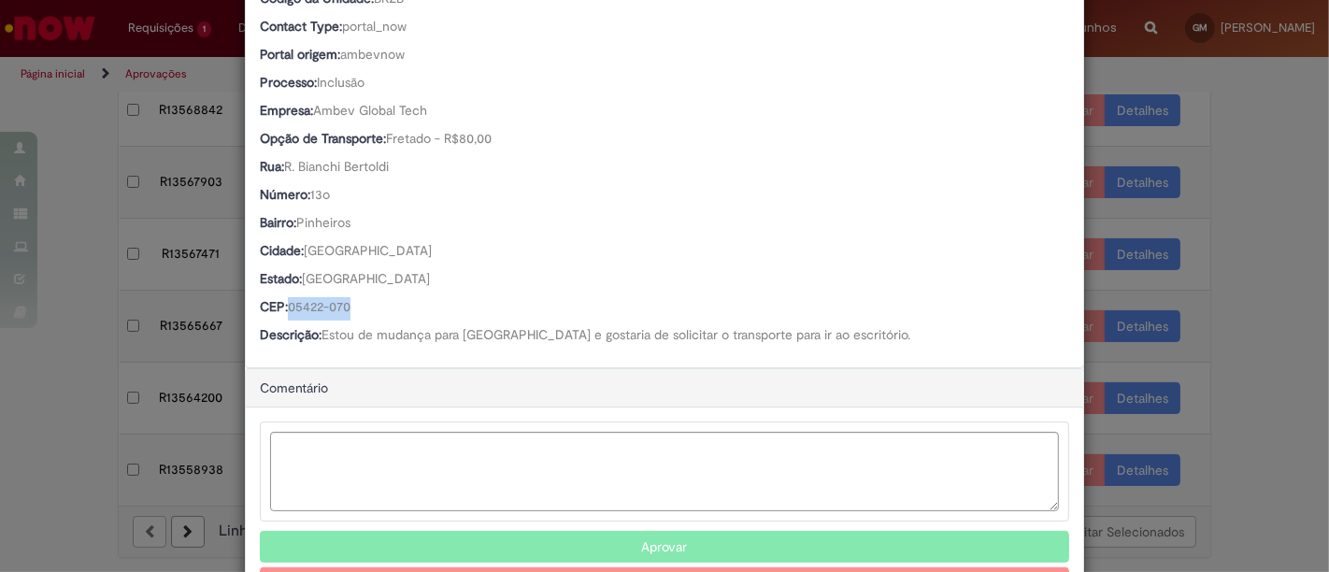
scroll to position [549, 0]
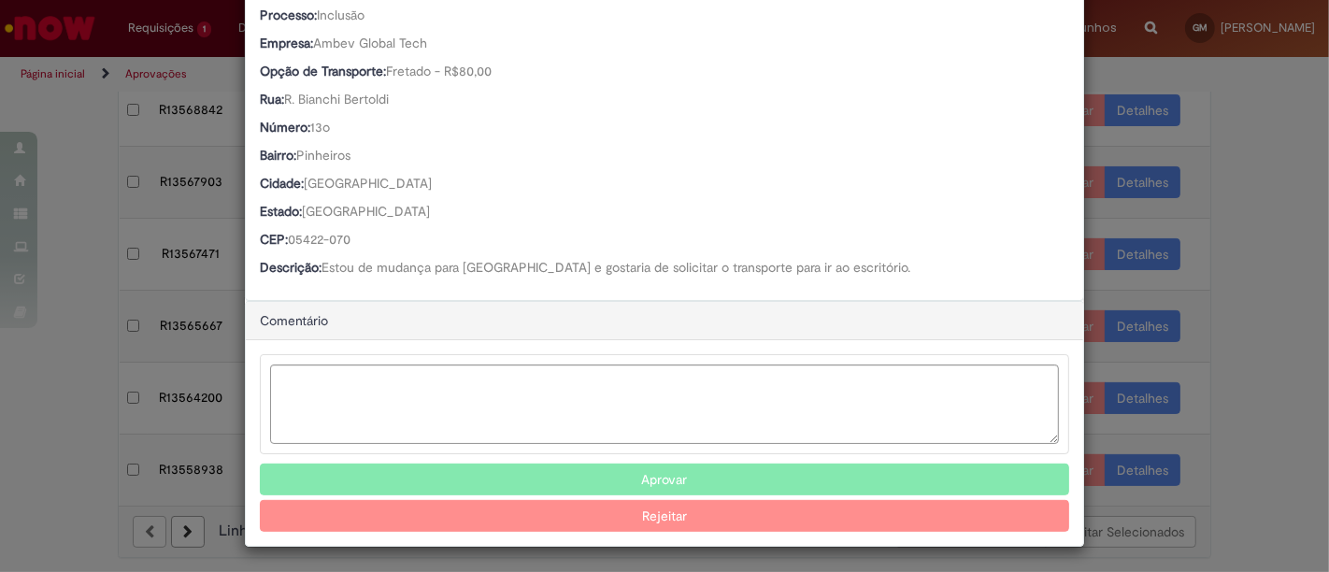
click at [735, 458] on div "Aprovar Rejeitar" at bounding box center [664, 443] width 837 height 206
click at [732, 481] on button "Aprovar" at bounding box center [664, 480] width 809 height 32
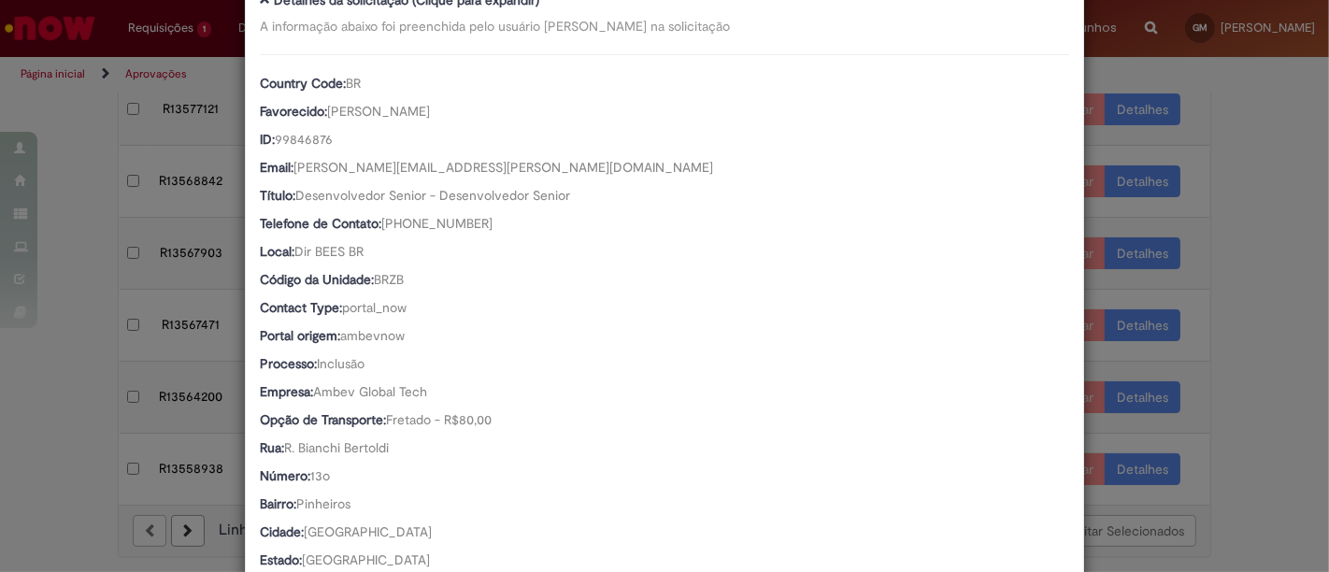
scroll to position [201, 0]
click at [1278, 174] on div "Detalhes da Aprovação Número R13565667 Oferta Fretado e Estacionamento BEES/Glo…" at bounding box center [664, 286] width 1329 height 572
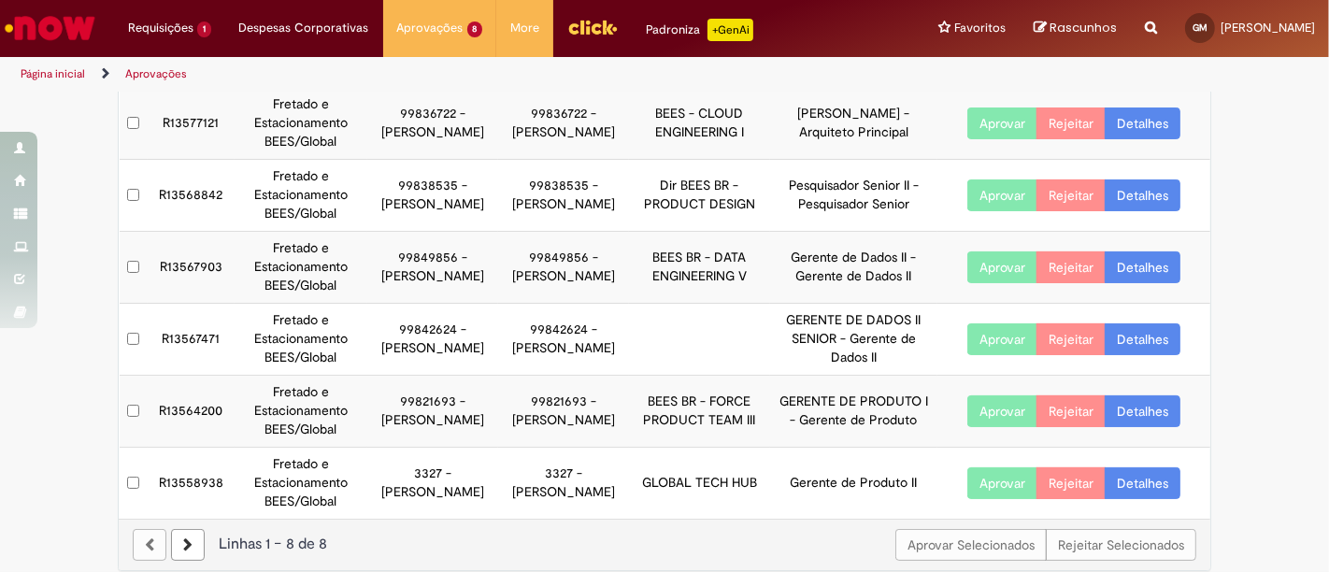
scroll to position [297, 0]
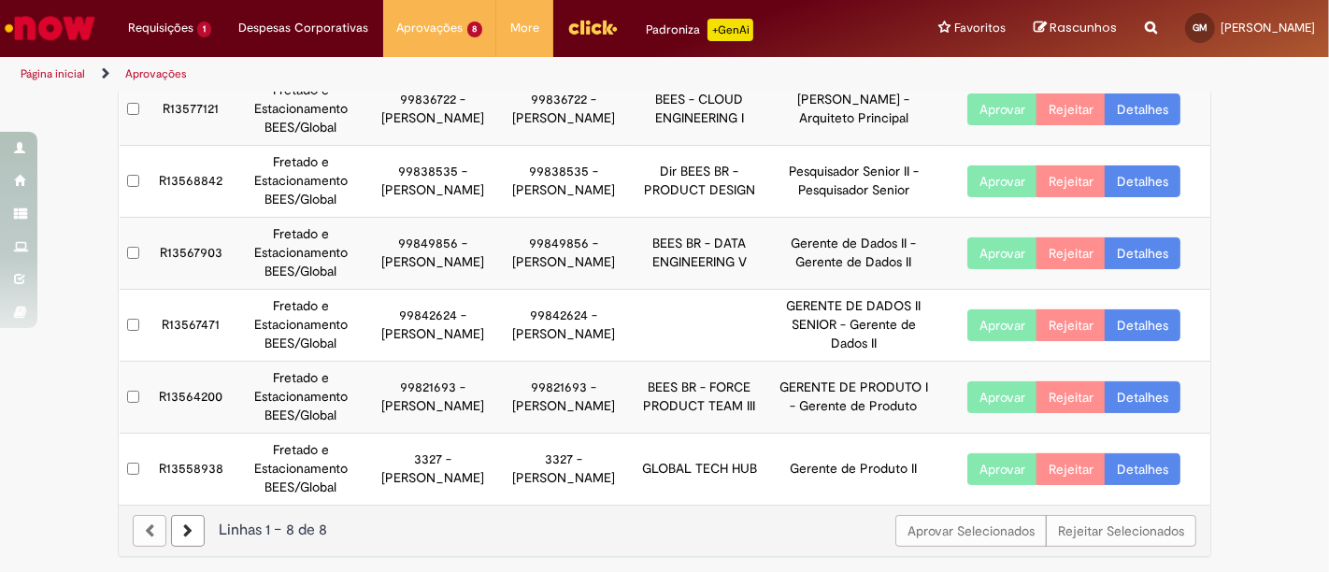
click at [1150, 324] on link "Detalhes" at bounding box center [1142, 325] width 76 height 32
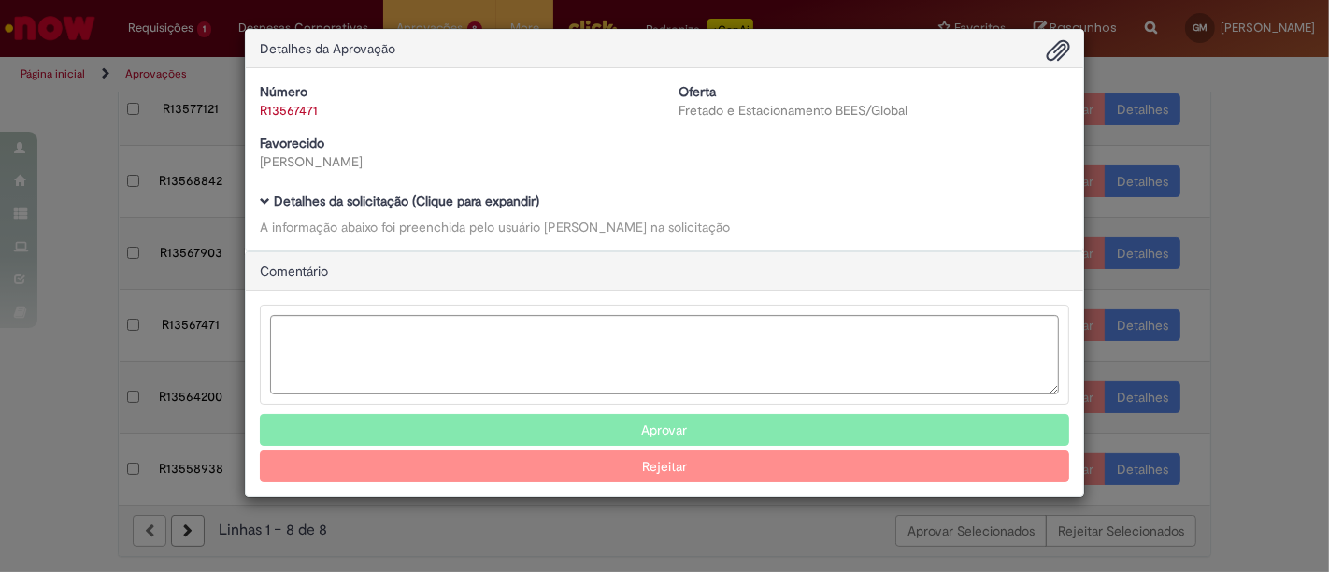
click at [418, 198] on b "Detalhes da solicitação (Clique para expandir)" at bounding box center [406, 200] width 265 height 17
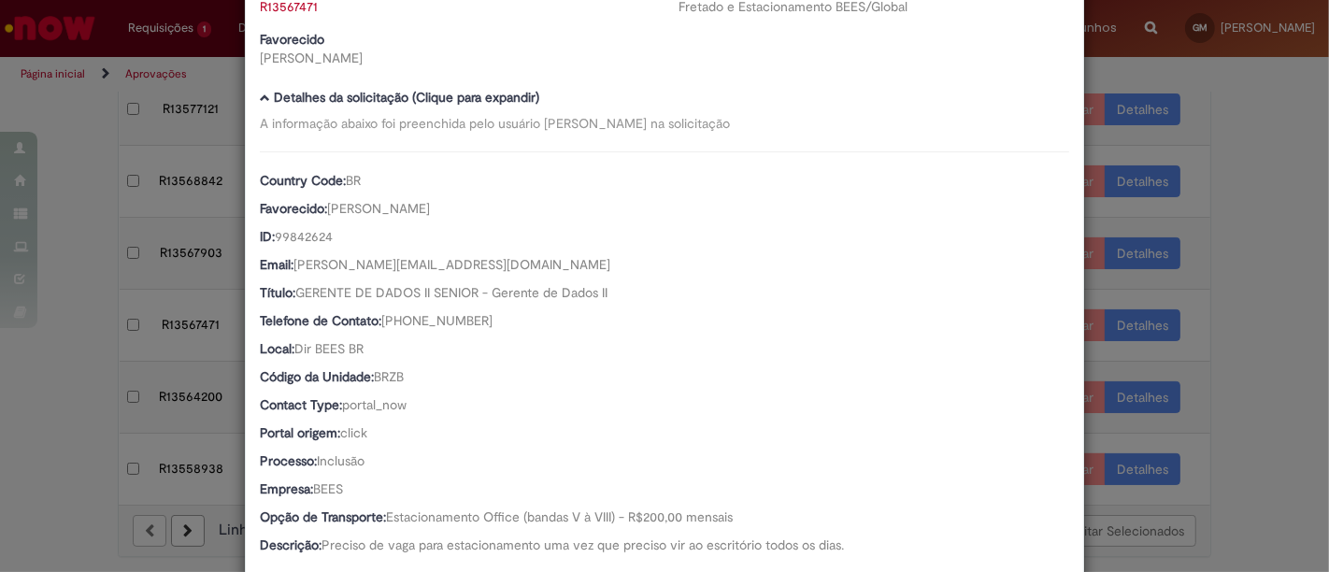
scroll to position [311, 0]
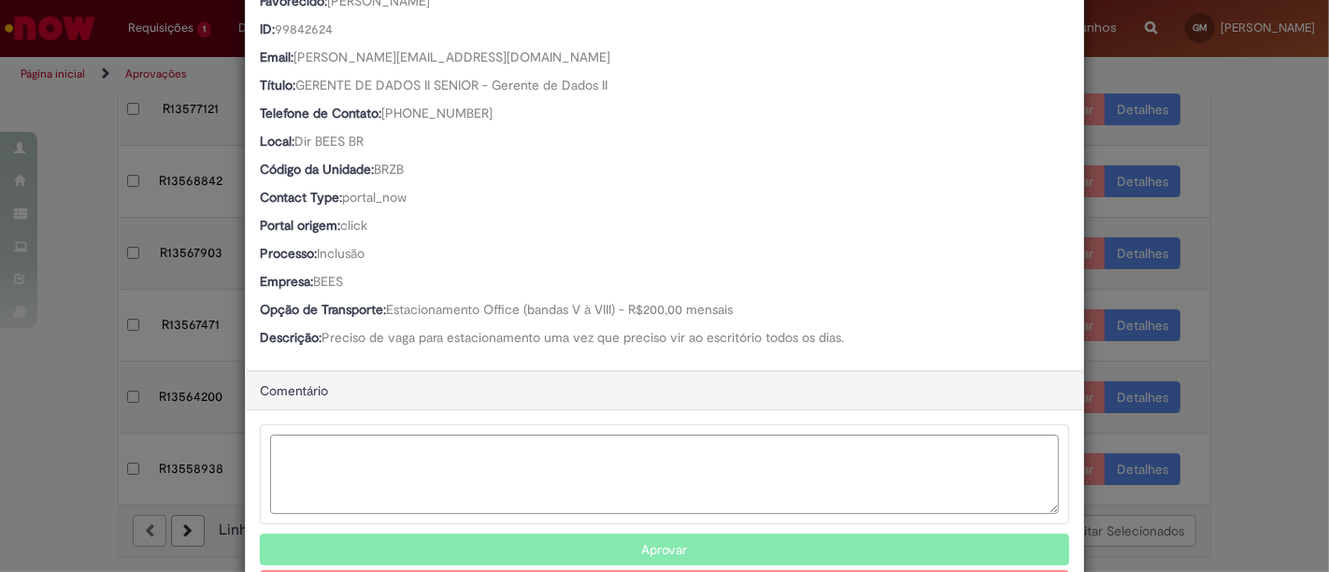
click at [1232, 101] on div "Detalhes da Aprovação Número R13567471 Oferta Fretado e Estacionamento BEES/Glo…" at bounding box center [664, 286] width 1329 height 572
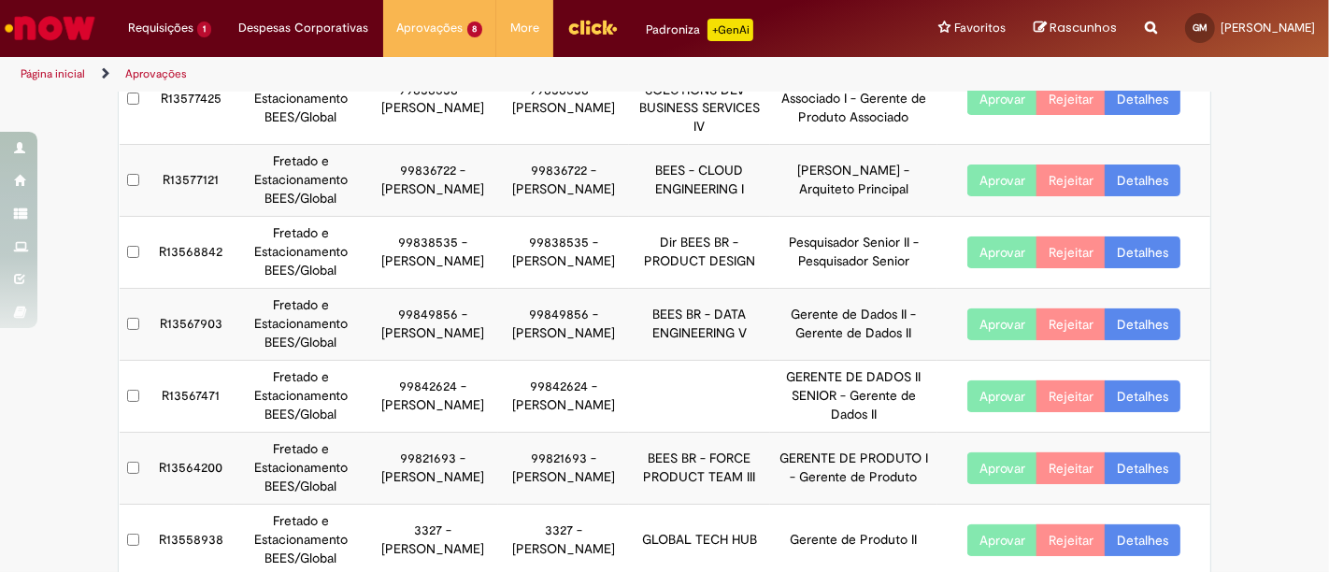
scroll to position [193, 0]
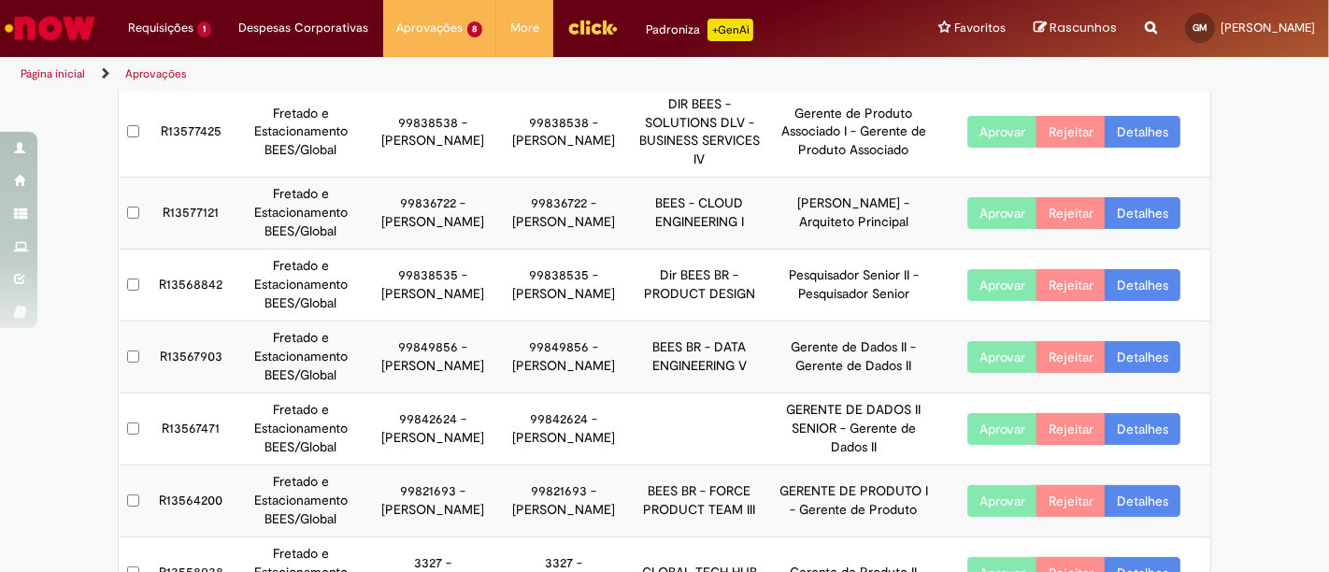
click at [1152, 358] on link "Detalhes" at bounding box center [1142, 357] width 76 height 32
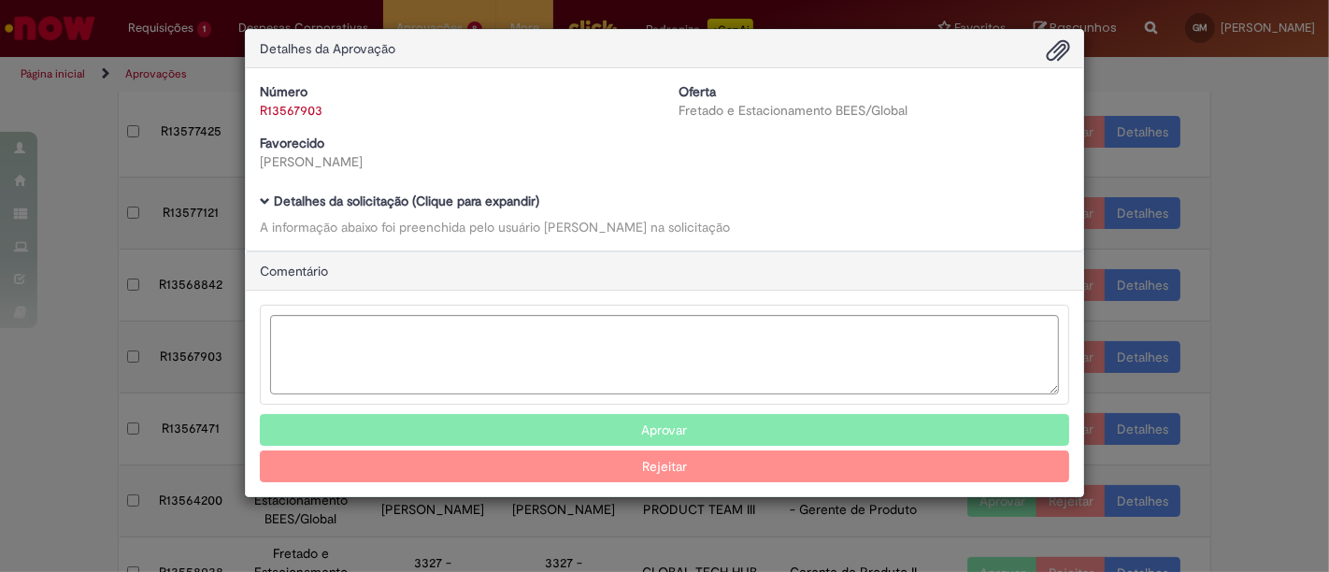
click at [453, 207] on b "Detalhes da solicitação (Clique para expandir)" at bounding box center [406, 200] width 265 height 17
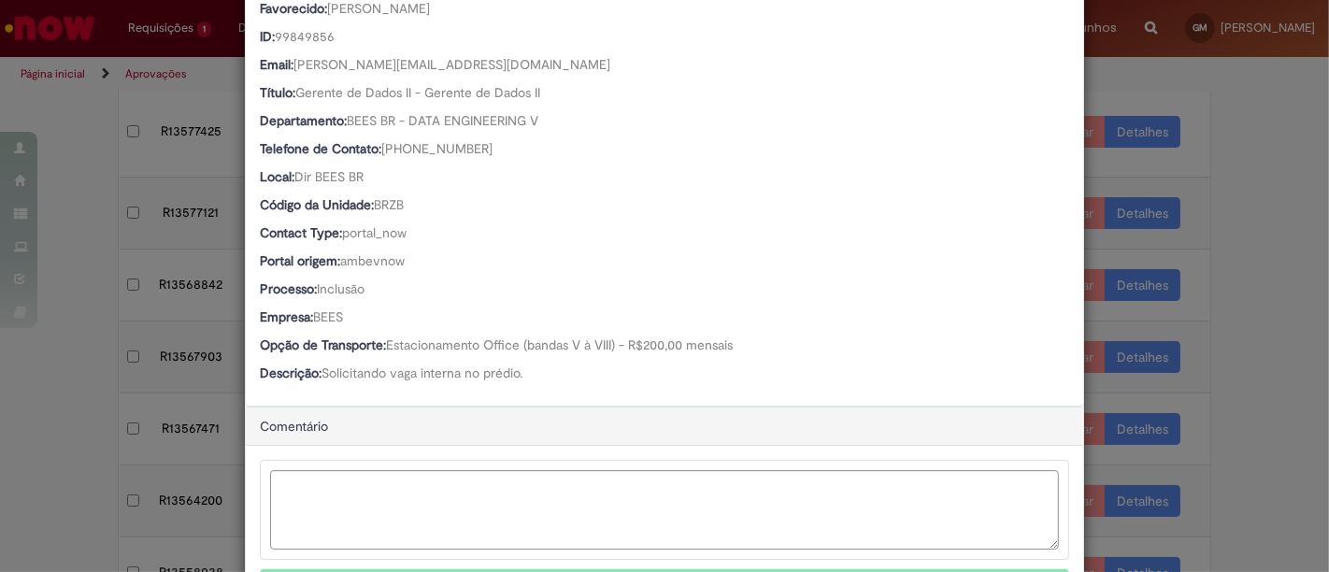
scroll to position [311, 0]
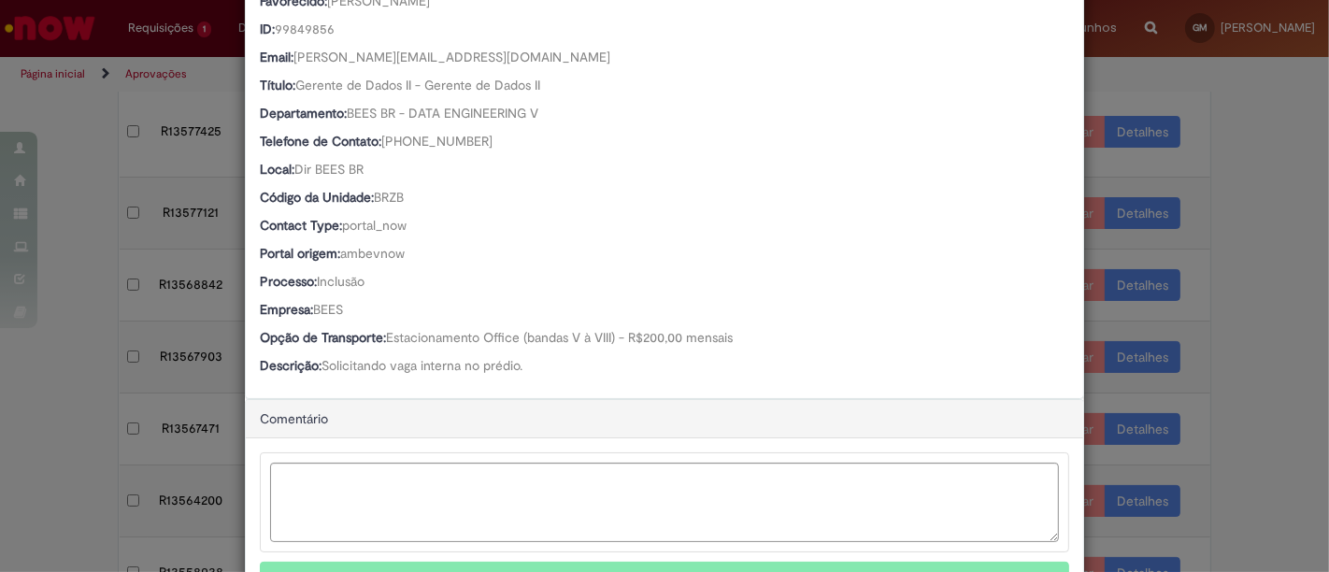
click at [1229, 197] on div "Detalhes da Aprovação Número R13567903 Oferta Fretado e Estacionamento BEES/Glo…" at bounding box center [664, 286] width 1329 height 572
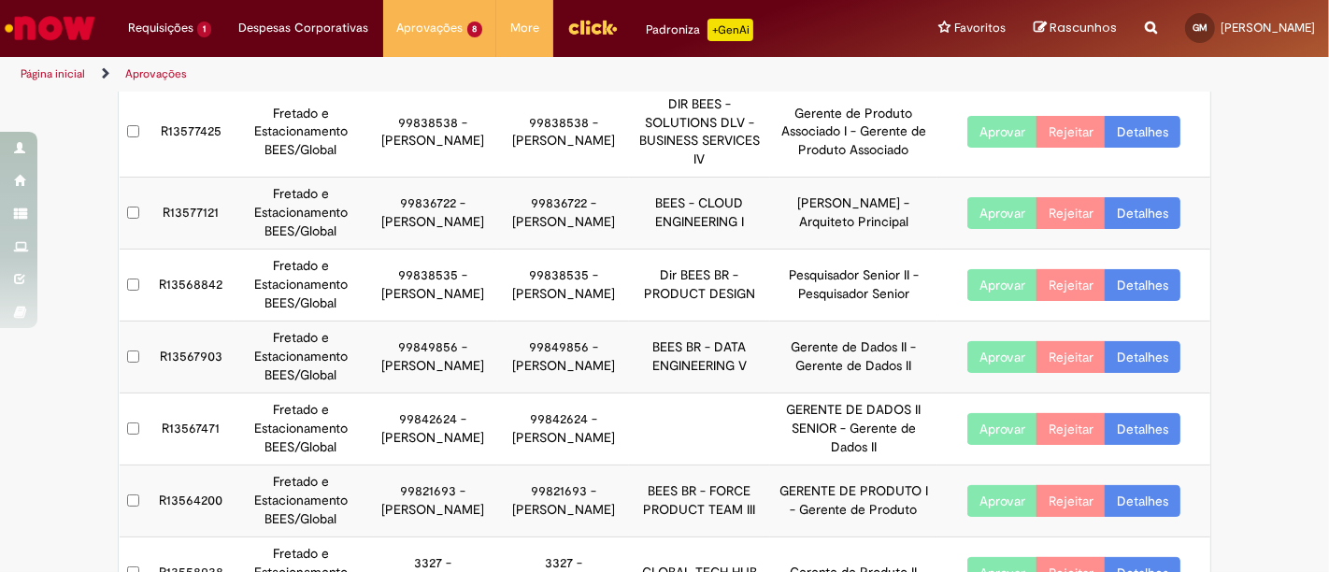
click at [1129, 278] on link "Detalhes" at bounding box center [1142, 285] width 76 height 32
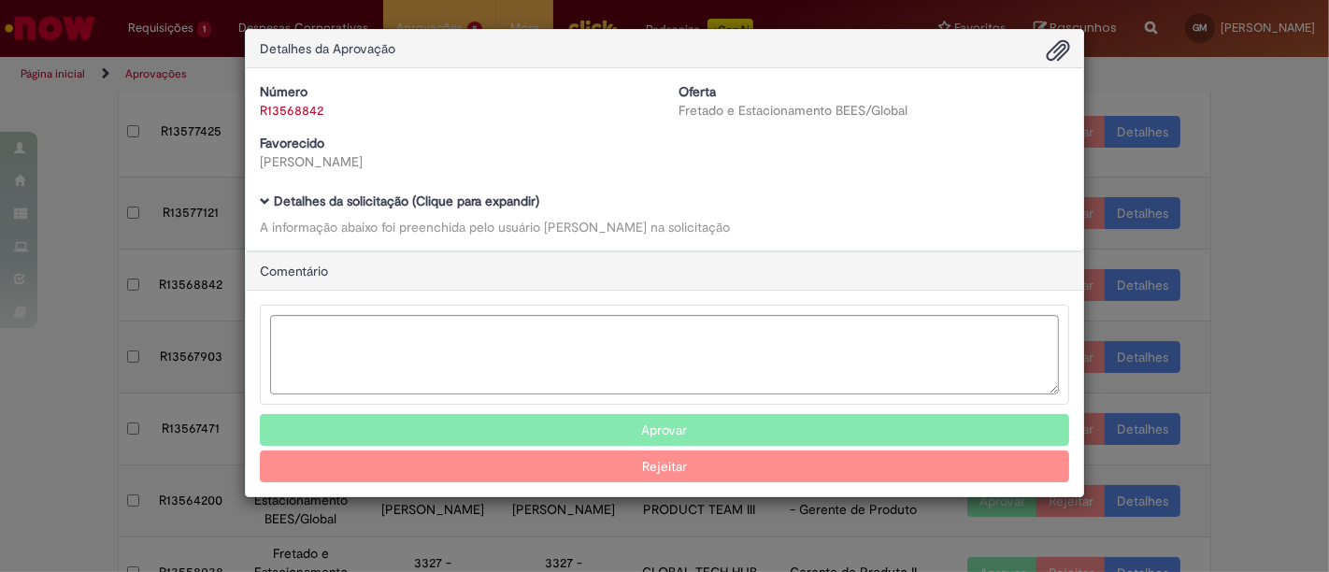
click at [476, 202] on b "Detalhes da solicitação (Clique para expandir)" at bounding box center [406, 200] width 265 height 17
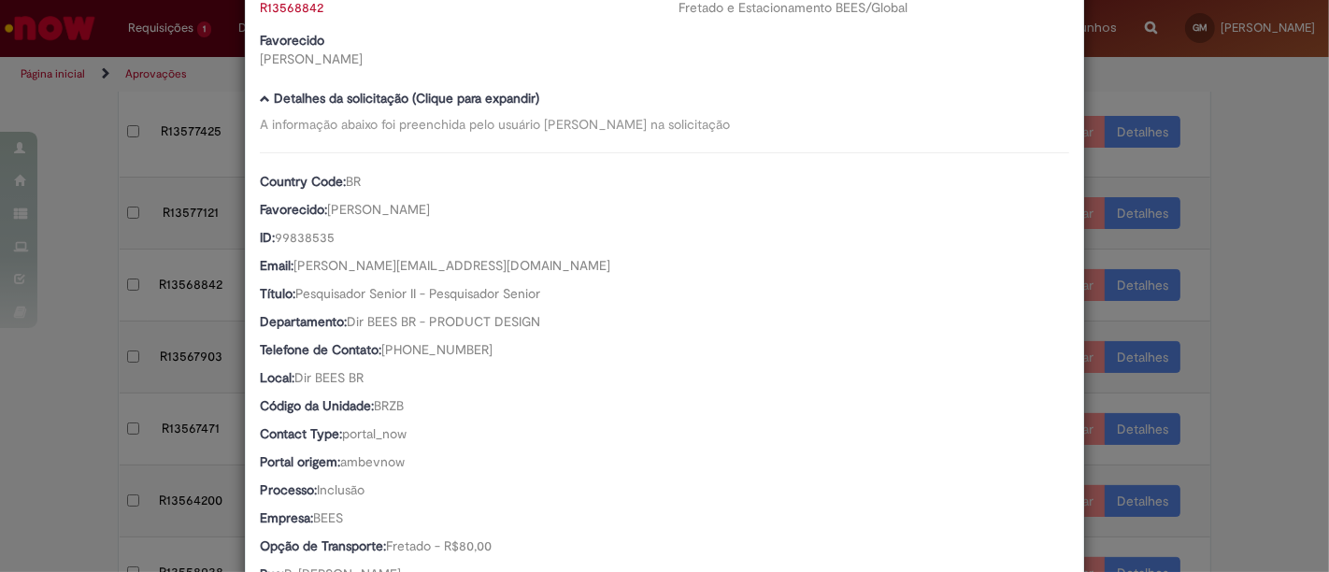
scroll to position [104, 0]
drag, startPoint x: 341, startPoint y: 230, endPoint x: 261, endPoint y: 247, distance: 82.1
click at [261, 247] on div "ID: 99838535" at bounding box center [664, 238] width 809 height 23
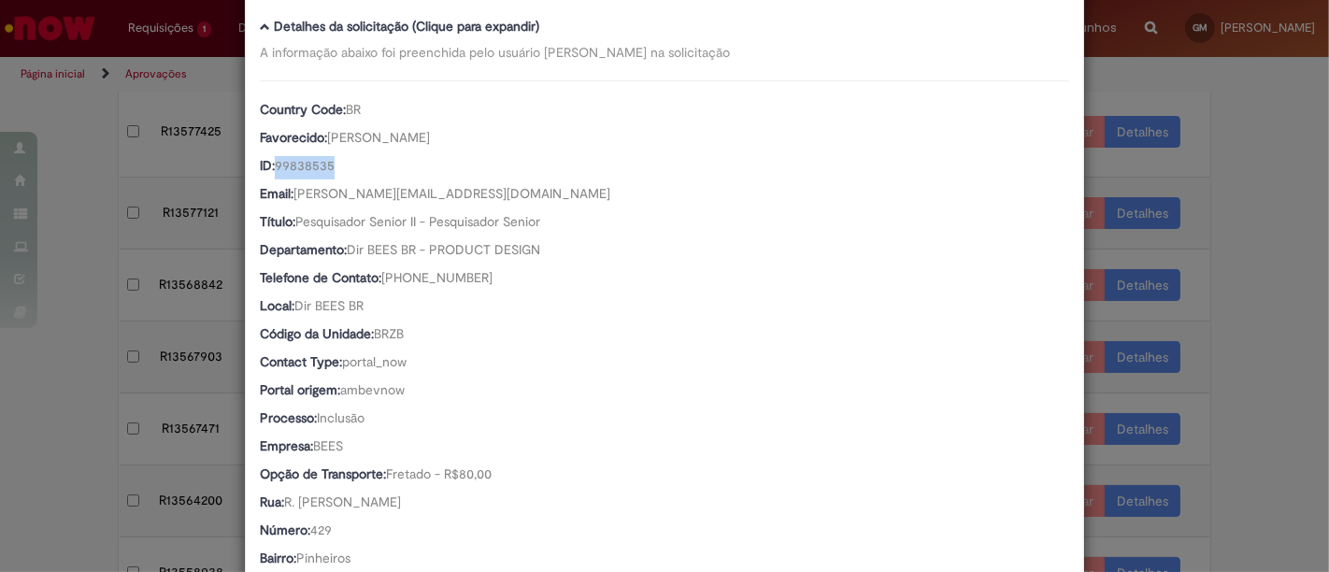
scroll to position [207, 0]
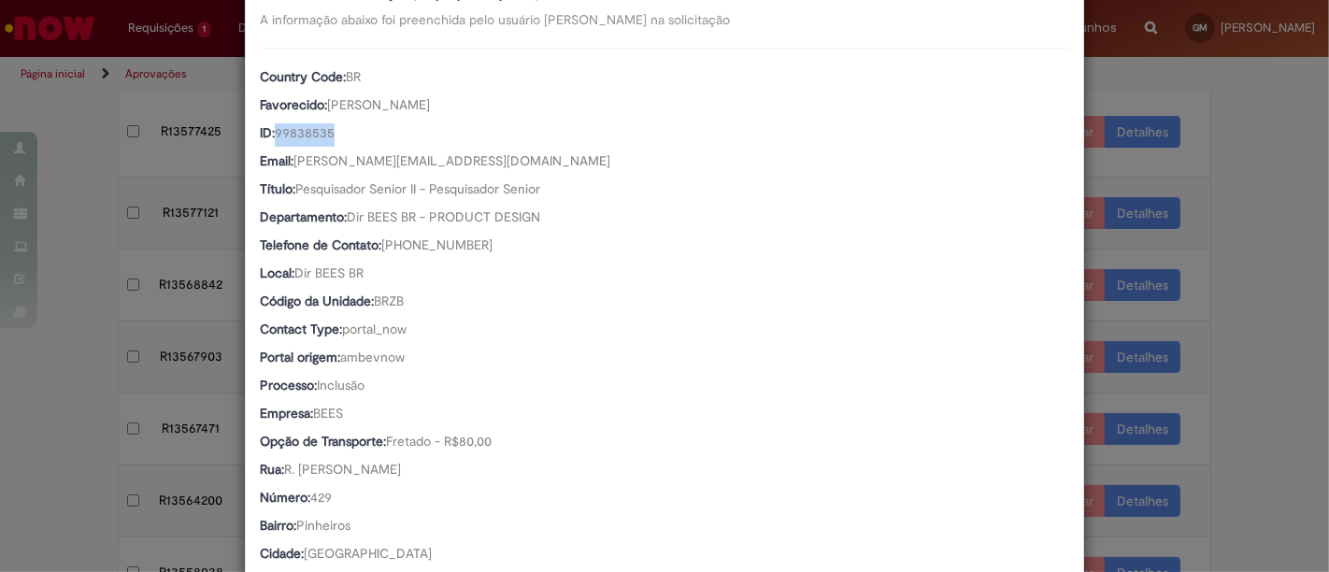
drag, startPoint x: 477, startPoint y: 105, endPoint x: 328, endPoint y: 103, distance: 148.6
click at [326, 103] on div "Favorecido: [PERSON_NAME]" at bounding box center [664, 106] width 809 height 23
drag, startPoint x: 469, startPoint y: 164, endPoint x: 292, endPoint y: 156, distance: 177.7
click at [292, 156] on div "Email: [PERSON_NAME][EMAIL_ADDRESS][DOMAIN_NAME]" at bounding box center [664, 162] width 809 height 23
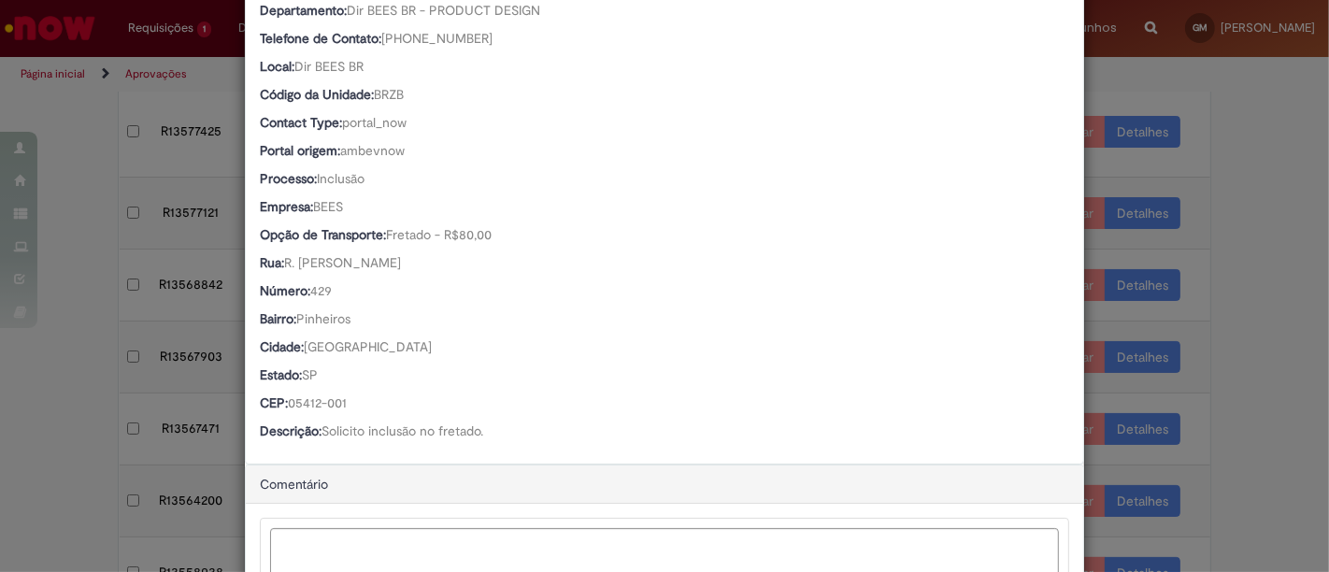
scroll to position [415, 0]
drag, startPoint x: 365, startPoint y: 264, endPoint x: 273, endPoint y: 271, distance: 92.7
click at [273, 271] on div "Rua: [PERSON_NAME] [PERSON_NAME]" at bounding box center [664, 263] width 809 height 23
drag, startPoint x: 350, startPoint y: 396, endPoint x: 286, endPoint y: 406, distance: 65.3
click at [286, 406] on div "CEP: 05412-001" at bounding box center [664, 403] width 809 height 23
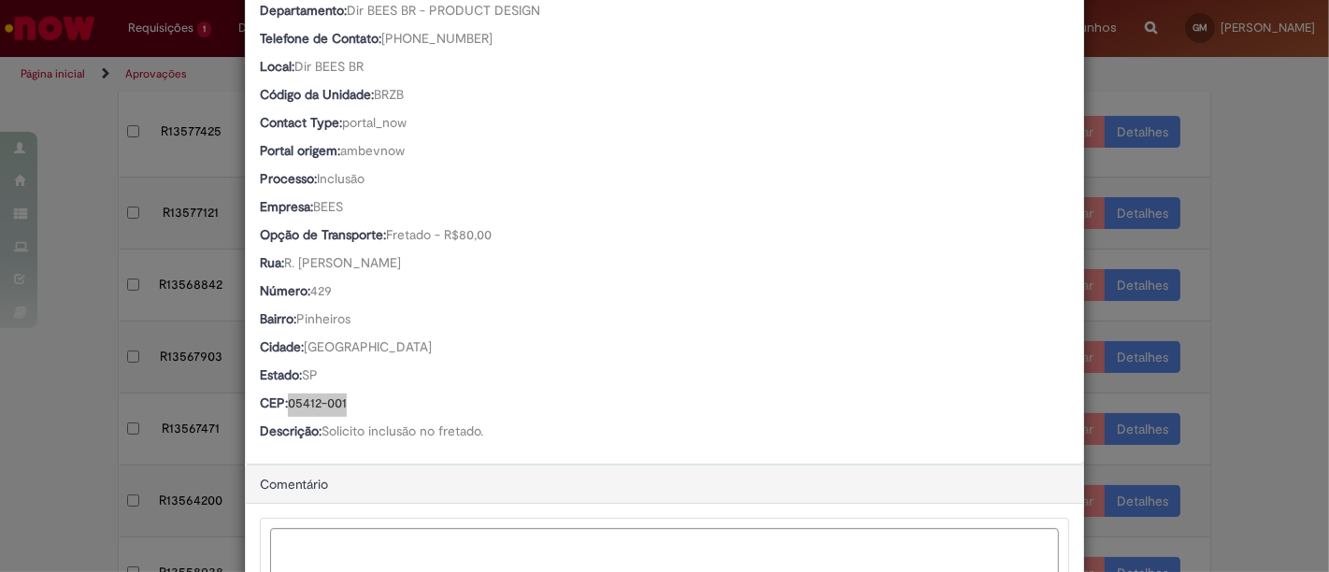
scroll to position [0, 0]
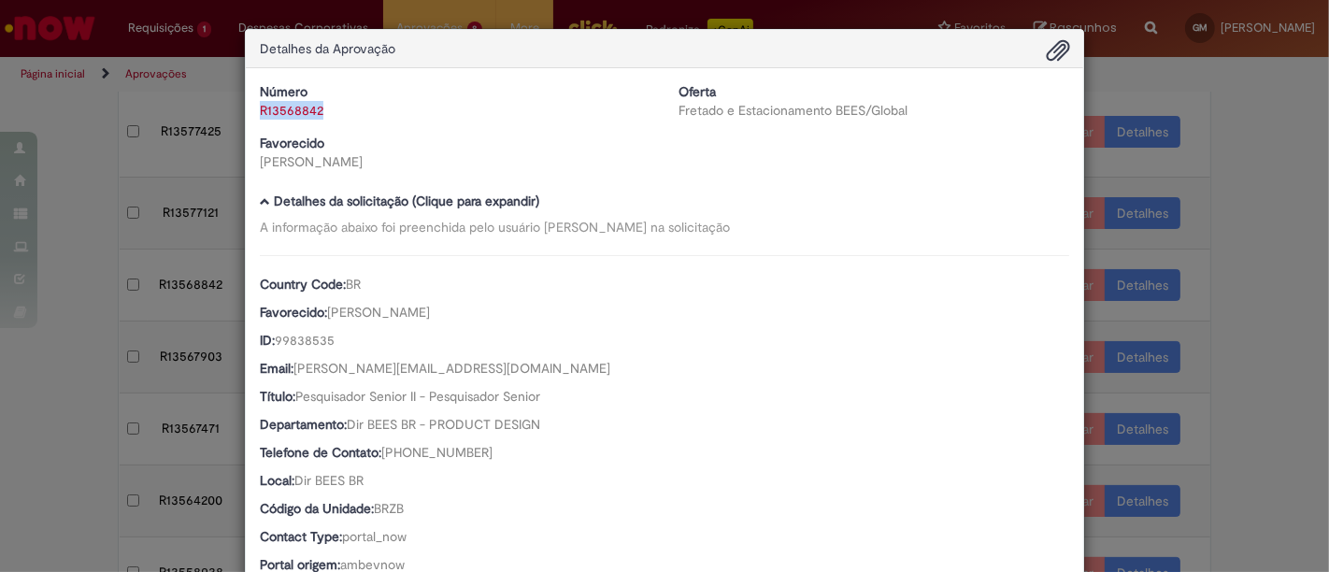
drag, startPoint x: 322, startPoint y: 108, endPoint x: 250, endPoint y: 115, distance: 72.2
click at [250, 115] on div "Número R13568842" at bounding box center [455, 100] width 419 height 37
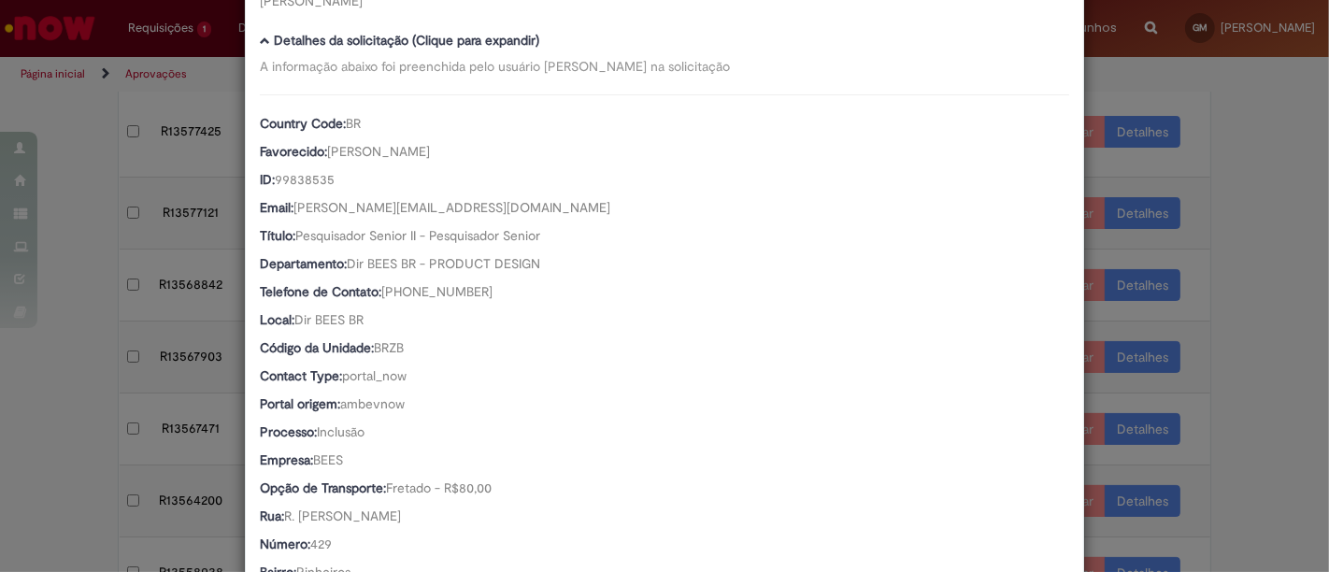
scroll to position [162, 0]
drag, startPoint x: 393, startPoint y: 156, endPoint x: 322, endPoint y: 150, distance: 71.3
click at [322, 150] on div "Favorecido: [PERSON_NAME]" at bounding box center [664, 152] width 809 height 23
drag, startPoint x: 339, startPoint y: 175, endPoint x: 273, endPoint y: 178, distance: 66.4
click at [273, 178] on div "ID: 99838535" at bounding box center [664, 180] width 809 height 23
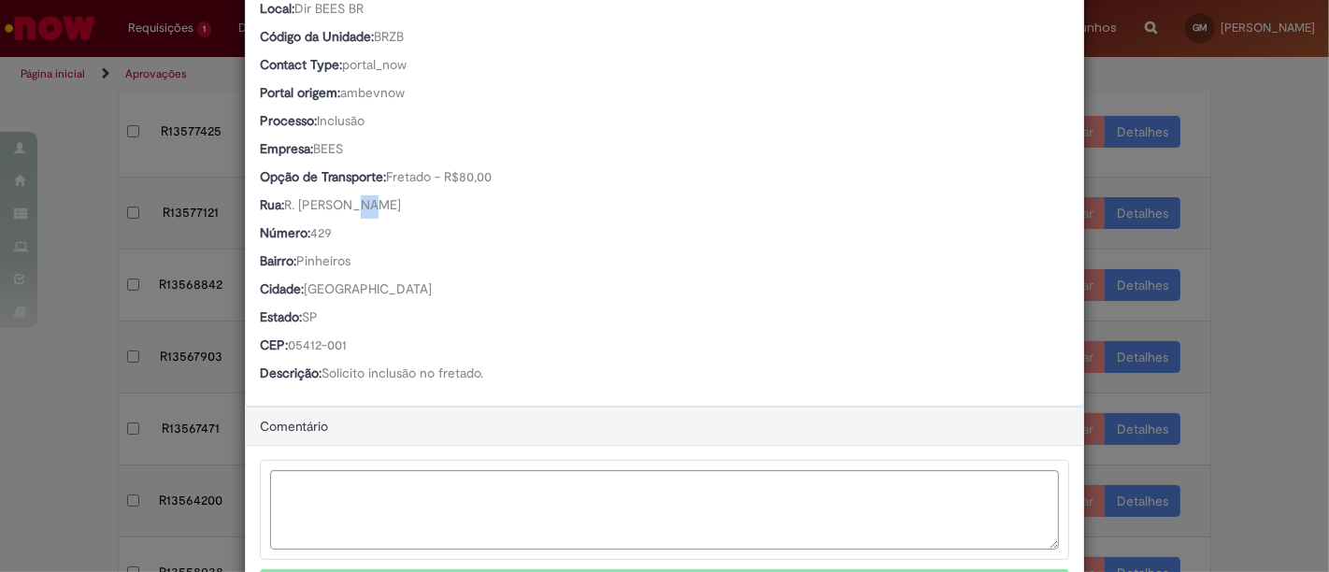
scroll to position [473, 0]
drag, startPoint x: 299, startPoint y: 213, endPoint x: 280, endPoint y: 205, distance: 20.5
click at [280, 205] on div "Rua: [PERSON_NAME] [PERSON_NAME]" at bounding box center [664, 205] width 809 height 23
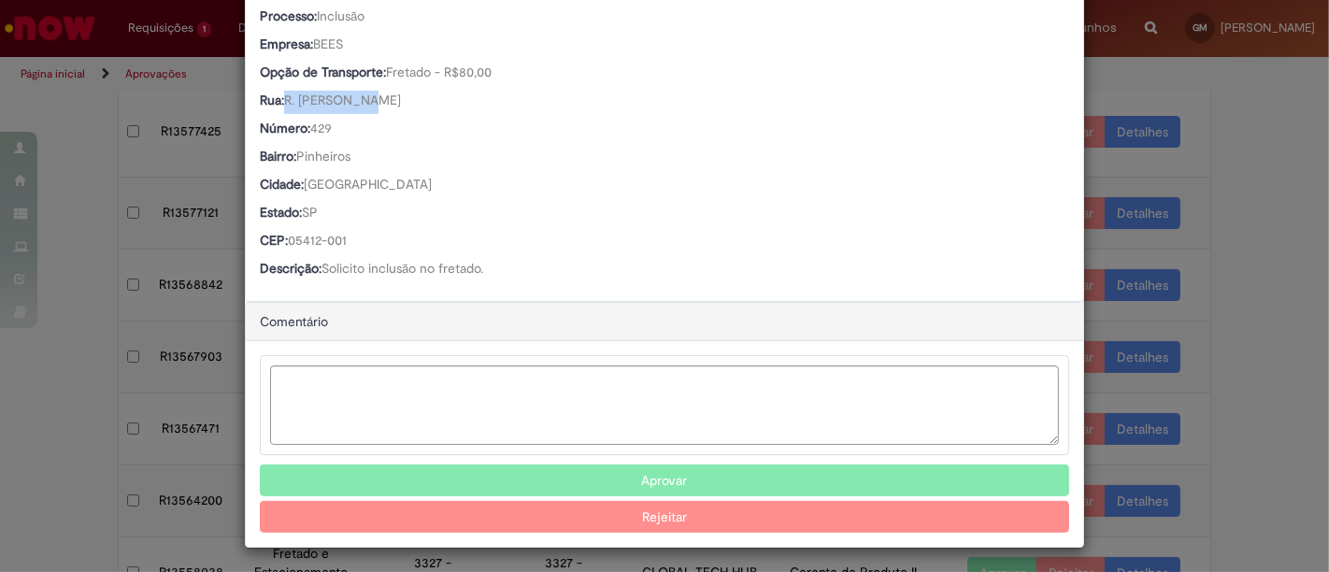
click at [748, 486] on button "Aprovar" at bounding box center [664, 480] width 809 height 32
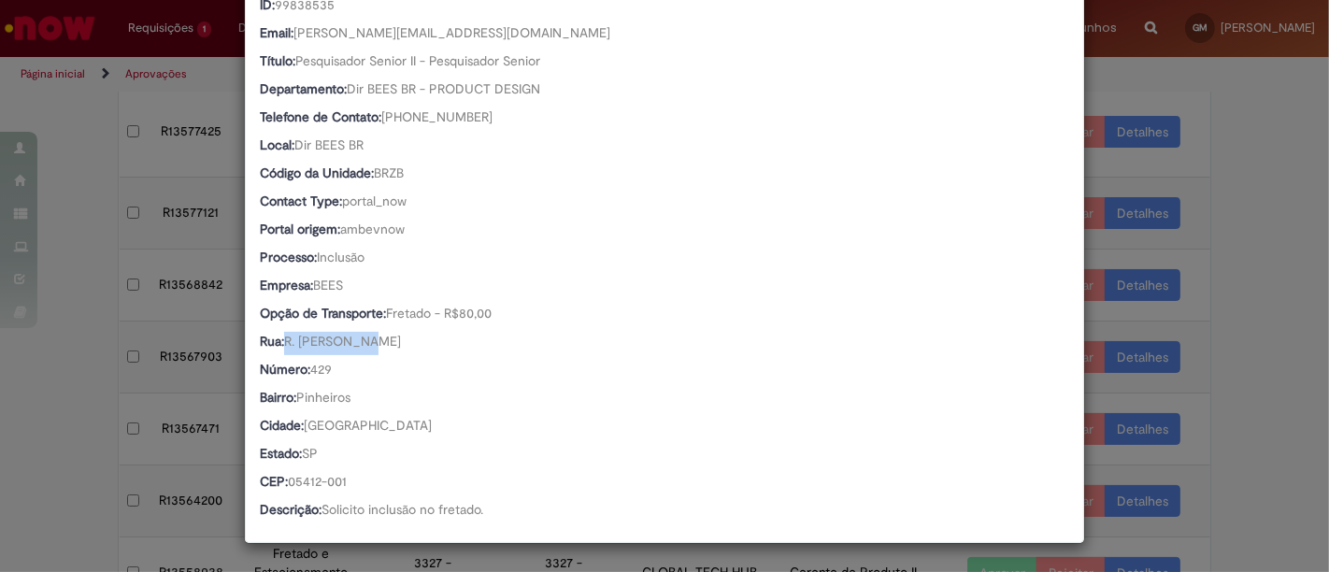
scroll to position [333, 0]
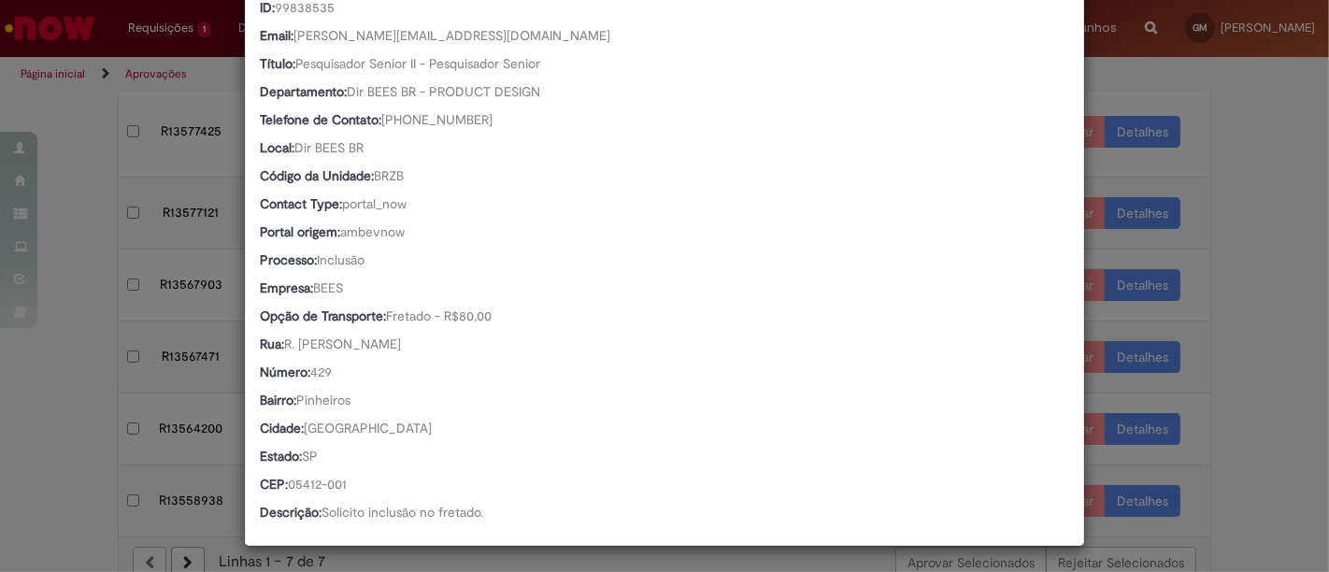
click at [1246, 141] on div "Detalhes da Aprovação Número R13568842 Oferta Fretado e Estacionamento BEES/Glo…" at bounding box center [664, 286] width 1329 height 572
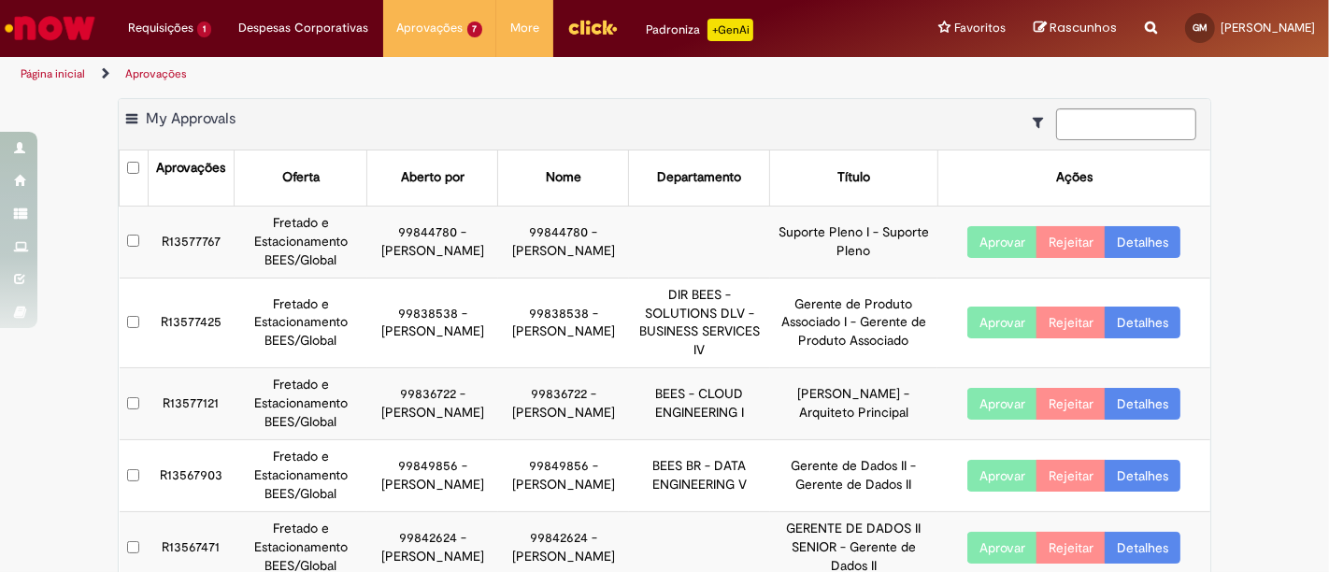
scroll to position [0, 0]
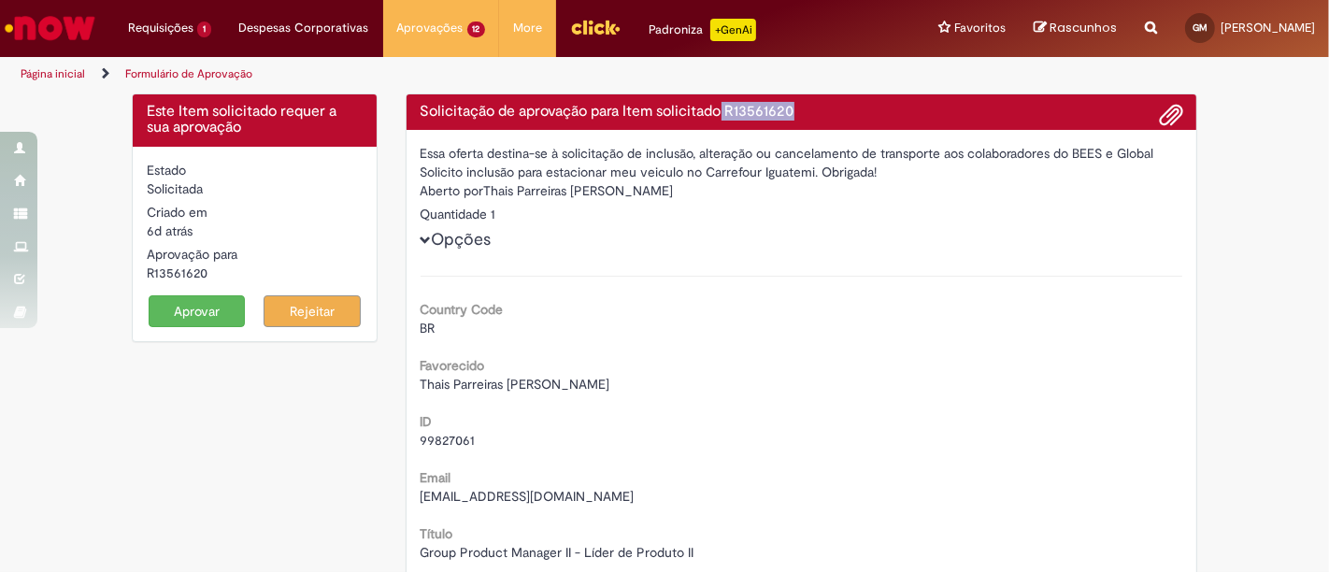
drag, startPoint x: 787, startPoint y: 111, endPoint x: 718, endPoint y: 106, distance: 69.4
click at [718, 106] on h4 "Solicitação de aprovação para Item solicitado R13561620" at bounding box center [801, 112] width 762 height 17
copy h4 "R13561620"
click at [186, 316] on button "Aprovar" at bounding box center [197, 311] width 97 height 32
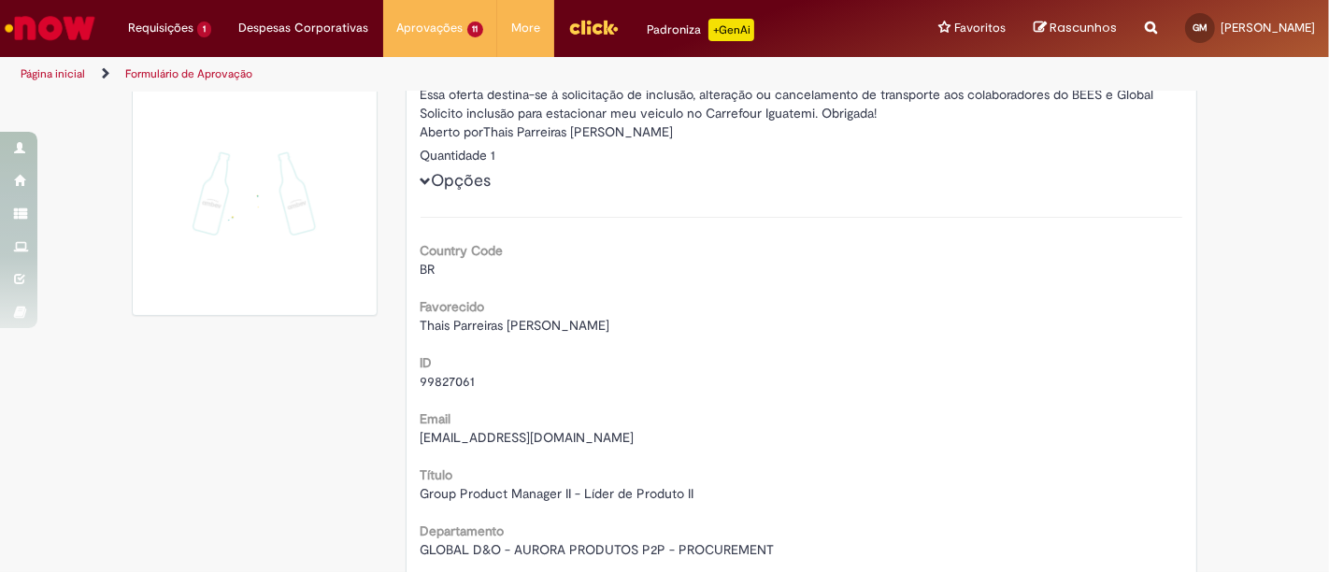
scroll to position [104, 0]
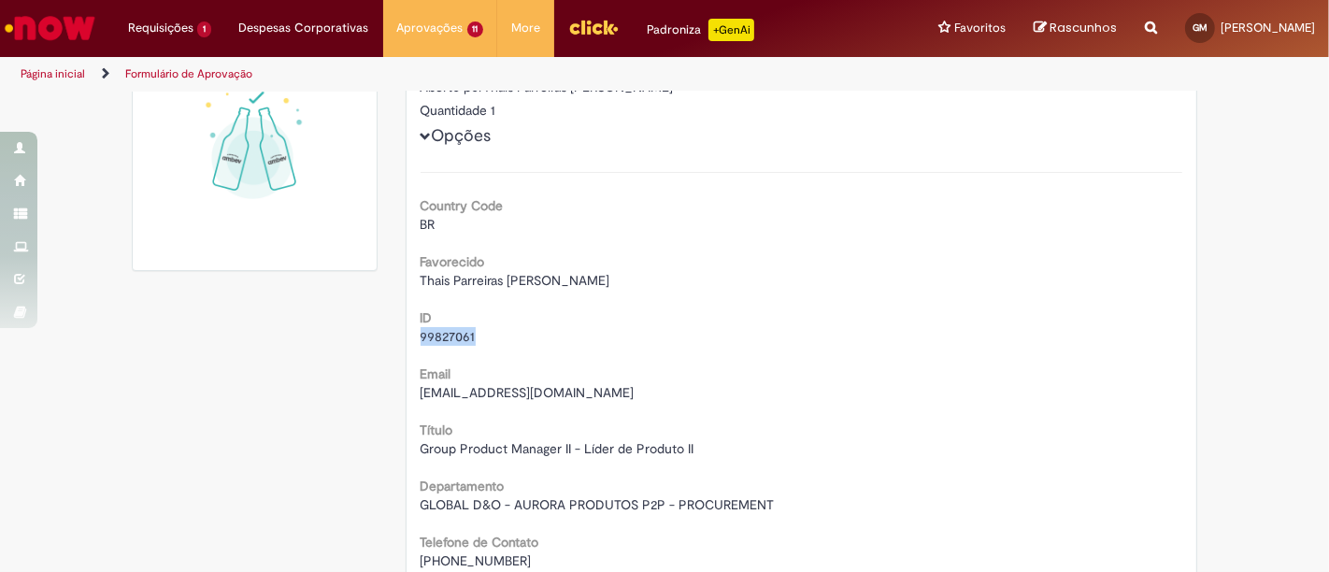
drag, startPoint x: 479, startPoint y: 335, endPoint x: 406, endPoint y: 345, distance: 73.5
click at [406, 345] on div "Essa oferta destina-se à solicitação de inclusão, alteração ou cancelamento de …" at bounding box center [801, 536] width 790 height 1020
copy span "99827061"
